Goal: Task Accomplishment & Management: Use online tool/utility

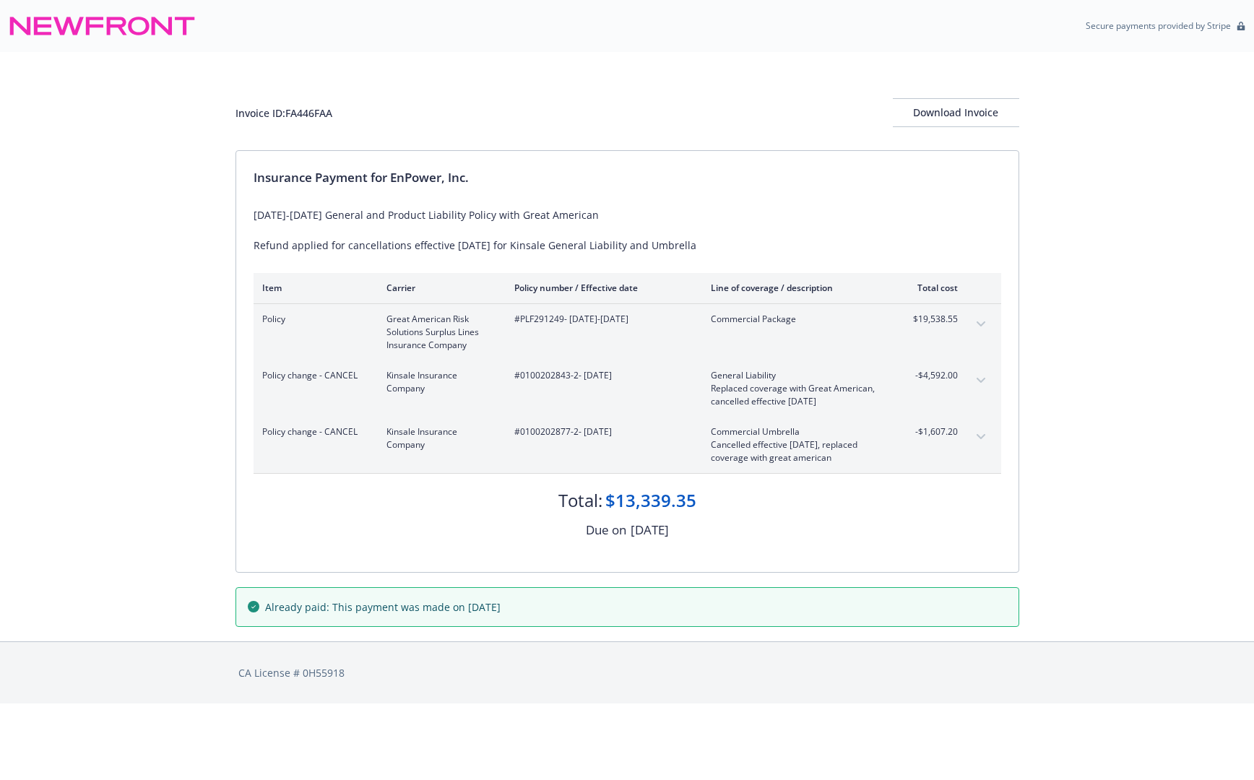
click at [984, 320] on button "expand content" at bounding box center [980, 324] width 23 height 23
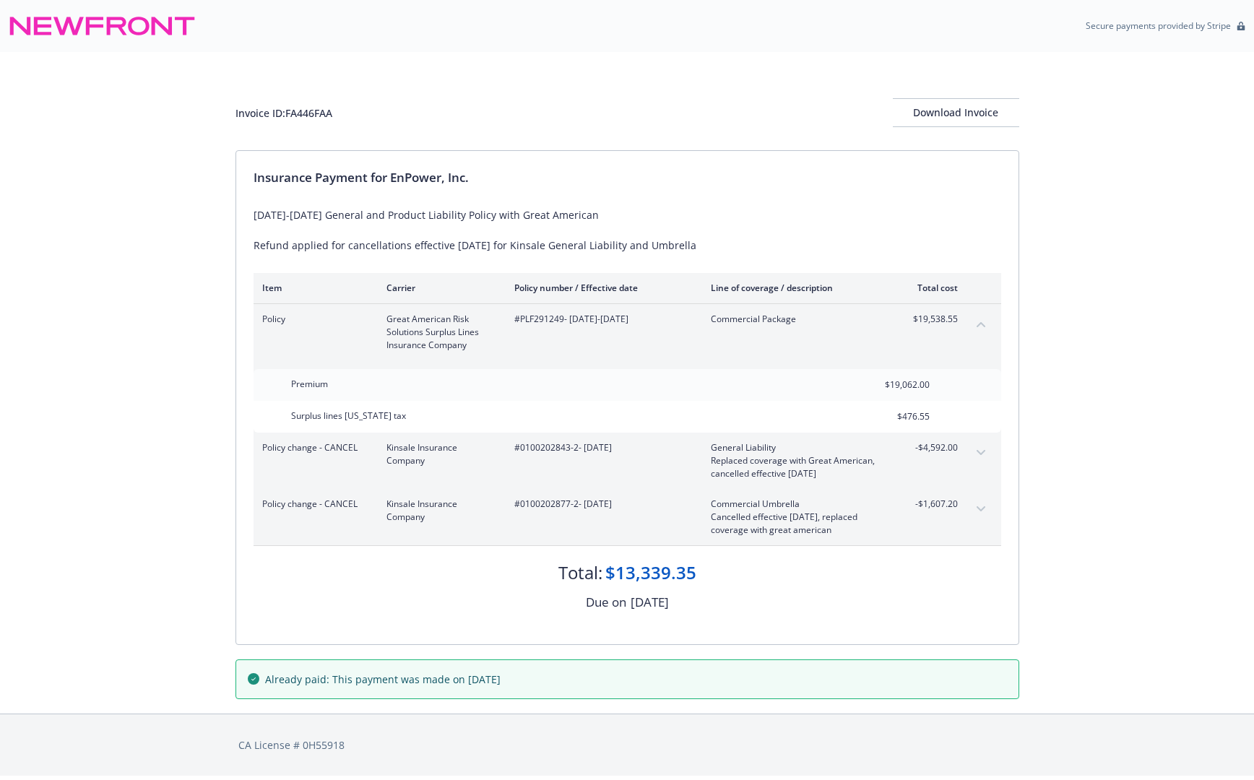
click at [984, 320] on button "collapse content" at bounding box center [980, 324] width 23 height 23
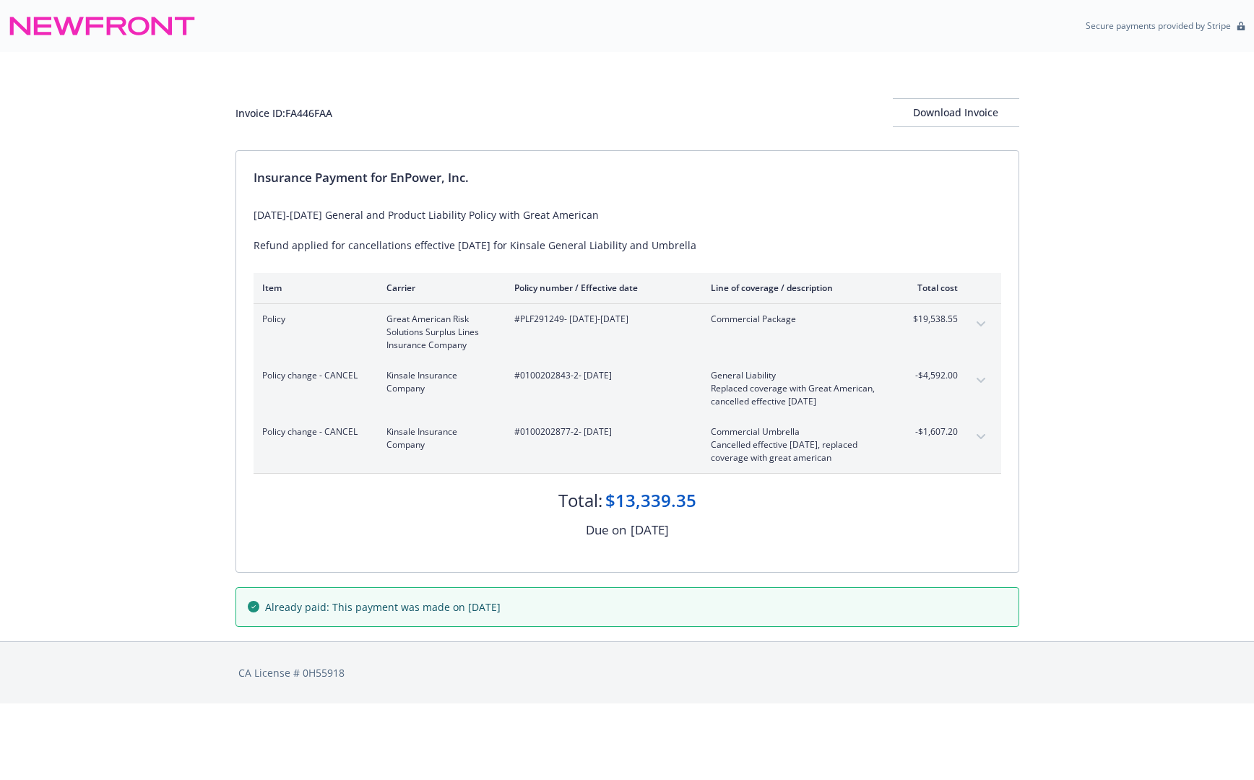
drag, startPoint x: 93, startPoint y: 121, endPoint x: 196, endPoint y: 94, distance: 106.7
click at [93, 121] on div "Invoice ID: FA446FAA Download Invoice Insurance Payment for EnPower, Inc. 2025-…" at bounding box center [627, 346] width 1254 height 589
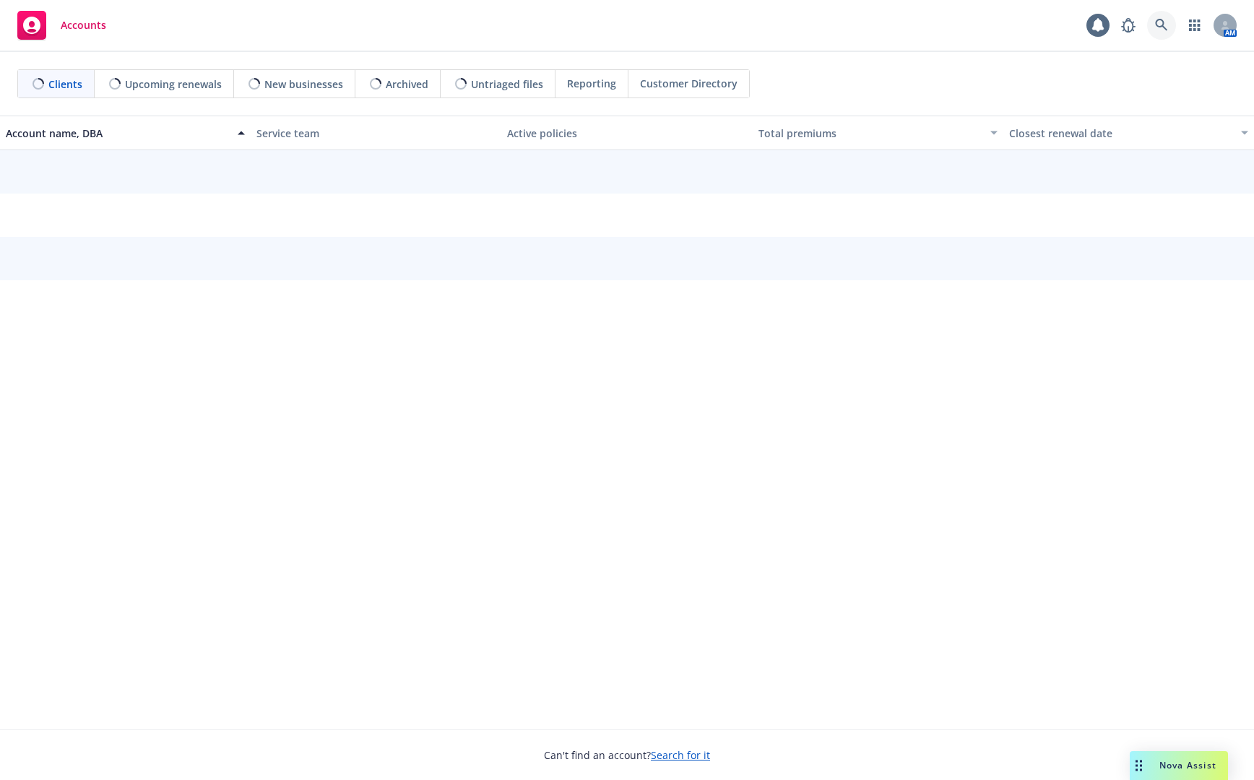
click at [1155, 22] on icon at bounding box center [1161, 25] width 13 height 13
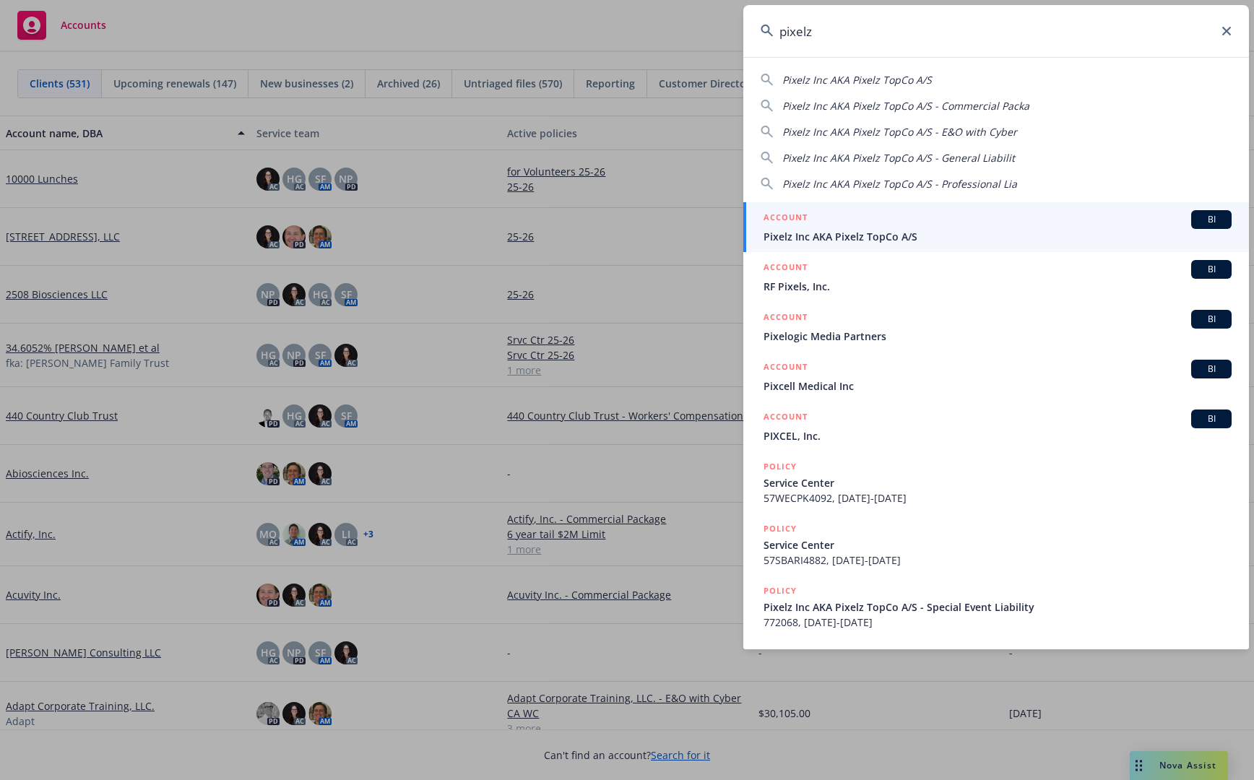
type input "pixelz"
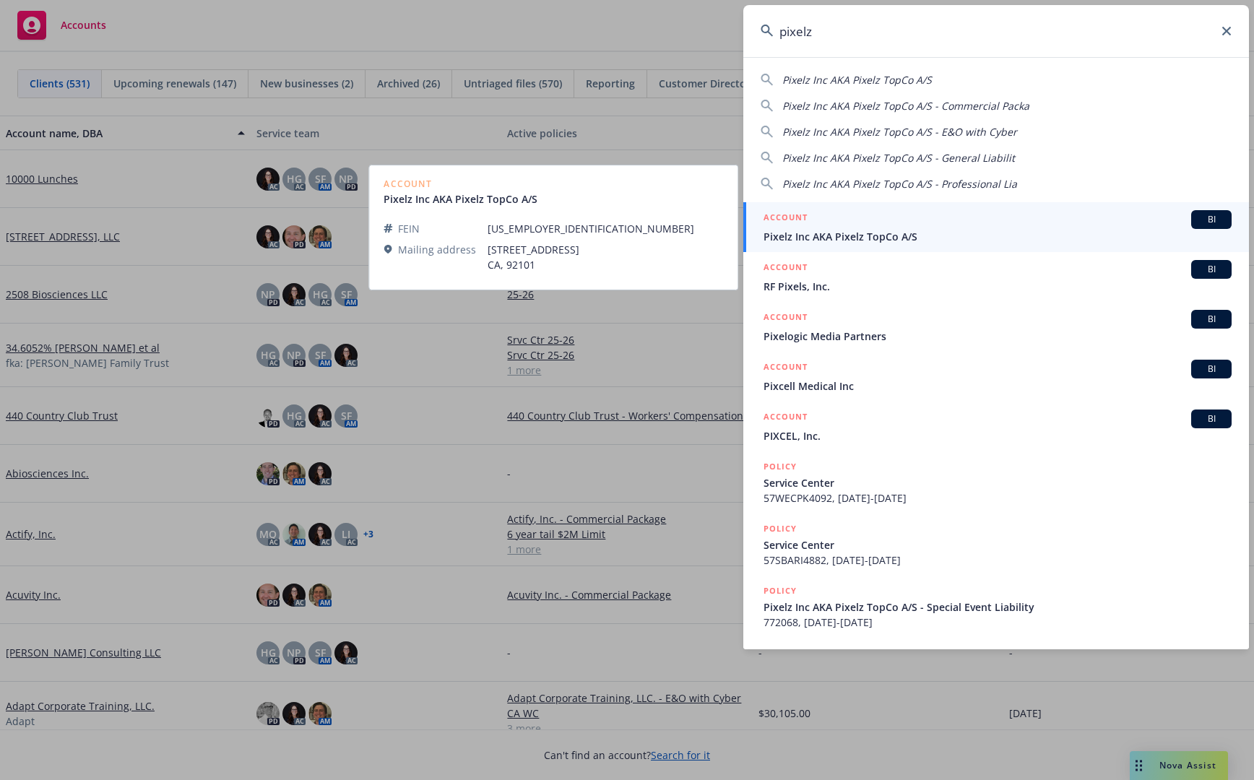
click at [887, 230] on span "Pixelz Inc AKA Pixelz TopCo A/S" at bounding box center [997, 236] width 468 height 15
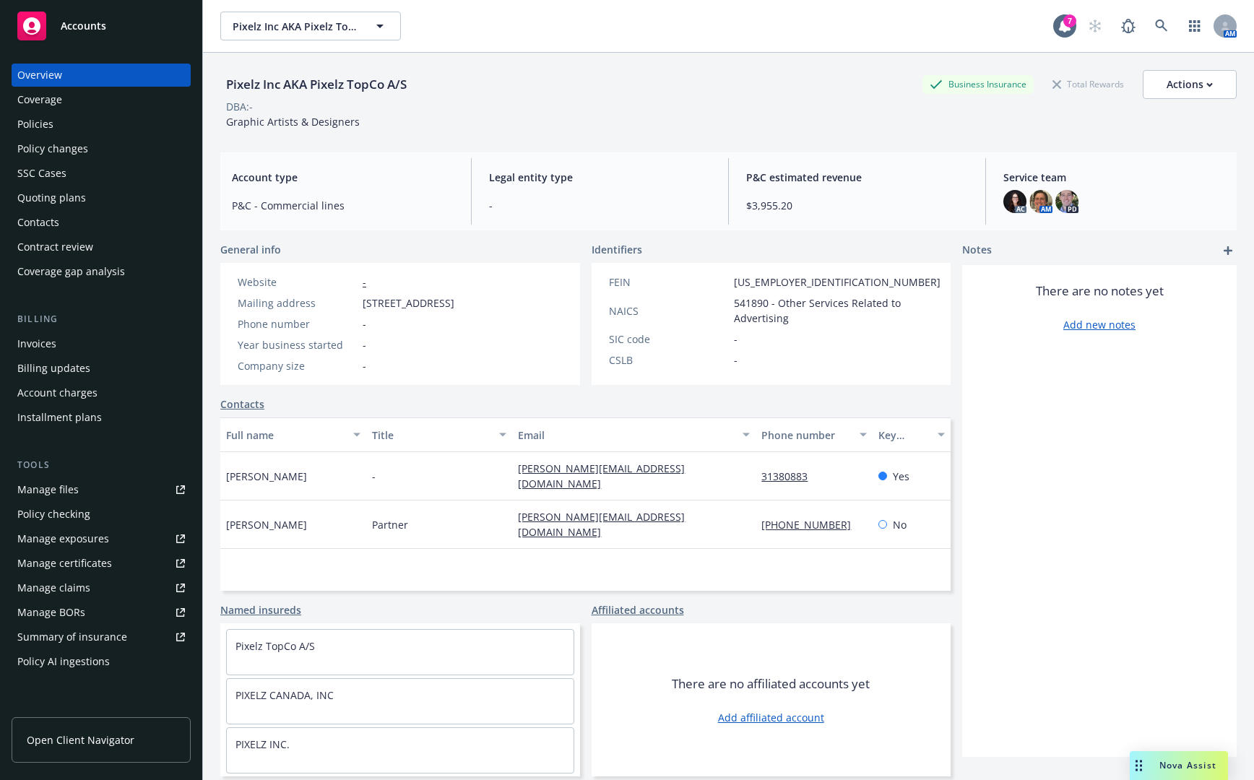
drag, startPoint x: 263, startPoint y: 61, endPoint x: 268, endPoint y: 50, distance: 12.6
click at [263, 61] on div "Pixelz Inc AKA Pixelz TopCo A/S Business Insurance Total Rewards Actions DBA: -…" at bounding box center [728, 97] width 1016 height 88
click at [1155, 26] on icon at bounding box center [1161, 25] width 12 height 12
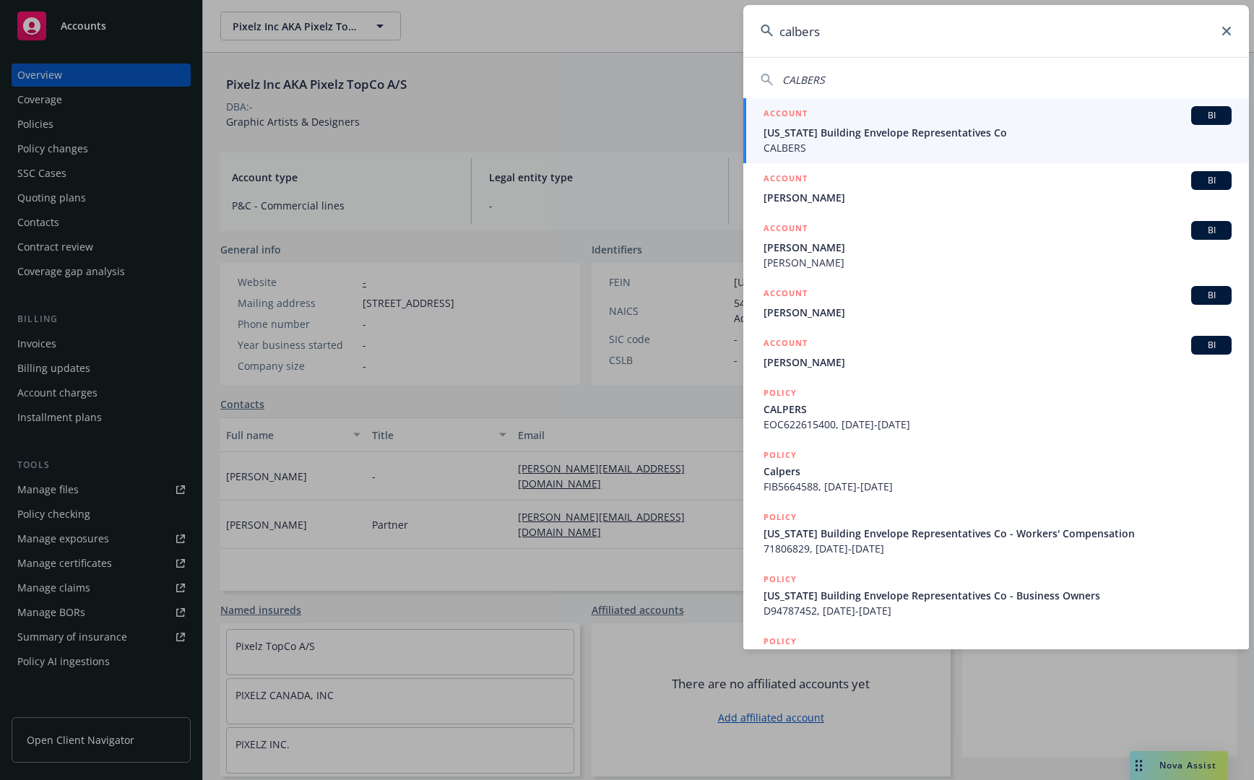
type input "calbers"
click at [958, 129] on span "California Building Envelope Representatives Co" at bounding box center [997, 132] width 468 height 15
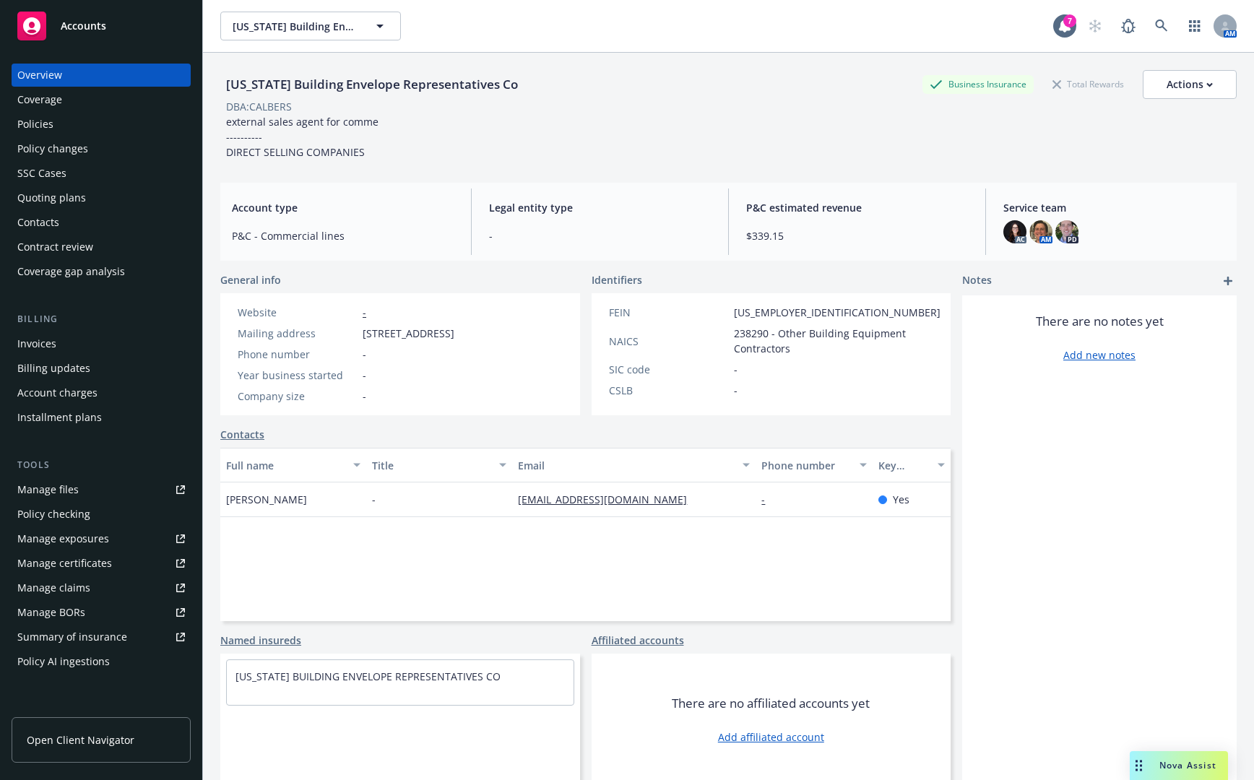
click at [113, 115] on div "Policies" at bounding box center [101, 124] width 168 height 23
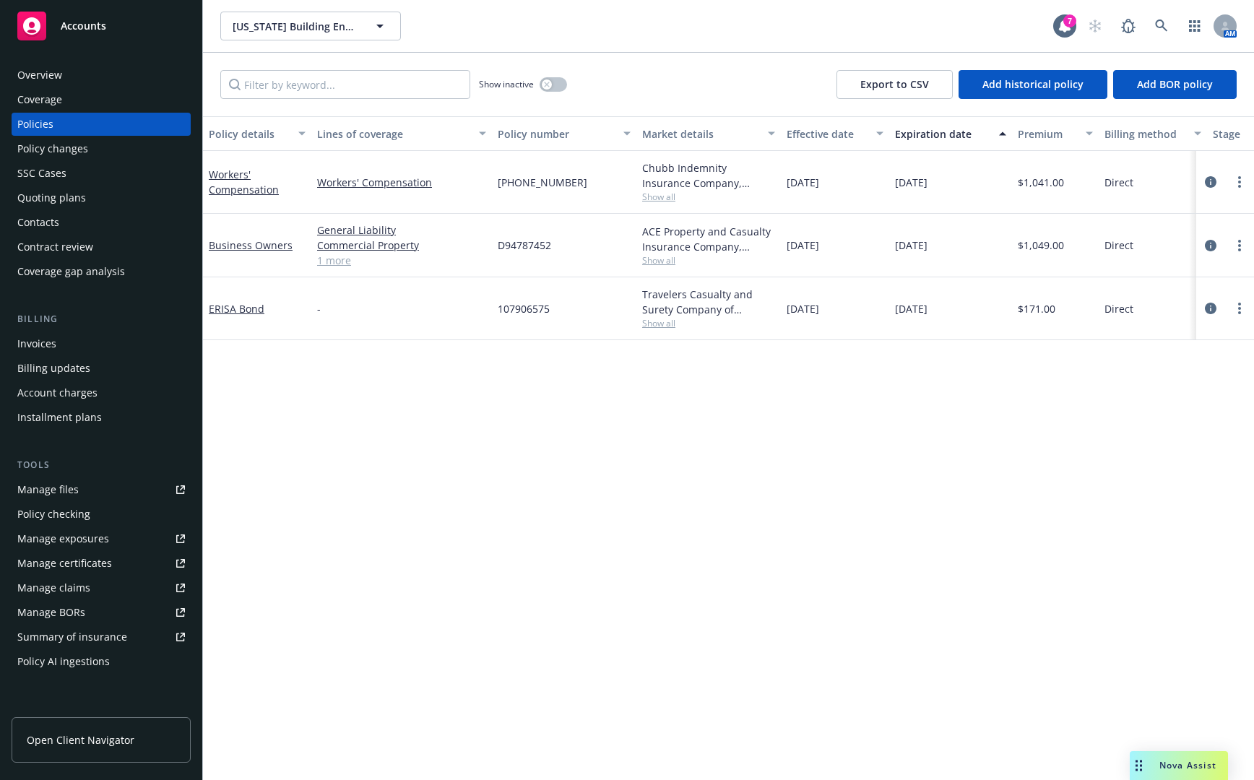
click at [82, 77] on div "Overview" at bounding box center [101, 75] width 168 height 23
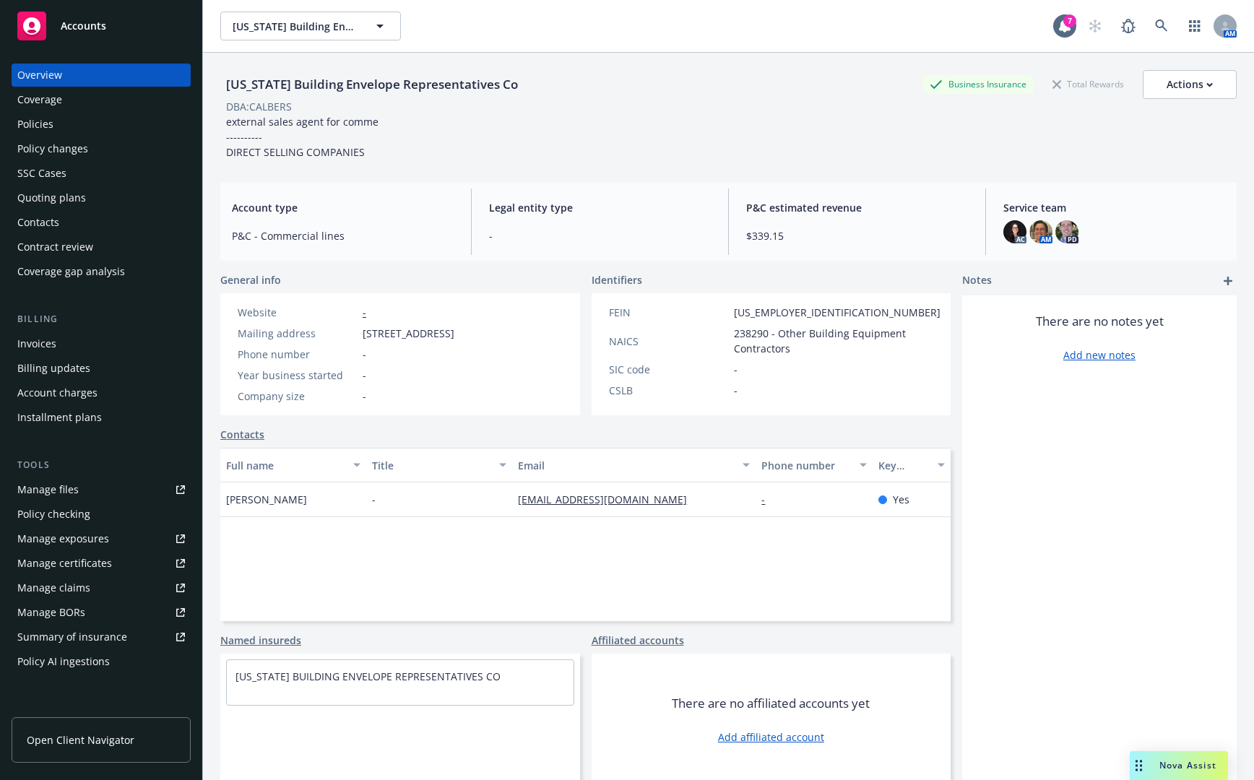
click at [84, 125] on div "Policies" at bounding box center [101, 124] width 168 height 23
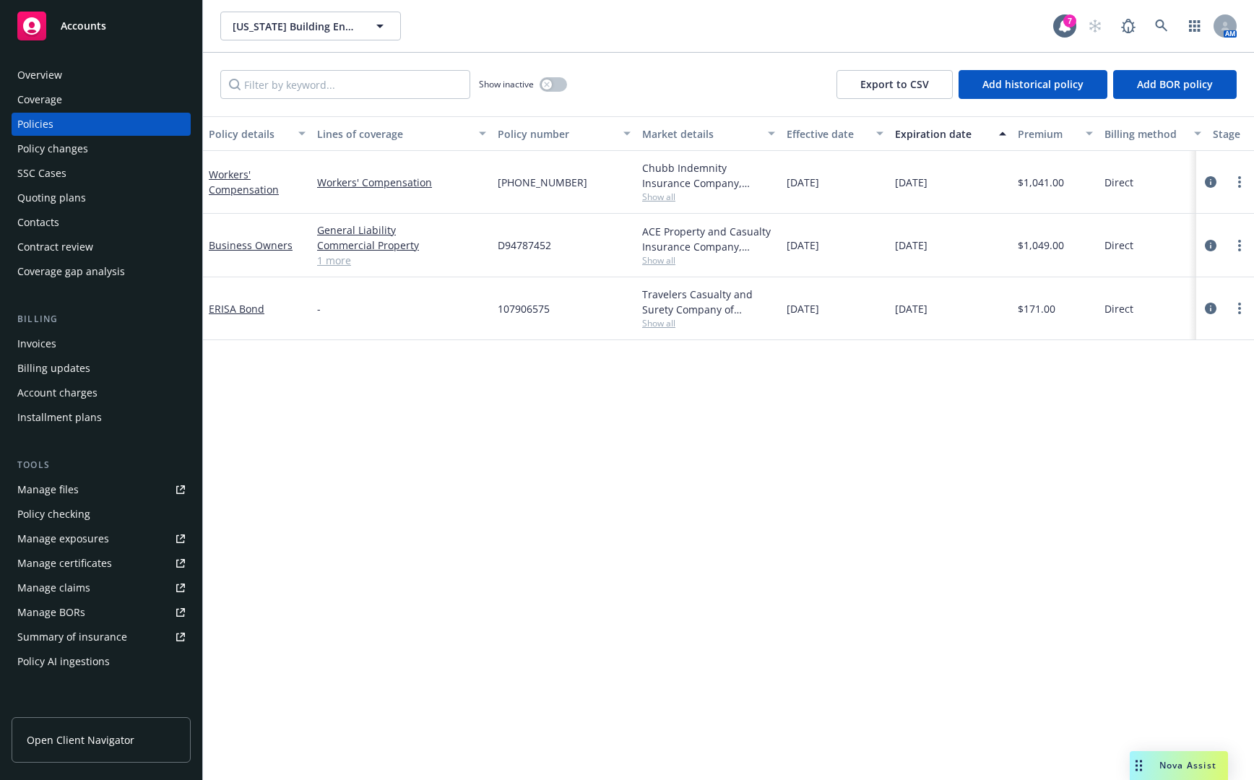
click at [650, 262] on span "Show all" at bounding box center [708, 260] width 133 height 12
click at [450, 468] on div "Policy details Lines of coverage Policy number Market details Effective date Ex…" at bounding box center [728, 448] width 1051 height 664
click at [128, 78] on div "Overview" at bounding box center [101, 75] width 168 height 23
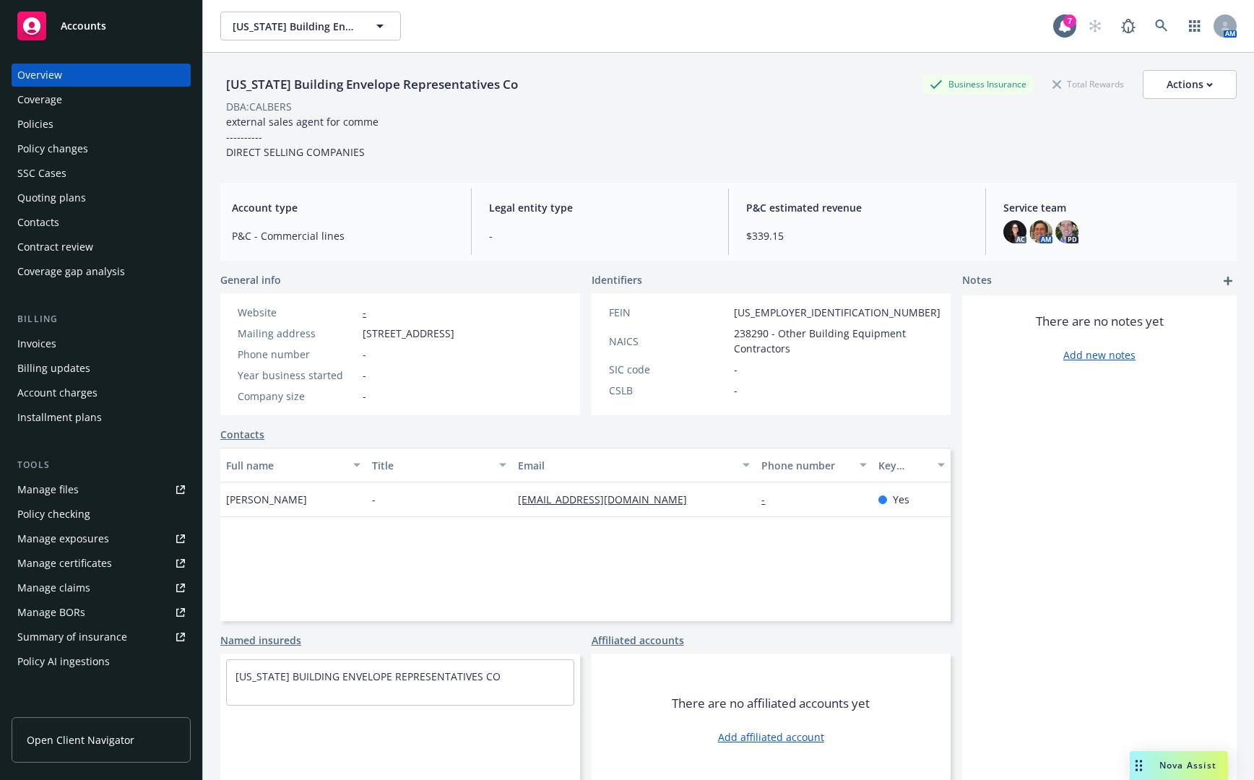
click at [111, 122] on div "Policies" at bounding box center [101, 124] width 168 height 23
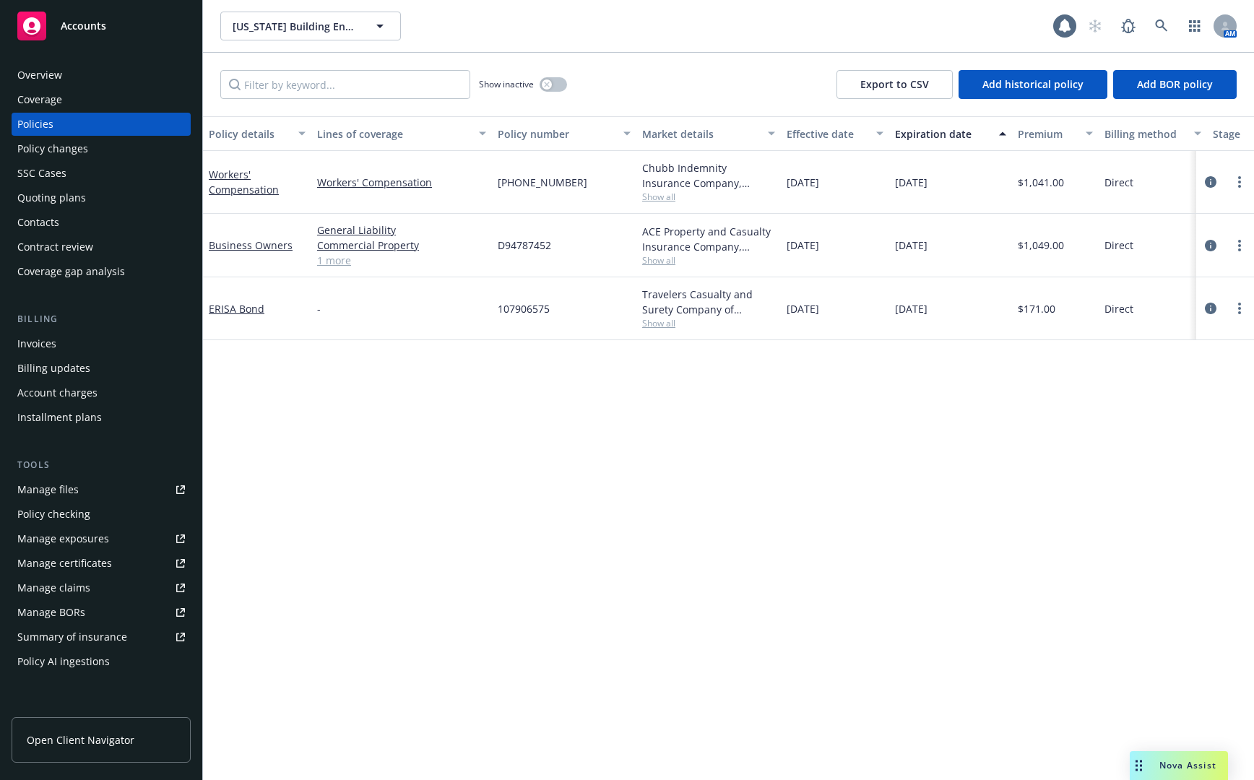
click at [116, 76] on div "Overview" at bounding box center [101, 75] width 168 height 23
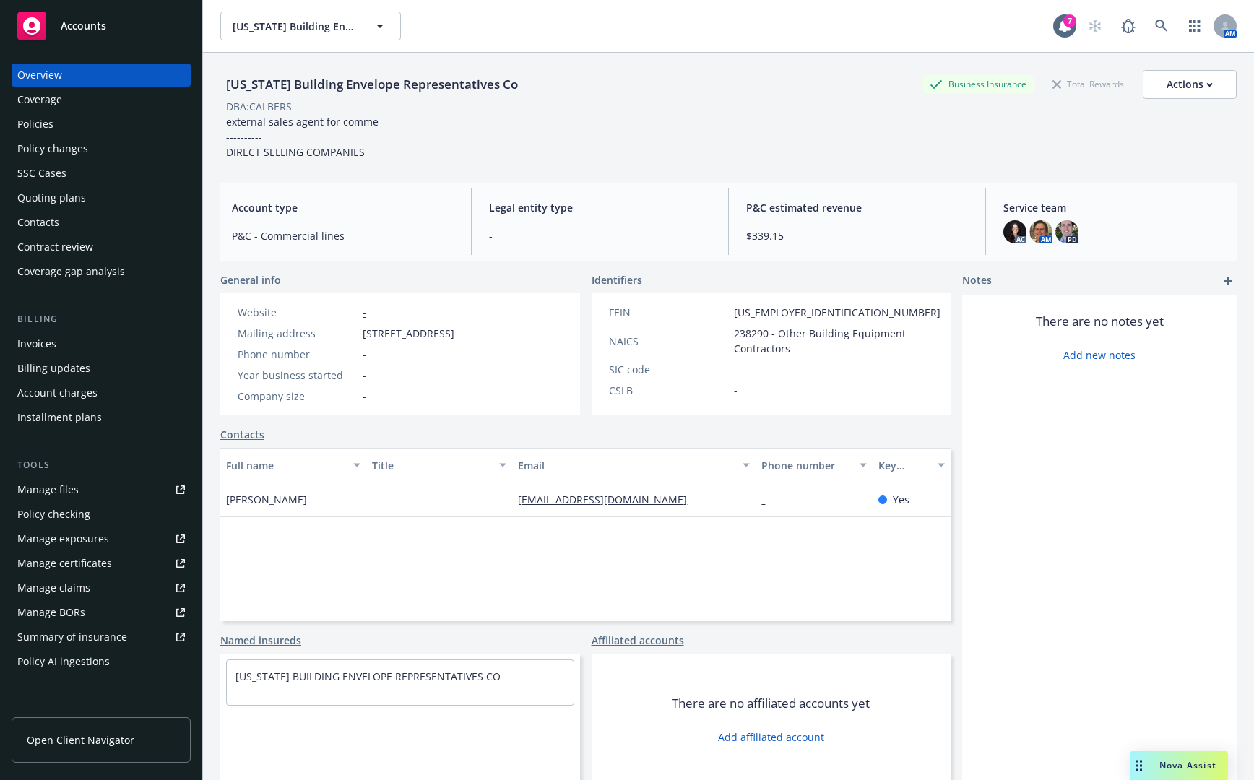
click at [218, 150] on div "California Building Envelope Representatives Co Business Insurance Total Reward…" at bounding box center [728, 443] width 1051 height 780
click at [1147, 19] on link at bounding box center [1161, 26] width 29 height 29
click at [68, 115] on div "Policies" at bounding box center [101, 124] width 168 height 23
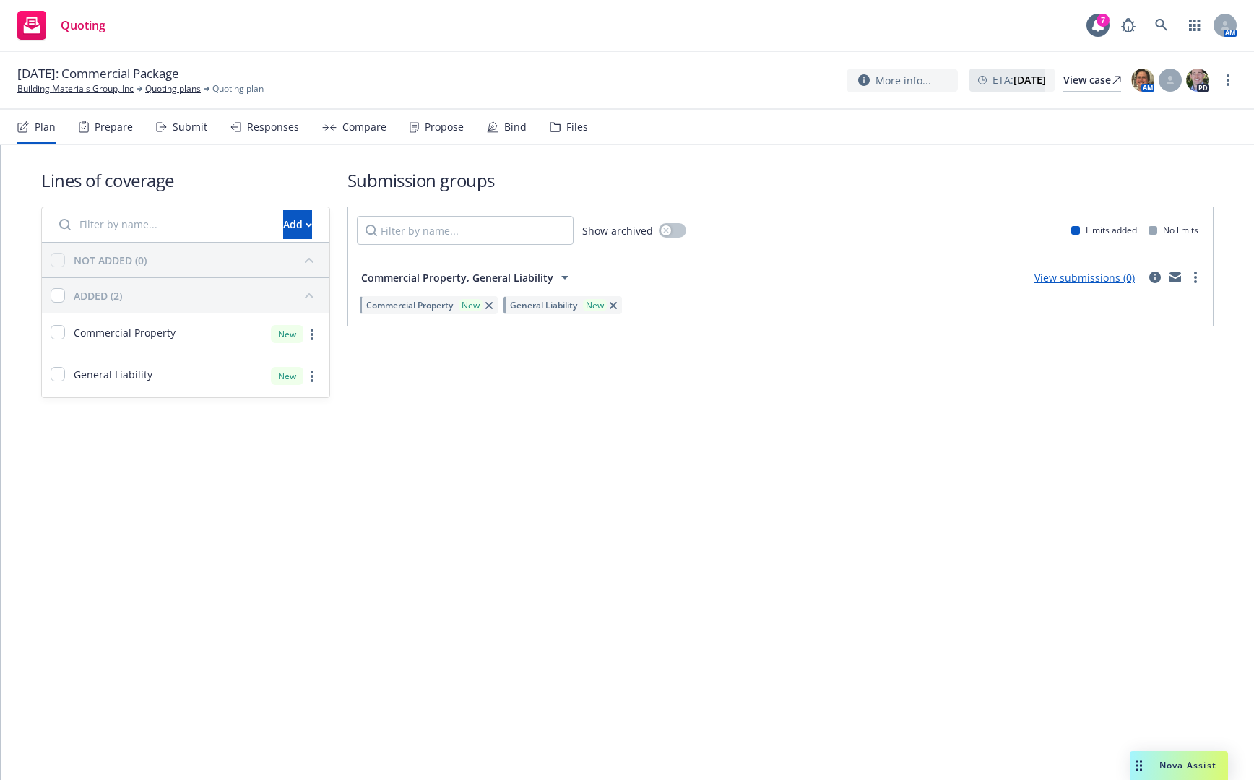
click at [155, 521] on div "Lines of coverage Add NOT ADDED (0) ADDED (2) Commercial Property New General L…" at bounding box center [627, 462] width 1253 height 635
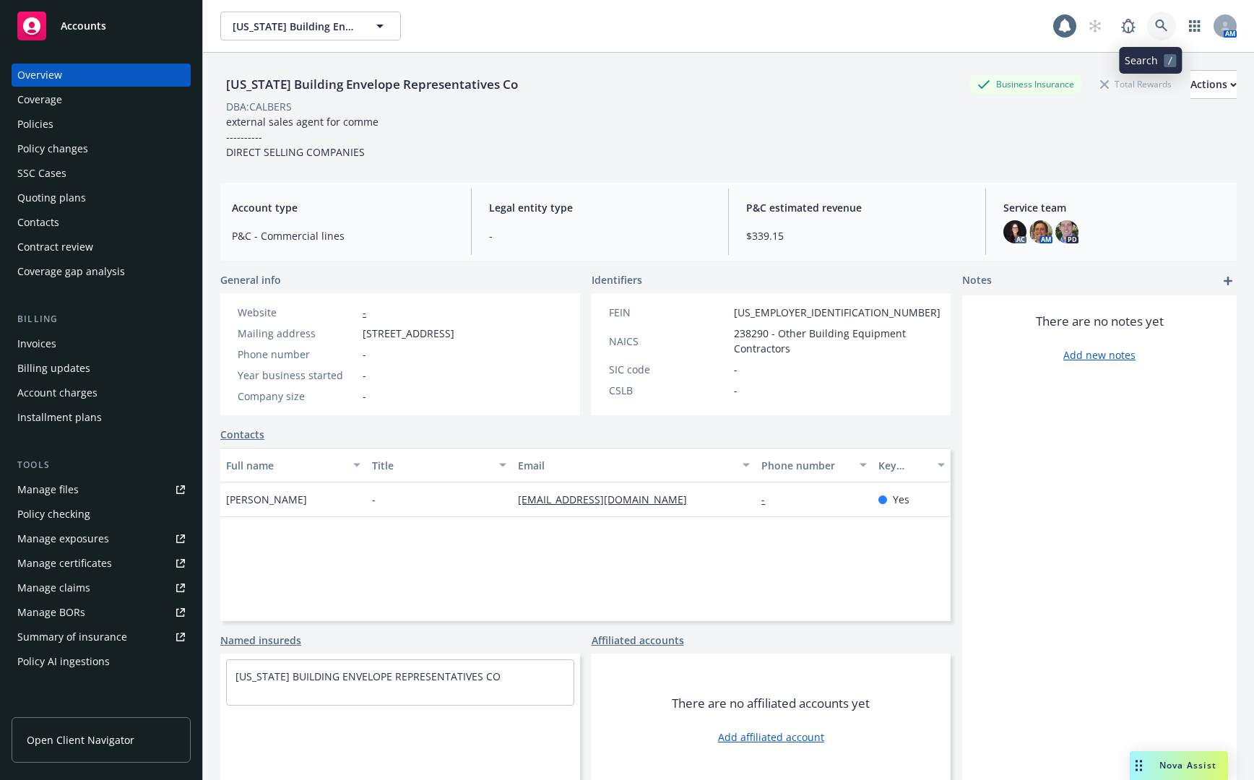
drag, startPoint x: 0, startPoint y: 0, endPoint x: 1150, endPoint y: 27, distance: 1149.9
click at [1155, 27] on icon at bounding box center [1161, 25] width 13 height 13
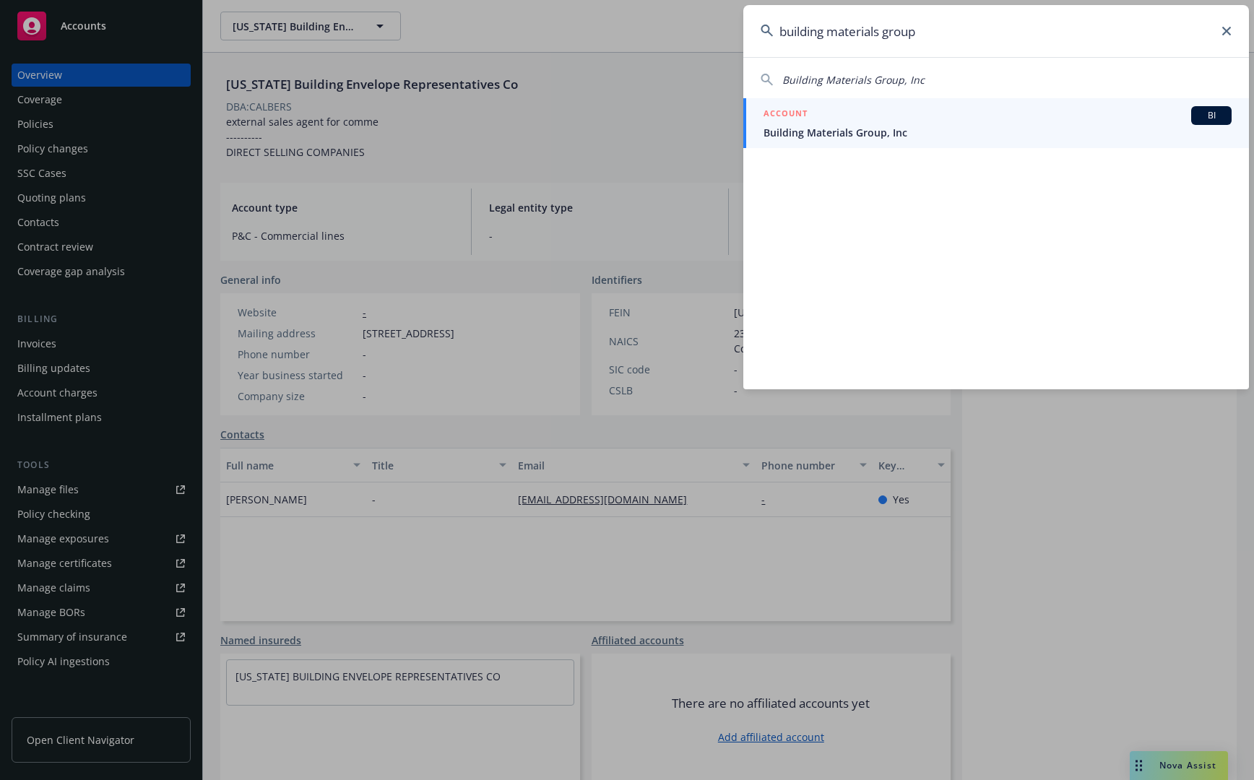
type input "building materials group"
click at [994, 126] on span "Building Materials Group, Inc" at bounding box center [997, 132] width 468 height 15
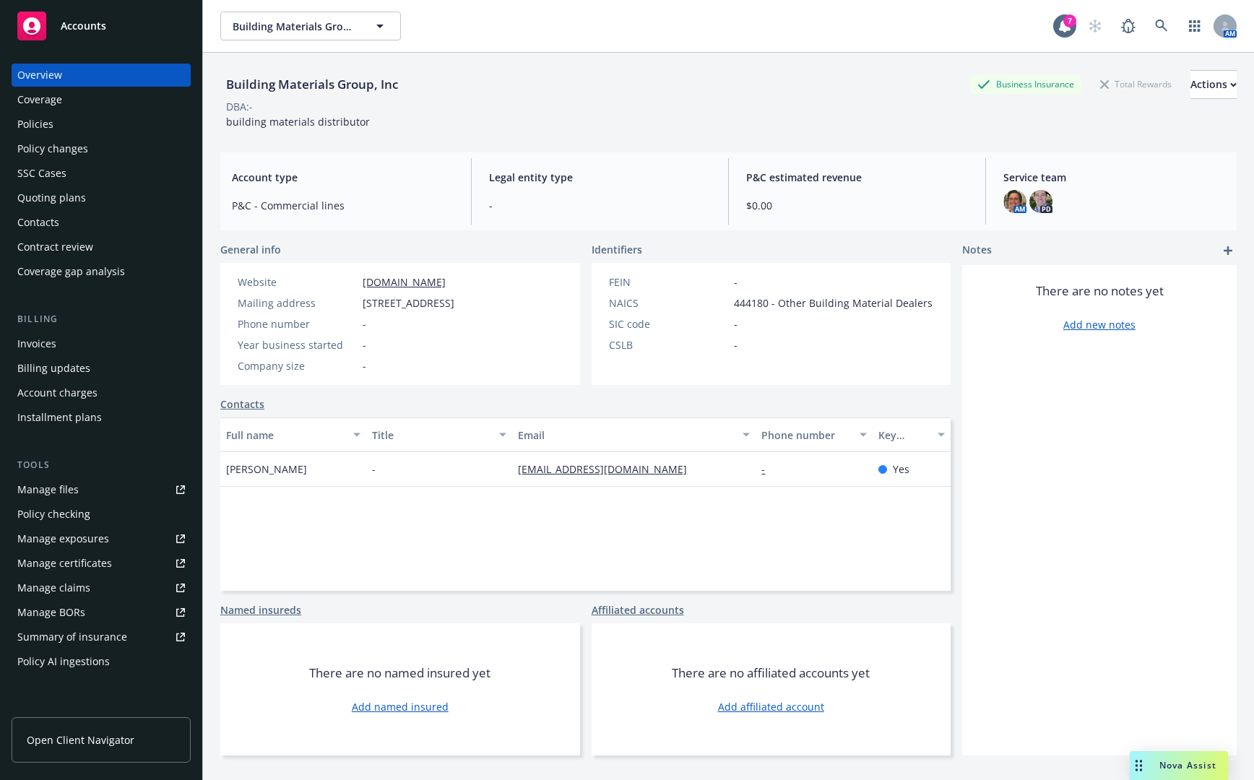
click at [214, 381] on div "Building Materials Group, Inc Business Insurance Total Rewards Actions DBA: - b…" at bounding box center [728, 443] width 1051 height 780
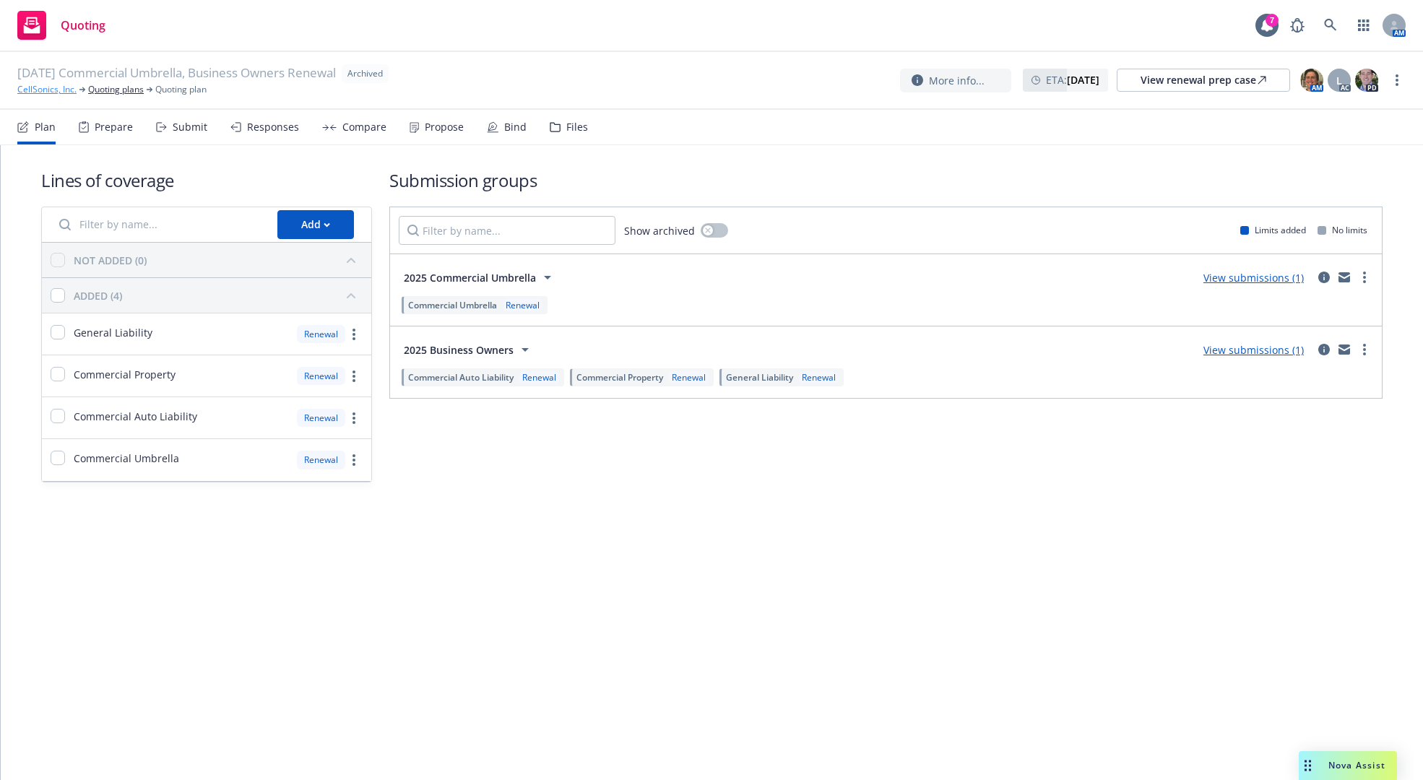
click at [62, 91] on link "CellSonics, Inc." at bounding box center [46, 89] width 59 height 13
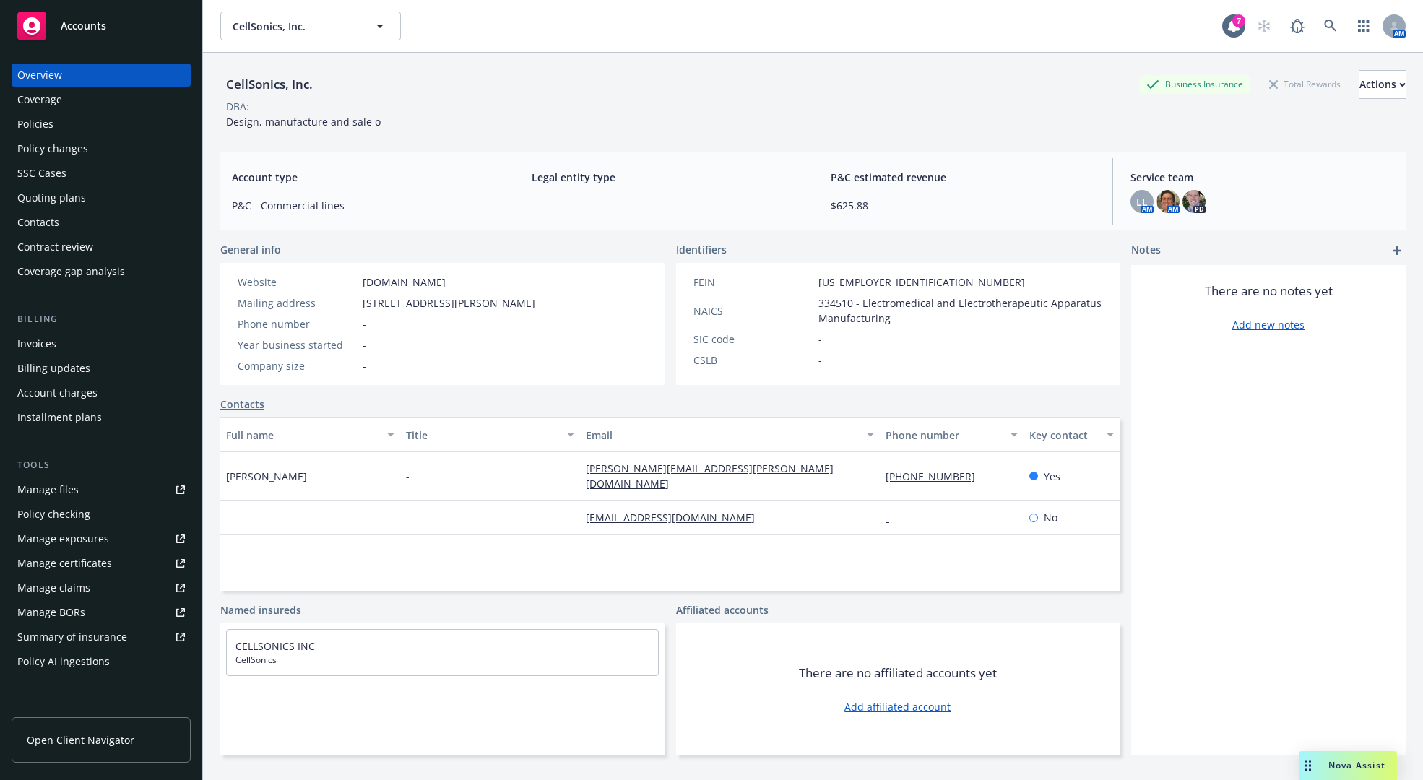
click at [105, 121] on div "Policies" at bounding box center [101, 124] width 168 height 23
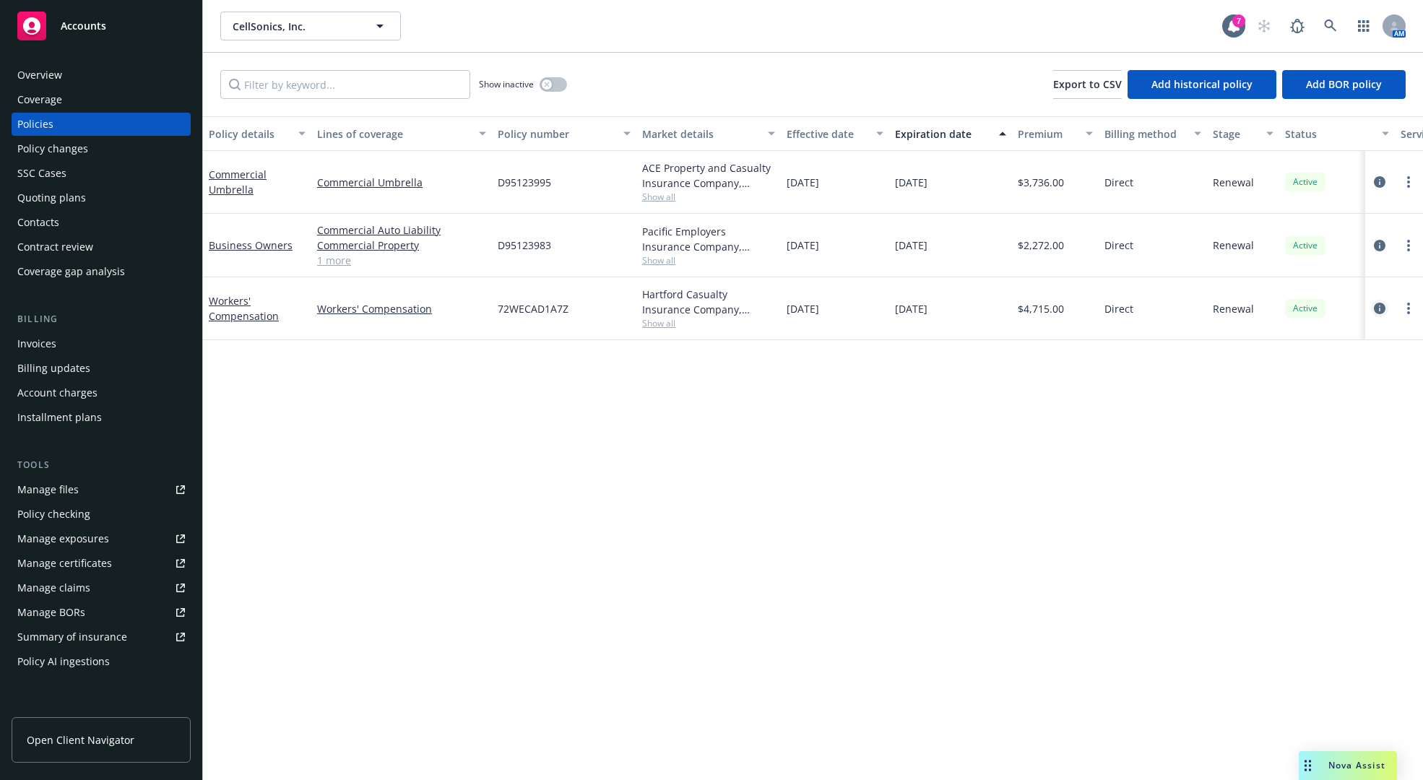
click at [1382, 311] on icon "circleInformation" at bounding box center [1379, 309] width 12 height 12
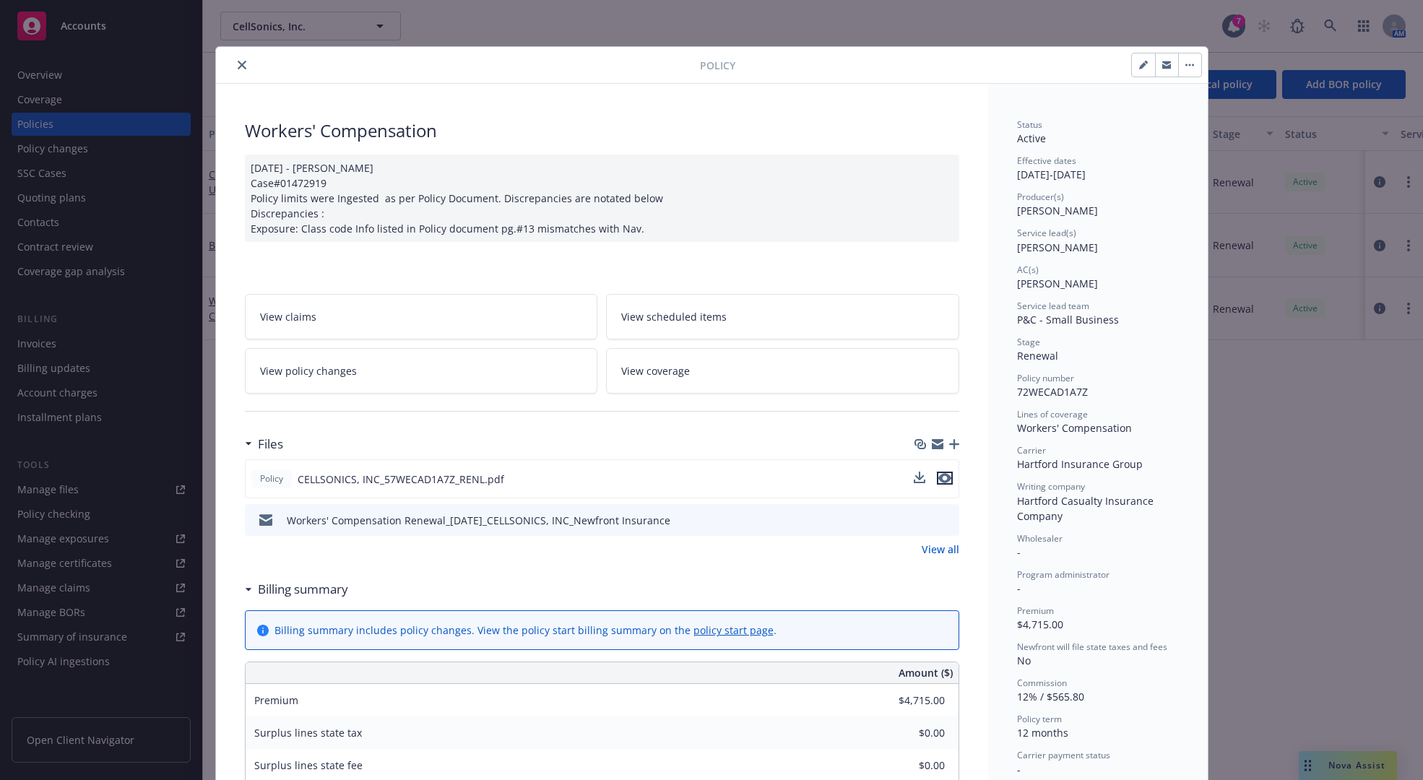
click at [938, 478] on icon "preview file" at bounding box center [944, 478] width 13 height 10
click at [240, 66] on icon "close" at bounding box center [242, 65] width 9 height 9
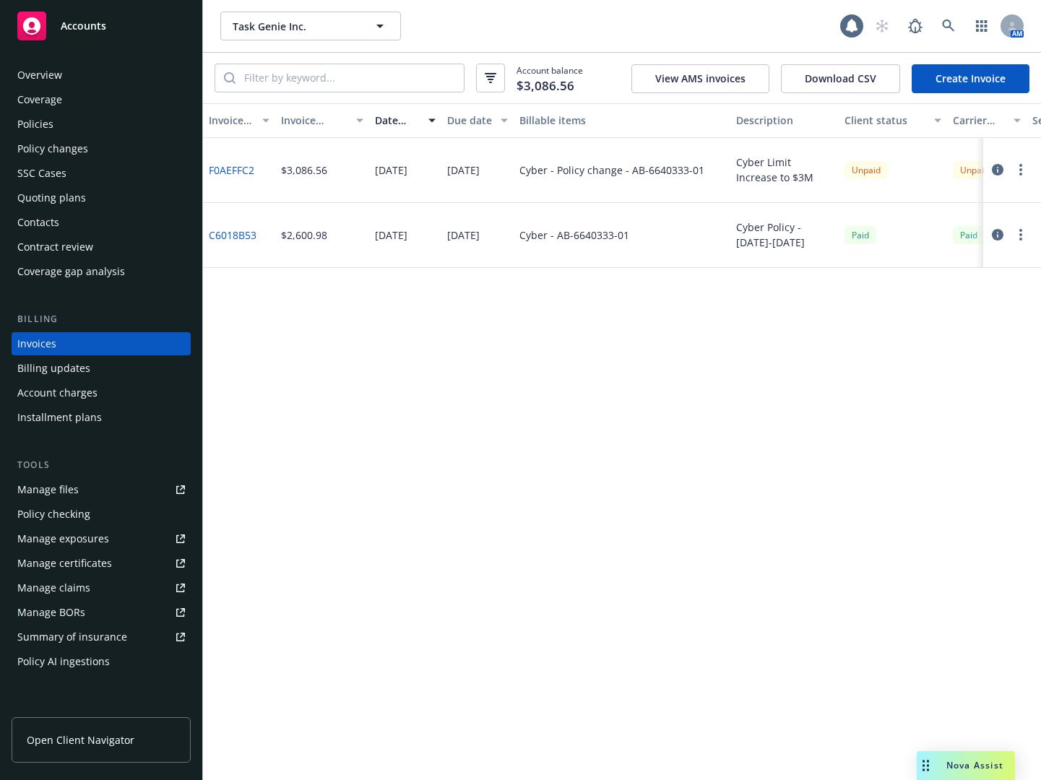
click at [91, 135] on div "Policies" at bounding box center [101, 124] width 168 height 23
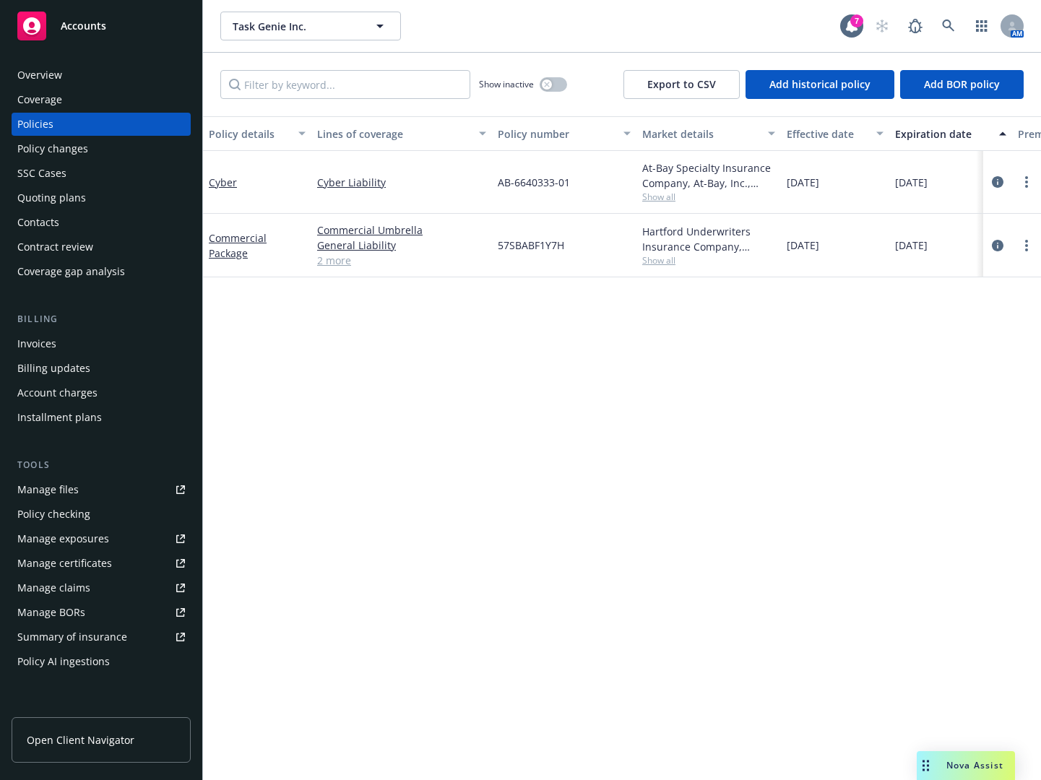
drag, startPoint x: 821, startPoint y: 407, endPoint x: 690, endPoint y: 408, distance: 130.7
click at [821, 407] on div "Policy details Lines of coverage Policy number Market details Effective date Ex…" at bounding box center [622, 448] width 838 height 664
click at [994, 181] on icon "circleInformation" at bounding box center [997, 182] width 12 height 12
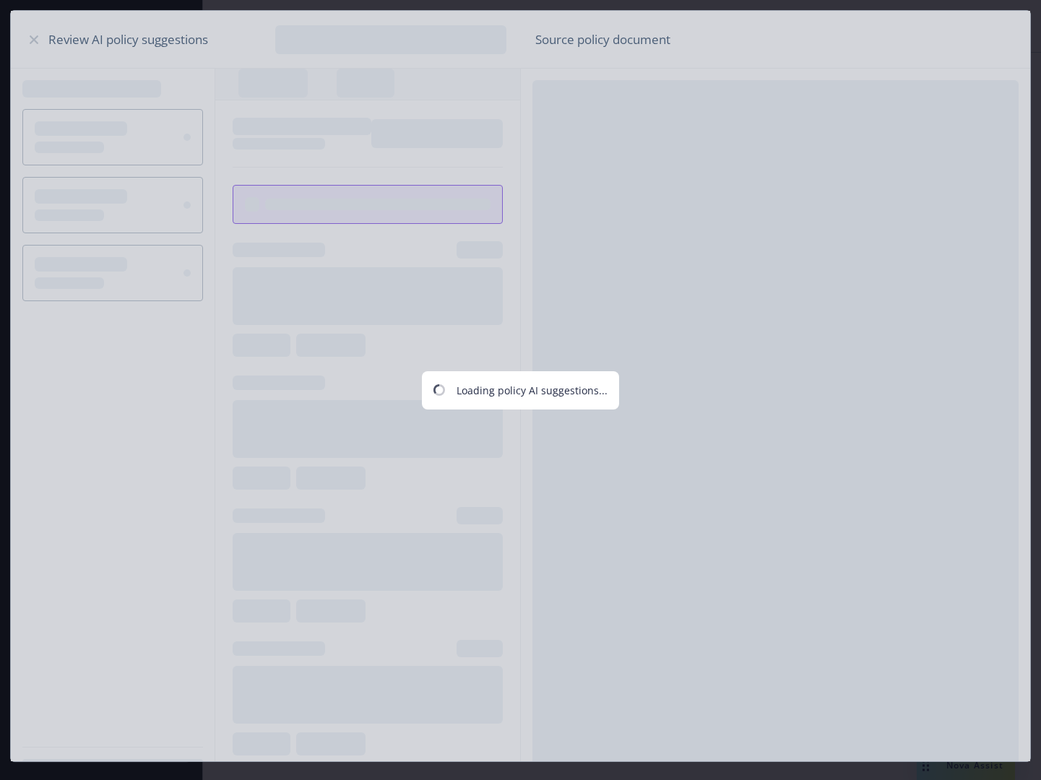
click at [22, 32] on div "Loading policy AI suggestions..." at bounding box center [520, 390] width 1041 height 780
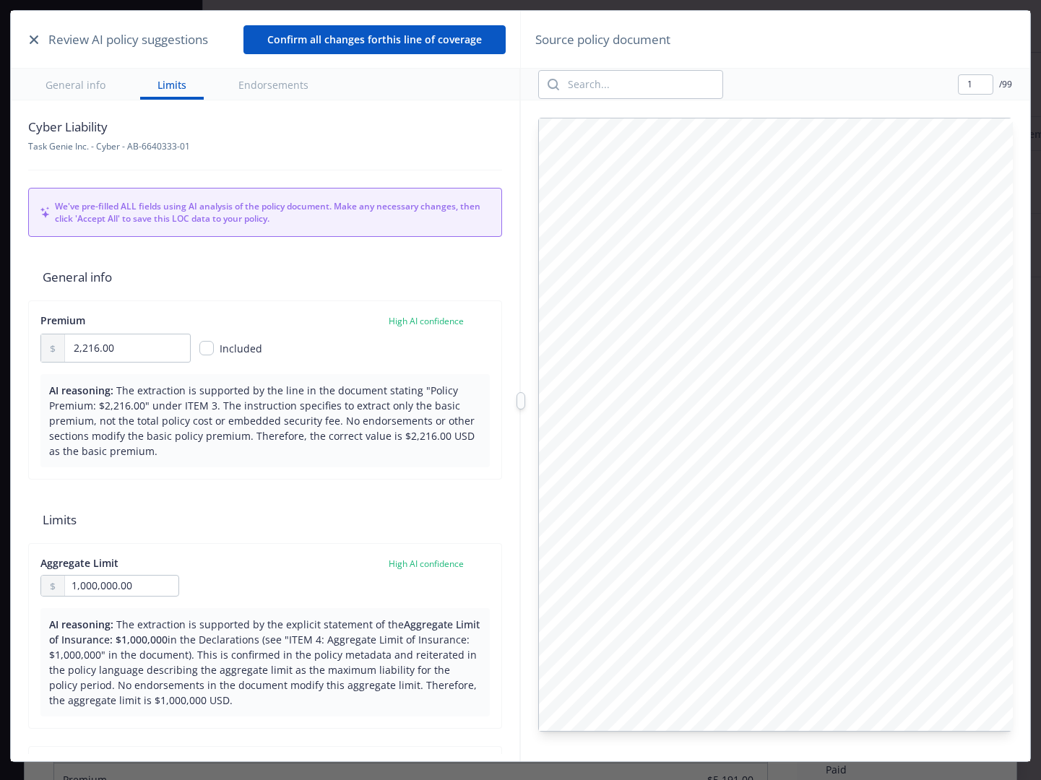
click at [34, 40] on icon "button" at bounding box center [34, 39] width 9 height 9
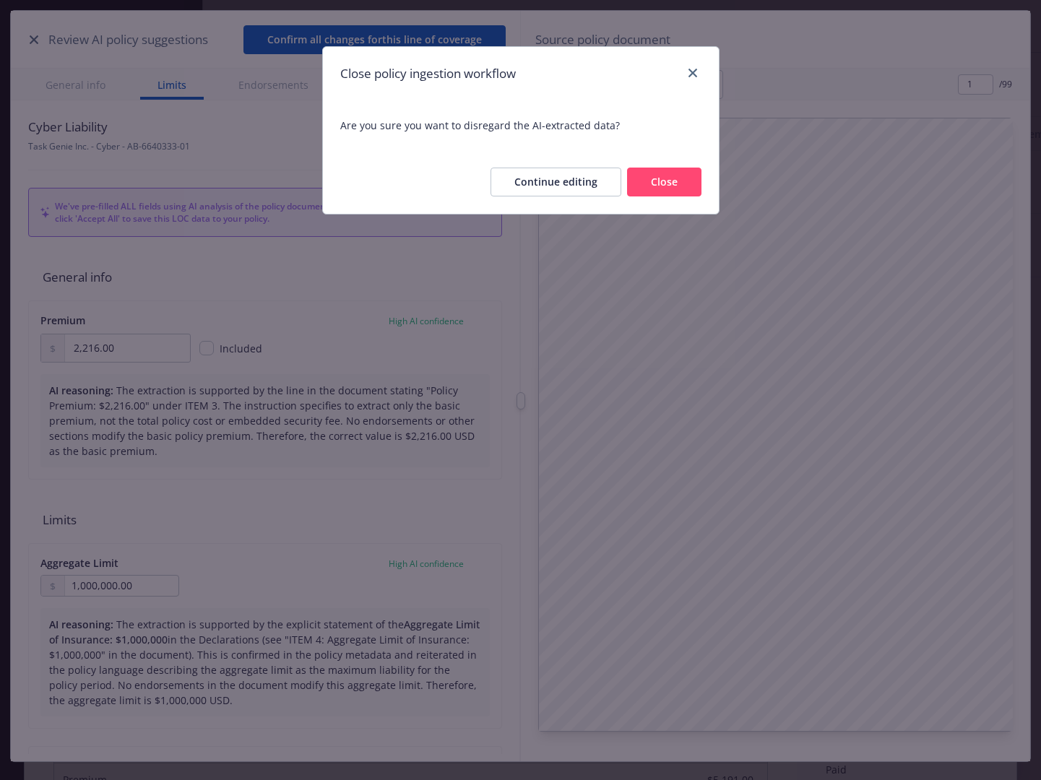
click at [656, 182] on button "Close" at bounding box center [664, 182] width 74 height 29
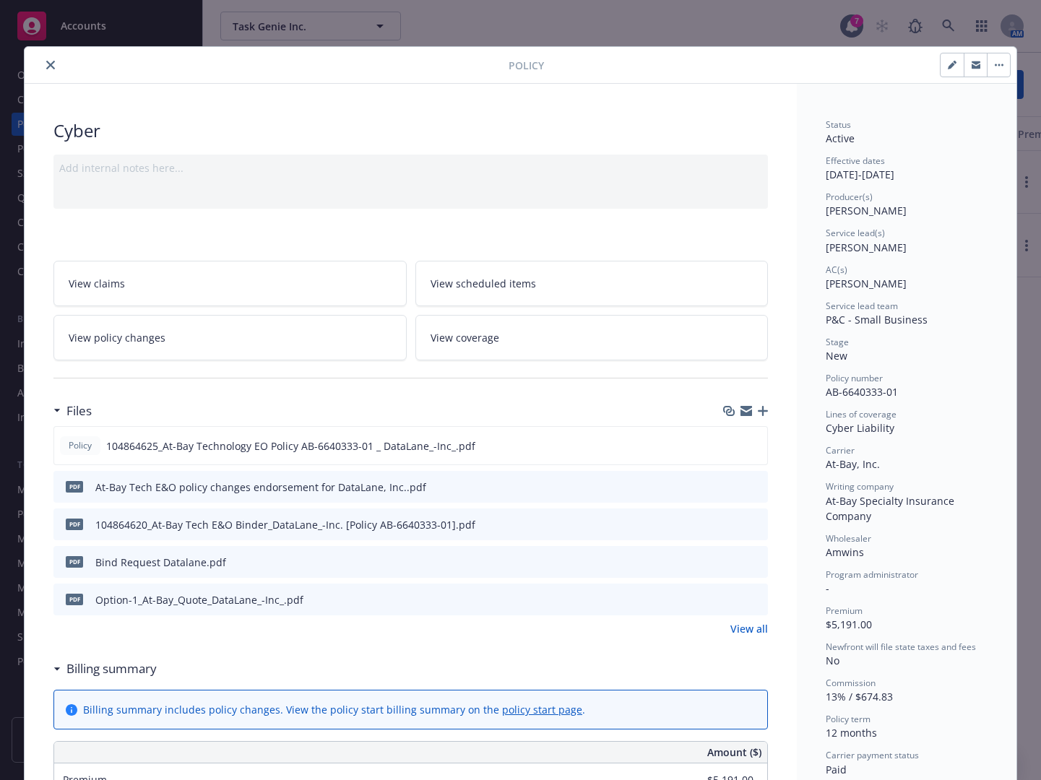
click at [453, 341] on span "View coverage" at bounding box center [464, 337] width 69 height 15
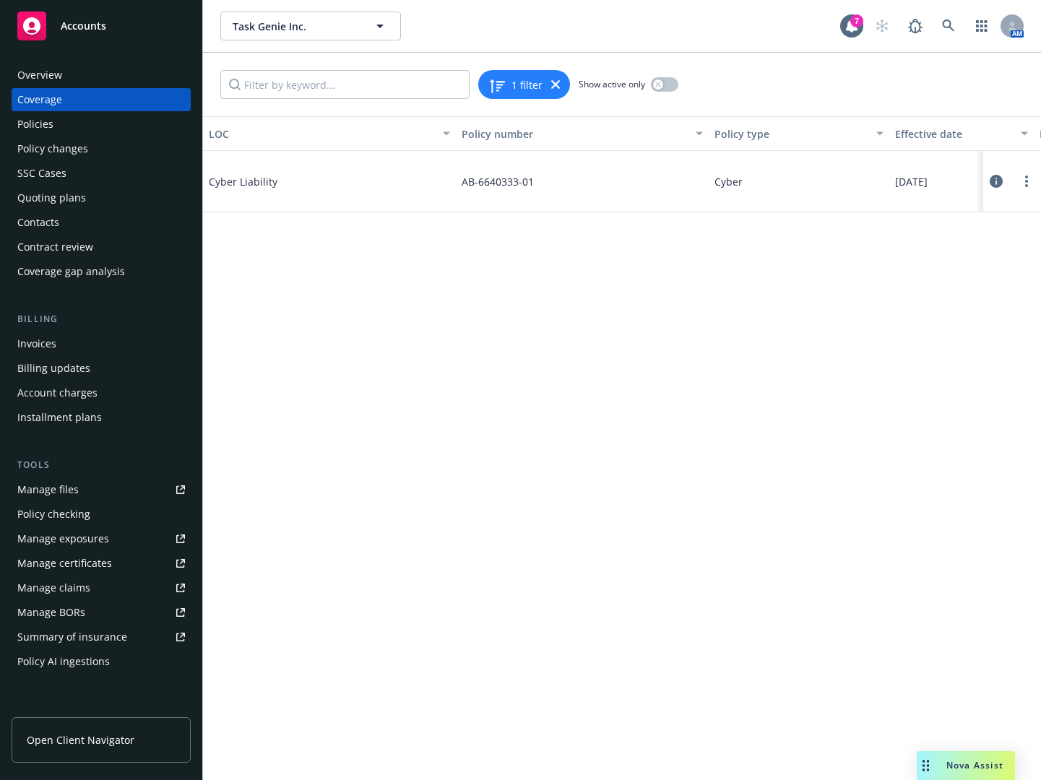
click at [1001, 182] on icon at bounding box center [995, 181] width 13 height 13
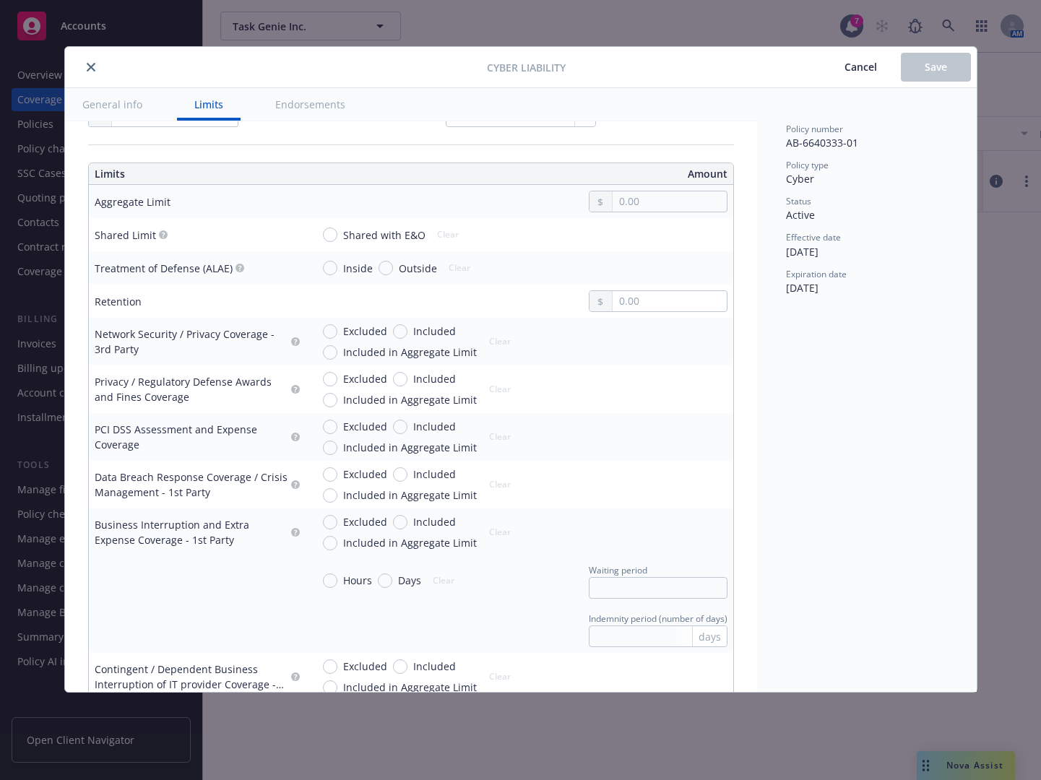
scroll to position [433, 0]
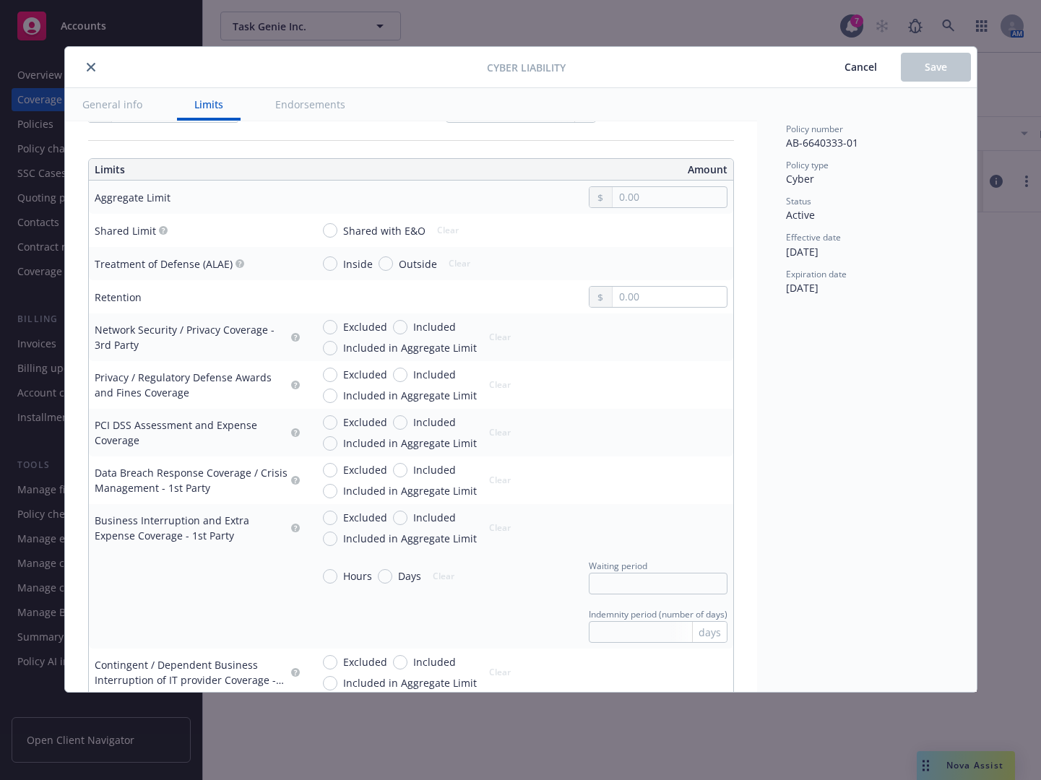
click at [643, 207] on div at bounding box center [658, 197] width 139 height 22
click at [635, 199] on input "text" at bounding box center [668, 197] width 113 height 20
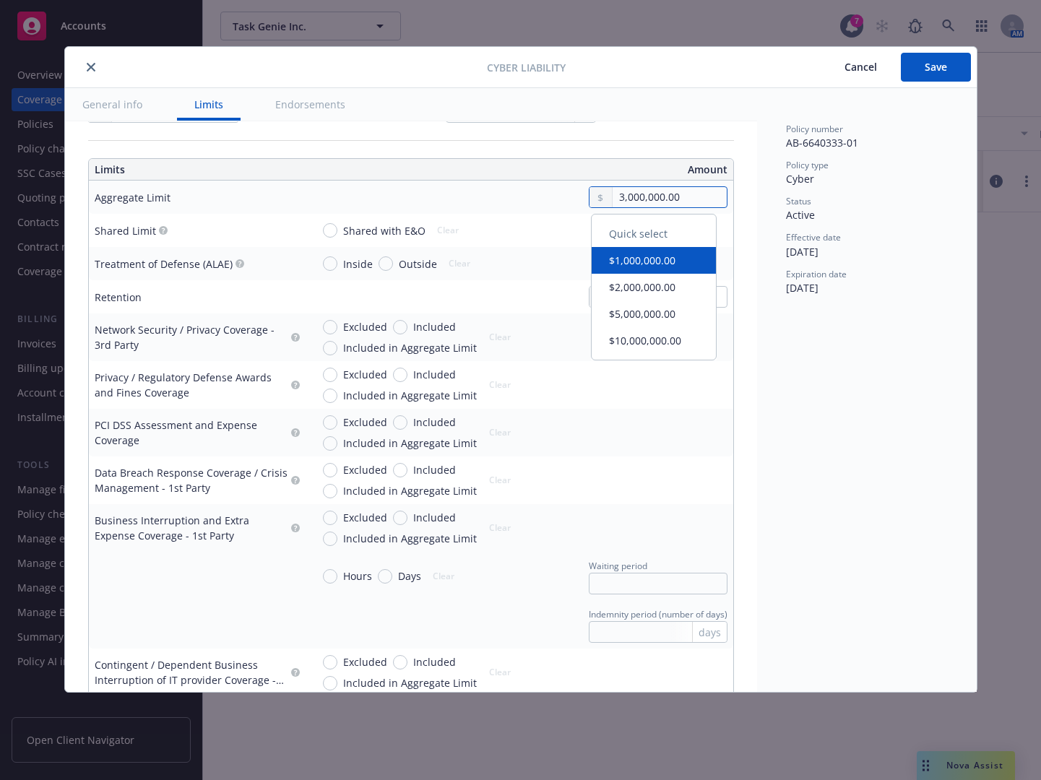
type input "3,000,000.00"
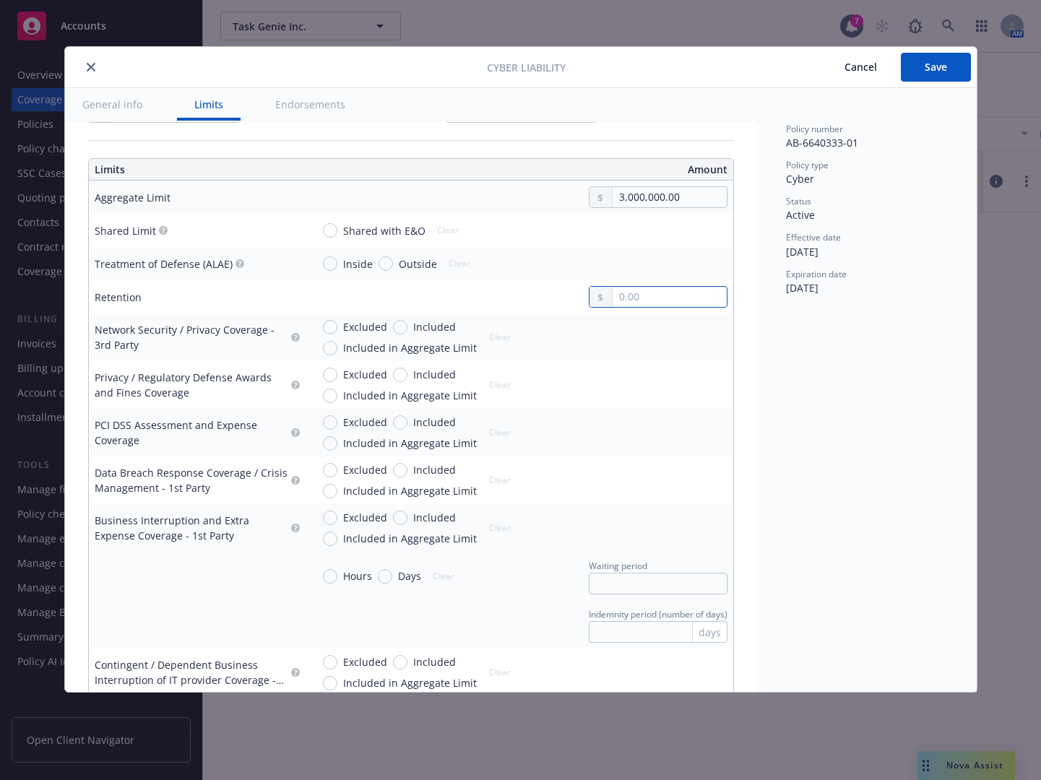
click at [640, 300] on input "text" at bounding box center [668, 297] width 113 height 20
type input "2,500.00"
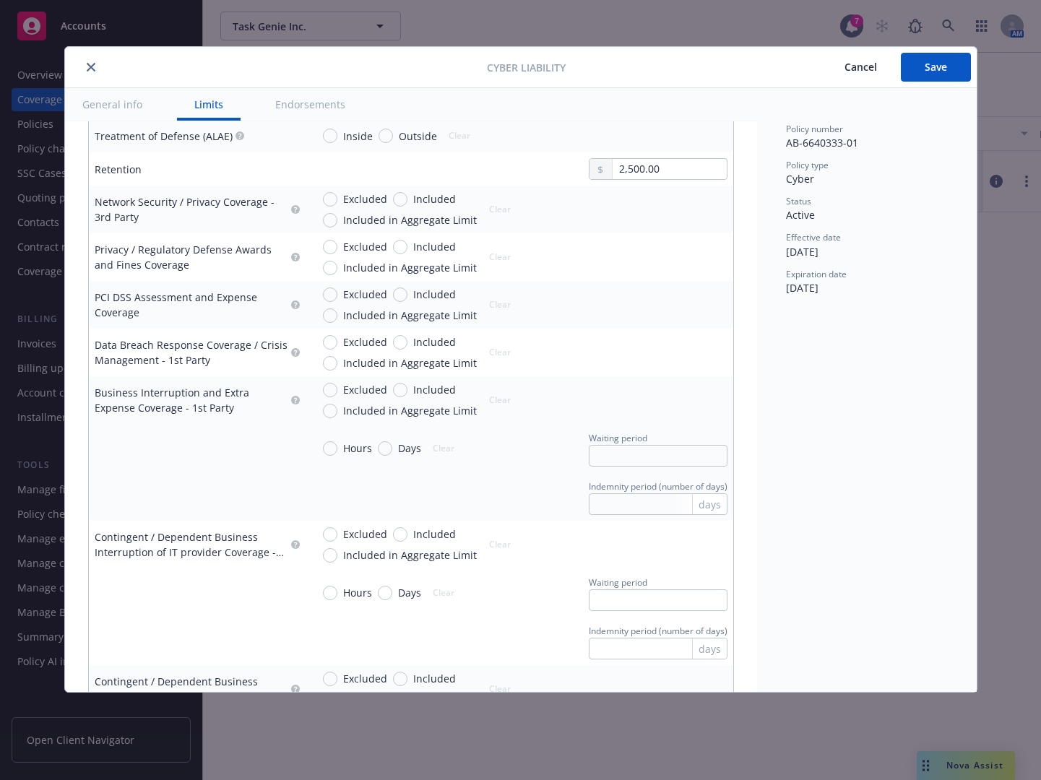
scroll to position [578, 0]
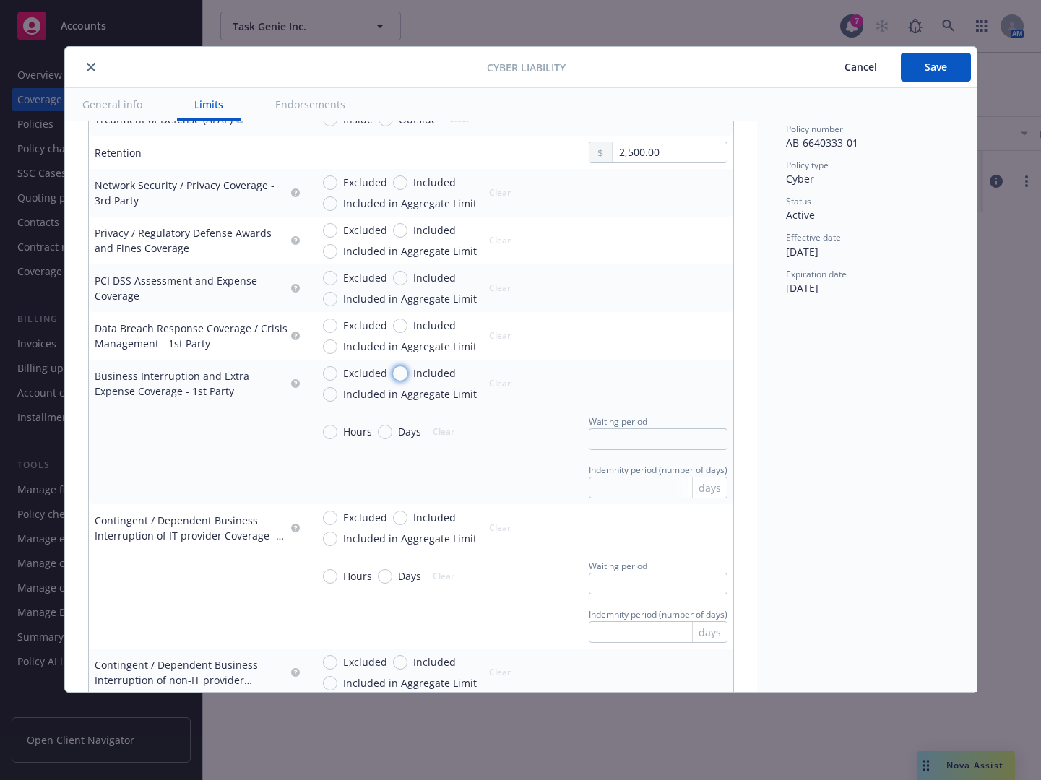
click at [401, 373] on input "Included" at bounding box center [400, 373] width 14 height 14
radio input "true"
click at [641, 388] on input "text" at bounding box center [668, 391] width 113 height 20
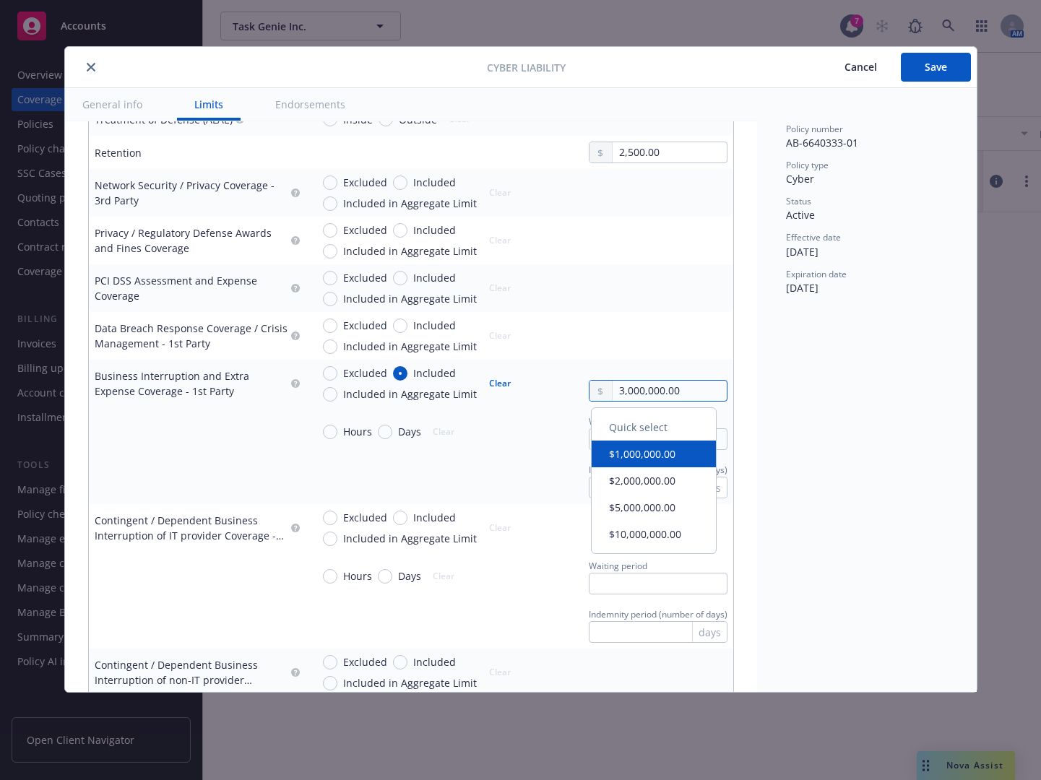
type input "3,000,000.00"
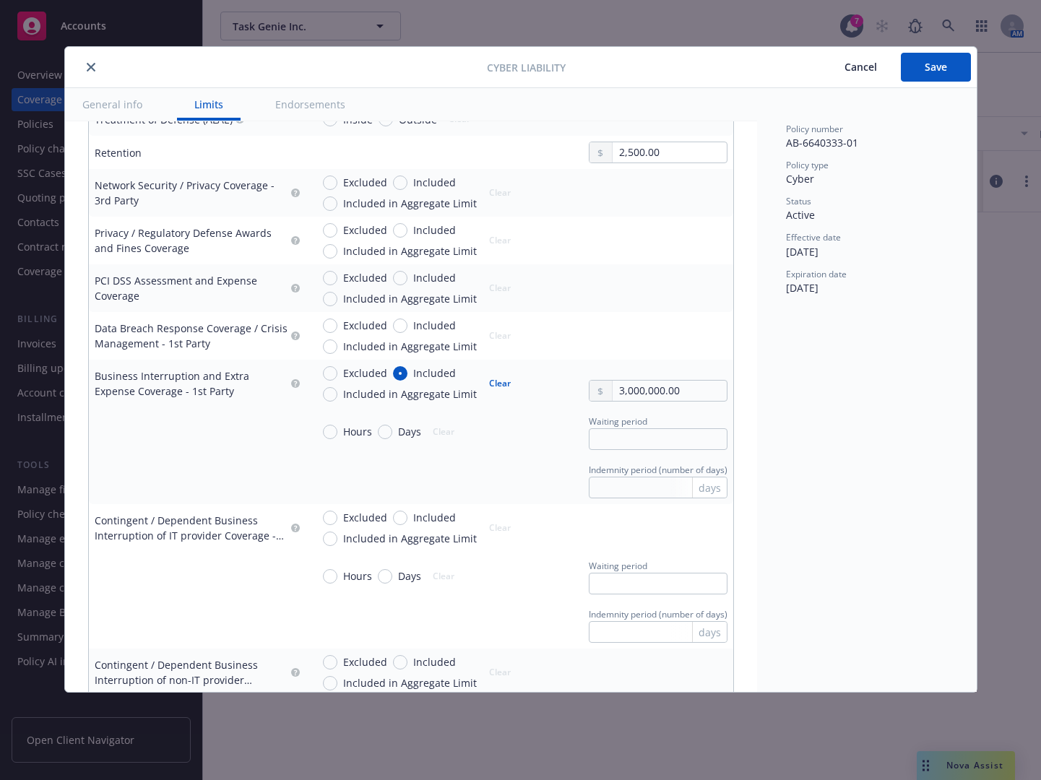
click at [577, 412] on td "Hours Days Clear Waiting period" at bounding box center [518, 431] width 427 height 48
click at [615, 439] on input "text" at bounding box center [658, 439] width 139 height 22
drag, startPoint x: 212, startPoint y: 440, endPoint x: 220, endPoint y: 439, distance: 8.7
click at [220, 439] on td at bounding box center [197, 431] width 217 height 48
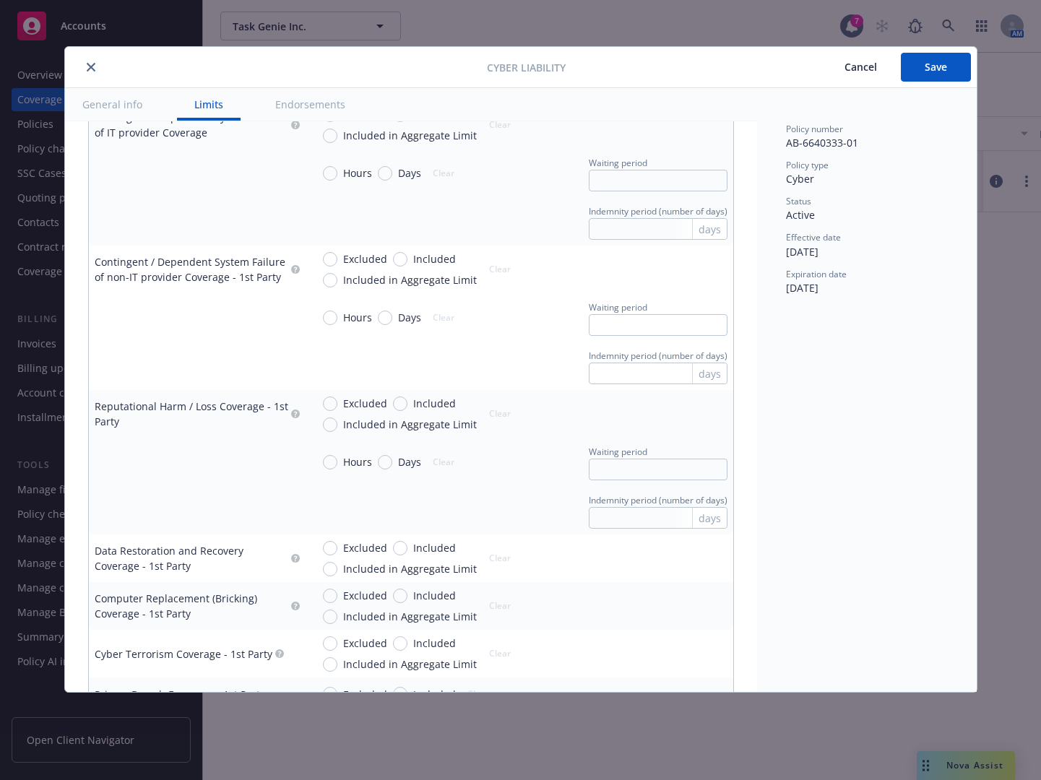
click at [407, 398] on span "Included" at bounding box center [431, 403] width 48 height 15
click at [407, 398] on input "Included" at bounding box center [400, 403] width 14 height 14
radio input "true"
click at [626, 421] on input "text" at bounding box center [668, 421] width 113 height 20
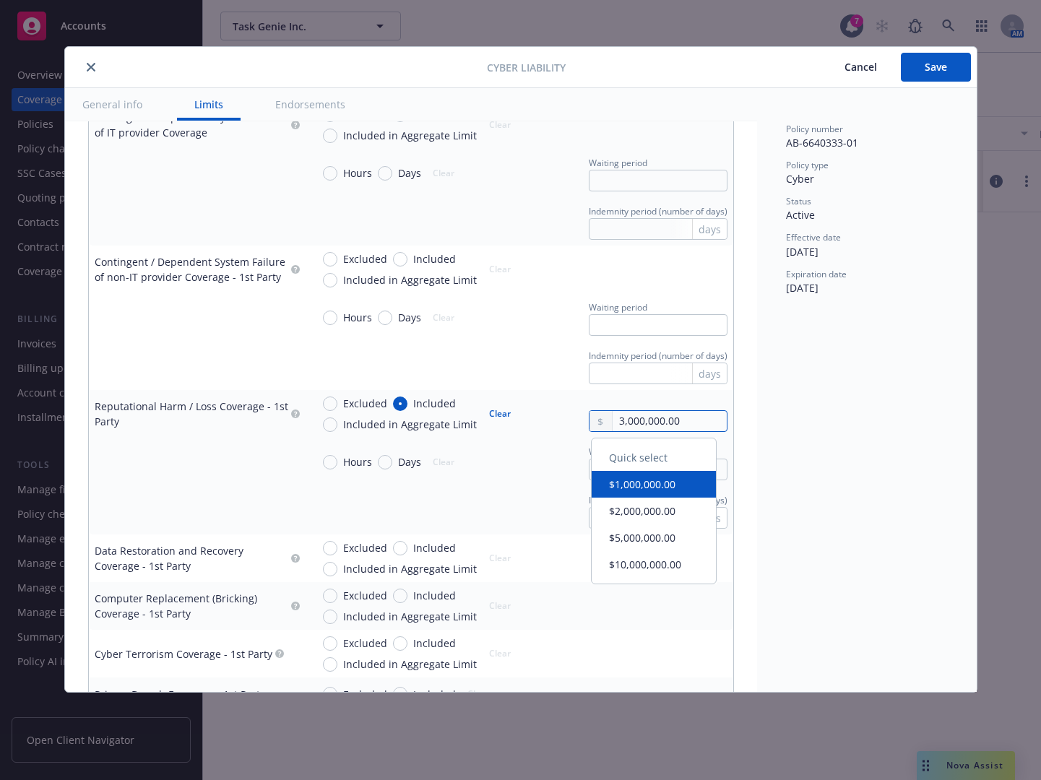
type input "3,000,000.00"
click at [557, 466] on div "Hours Days Clear Waiting period" at bounding box center [519, 461] width 416 height 37
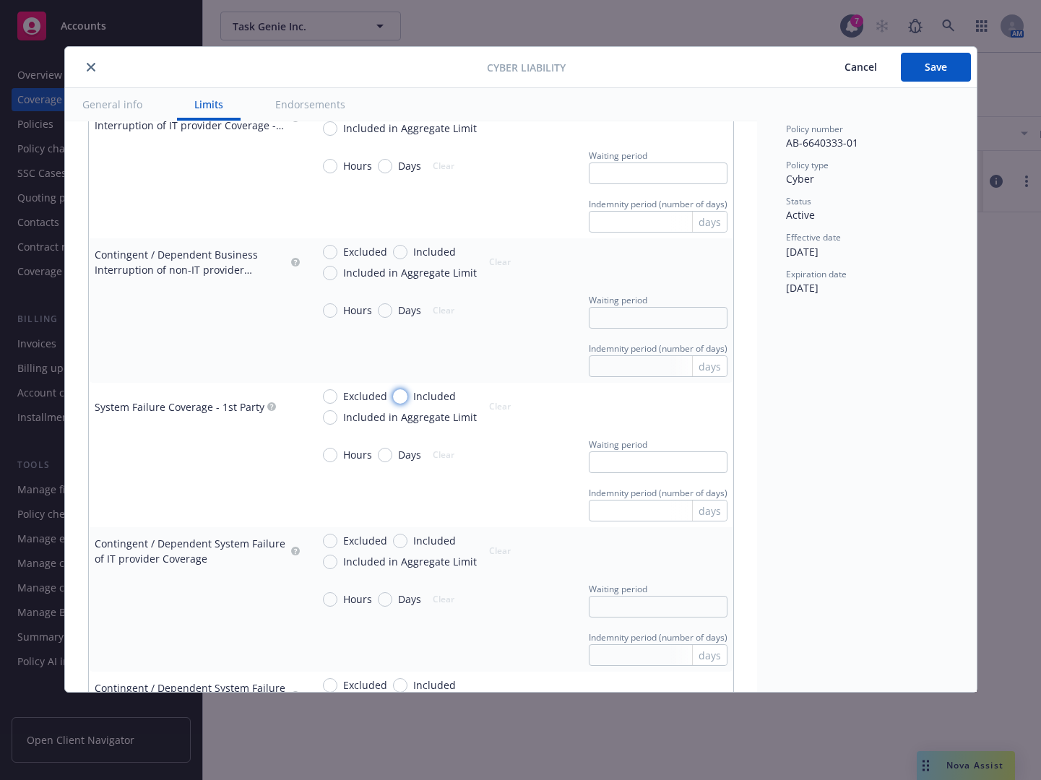
click at [399, 393] on input "Included" at bounding box center [400, 396] width 14 height 14
radio input "true"
click at [628, 416] on input "text" at bounding box center [668, 414] width 113 height 20
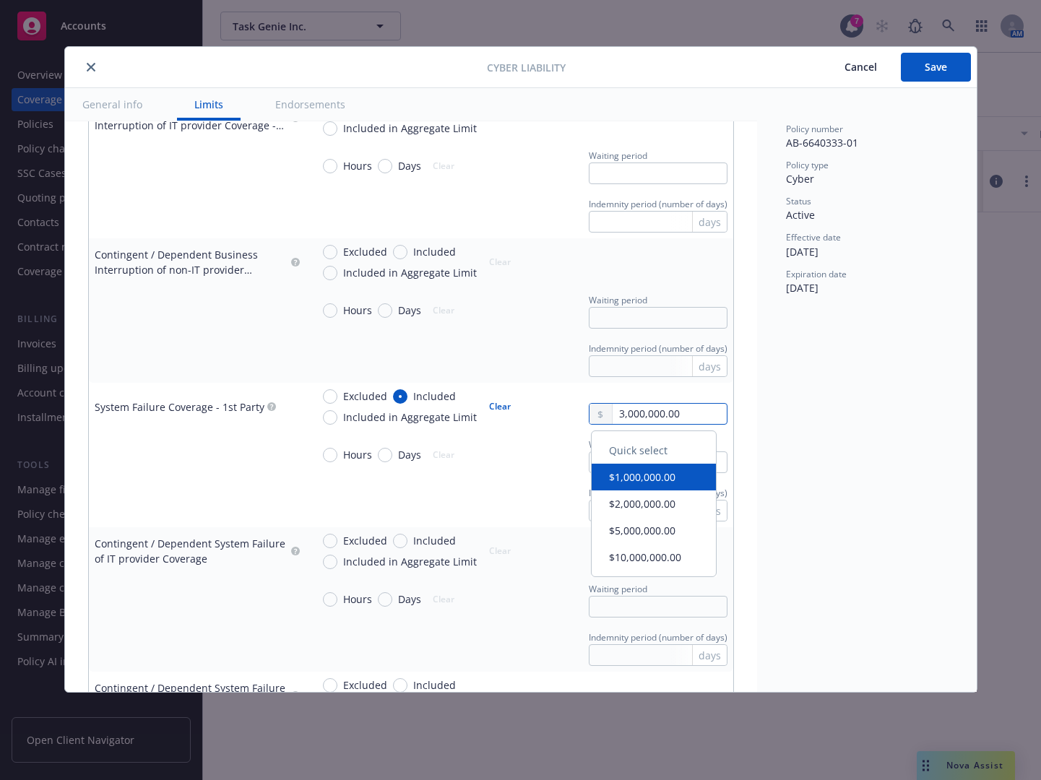
type input "3,000,000.00"
click at [632, 414] on input "3,000,000.00" at bounding box center [668, 414] width 113 height 20
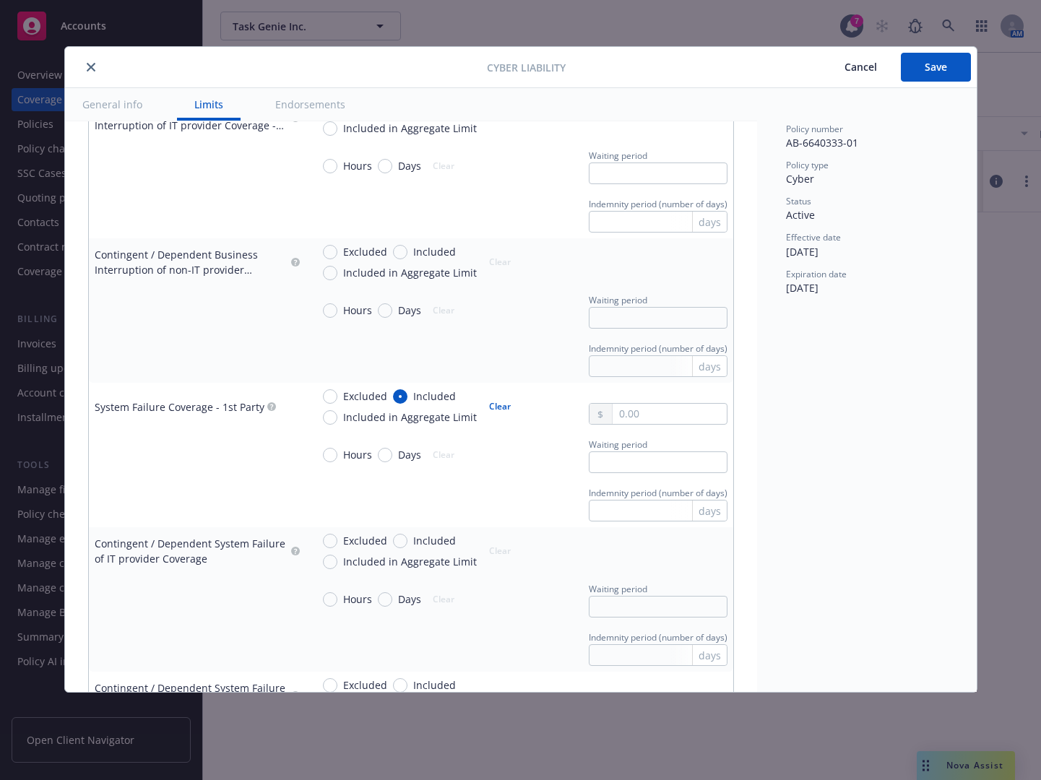
click at [494, 406] on button "Clear" at bounding box center [499, 406] width 39 height 20
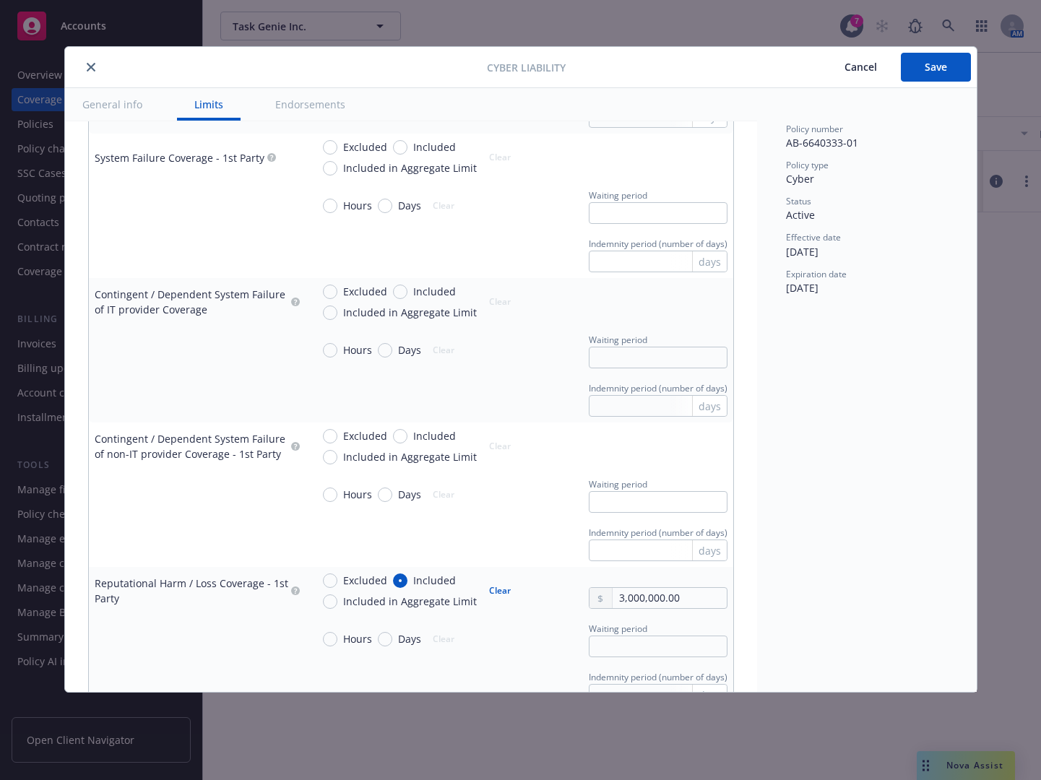
scroll to position [1204, 0]
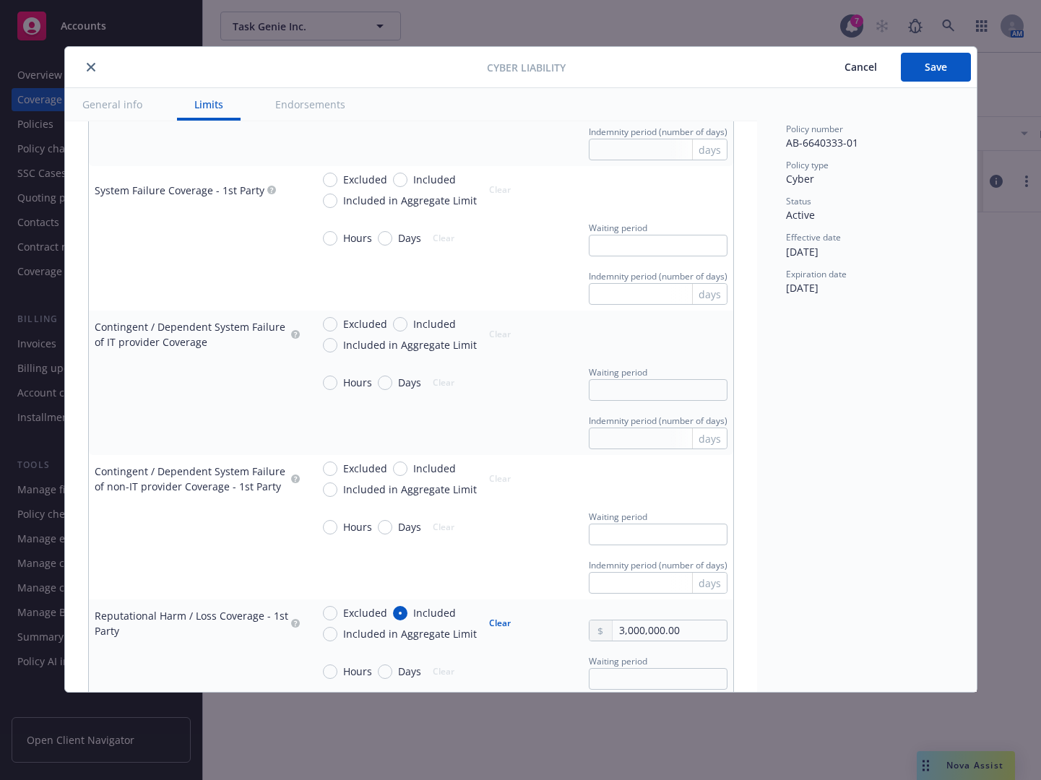
click at [267, 188] on circle "button" at bounding box center [271, 190] width 9 height 9
click at [292, 334] on circle "button" at bounding box center [295, 334] width 9 height 9
click at [404, 181] on input "Included" at bounding box center [400, 180] width 14 height 14
radio input "true"
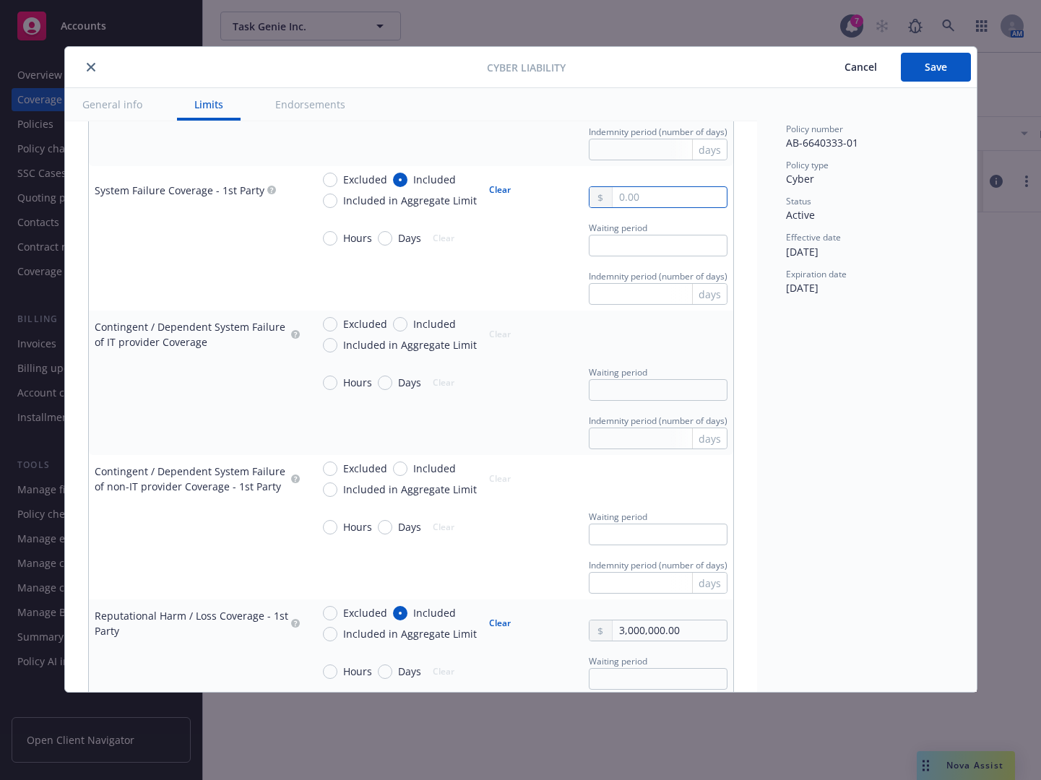
click at [639, 194] on input "text" at bounding box center [668, 197] width 113 height 20
type input "3,000,000.00"
click at [559, 235] on div "Hours Days Clear Waiting period" at bounding box center [519, 238] width 416 height 37
click at [328, 239] on input "Hours" at bounding box center [330, 238] width 14 height 14
radio input "true"
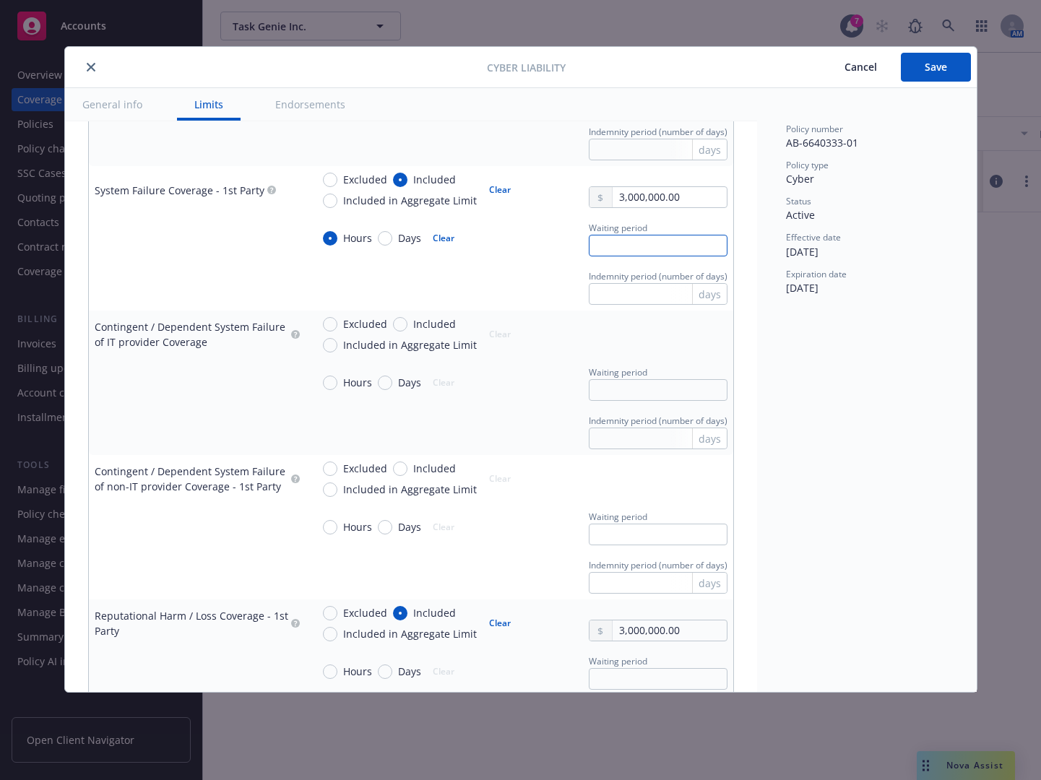
click at [610, 248] on input "text" at bounding box center [658, 246] width 139 height 22
type input "8"
click at [545, 271] on div "Indemnity period (number of days) days" at bounding box center [519, 286] width 416 height 37
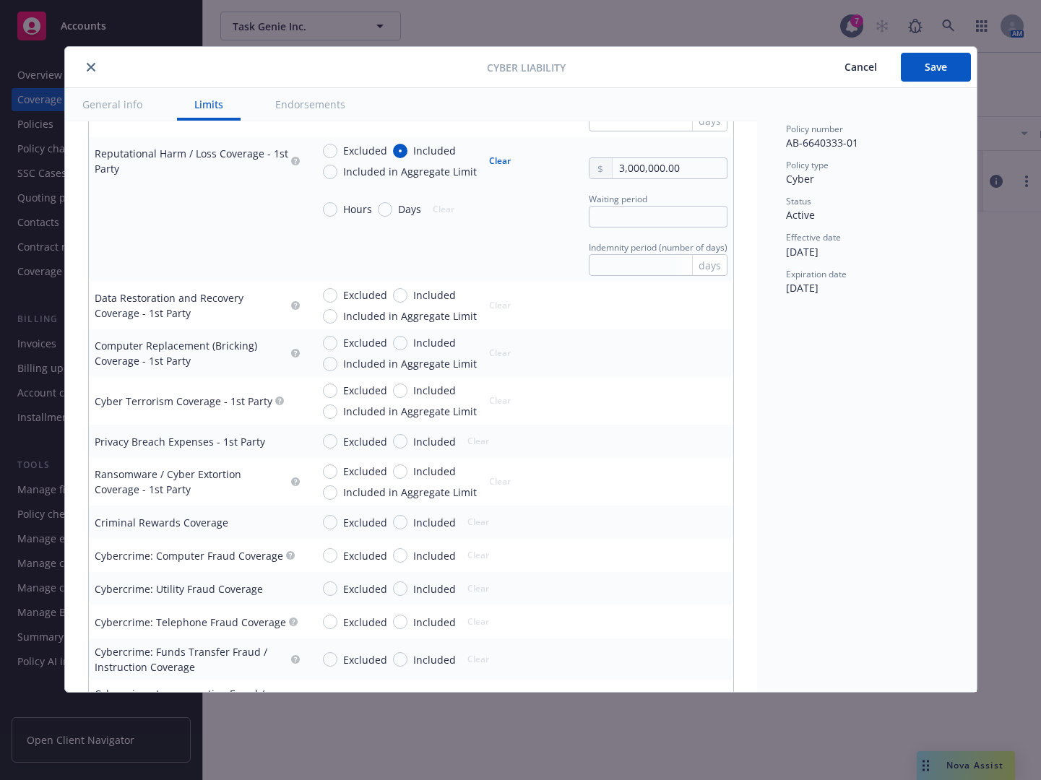
scroll to position [1638, 0]
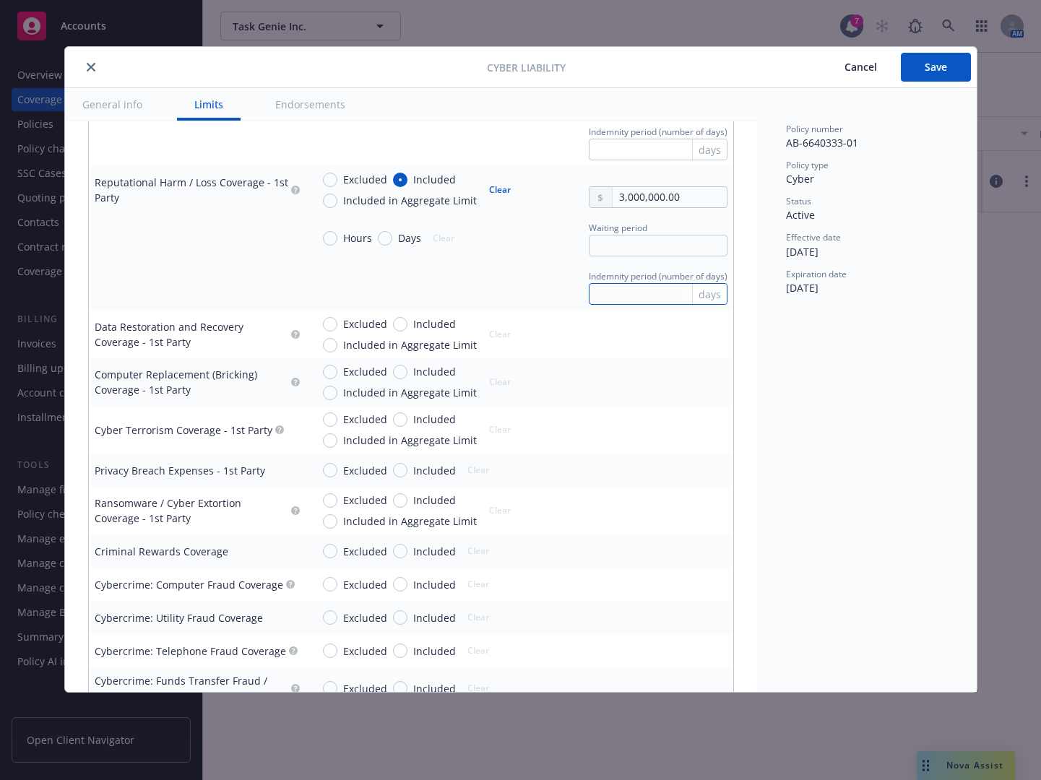
click at [607, 294] on input "text" at bounding box center [658, 294] width 139 height 22
type input "180"
click at [534, 290] on div "Indemnity period (number of days) 180 days" at bounding box center [519, 286] width 416 height 37
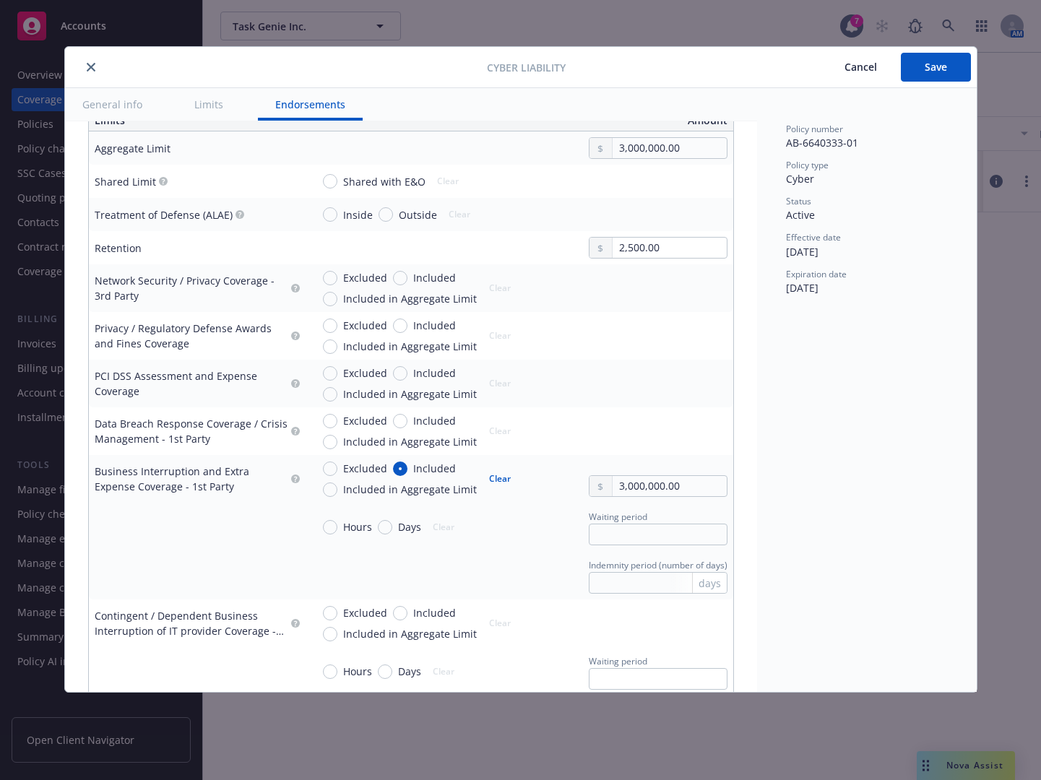
scroll to position [3096, 0]
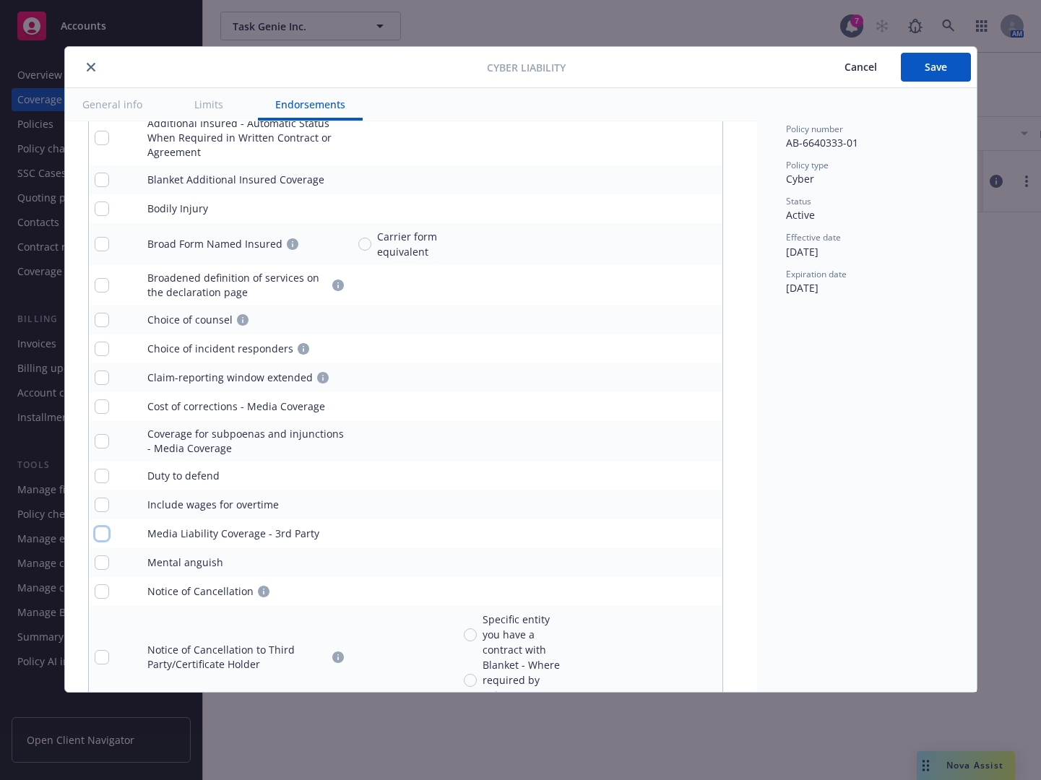
click at [103, 533] on input "checkbox" at bounding box center [102, 533] width 14 height 14
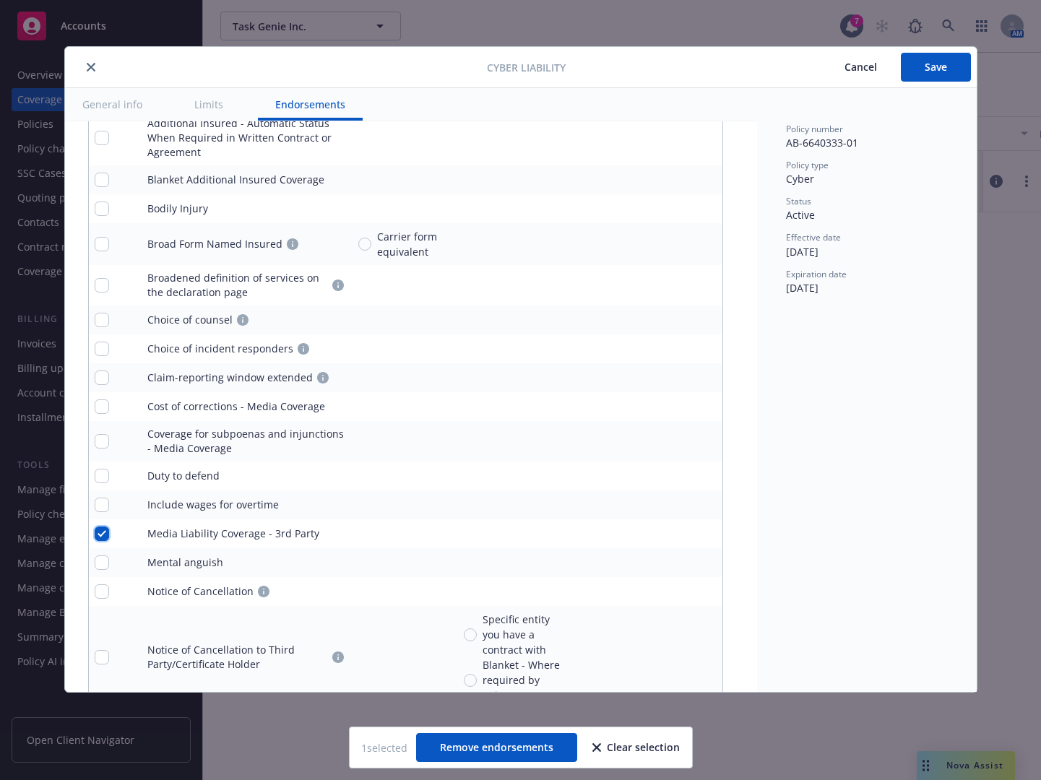
click at [101, 530] on input "checkbox" at bounding box center [102, 533] width 14 height 14
checkbox input "false"
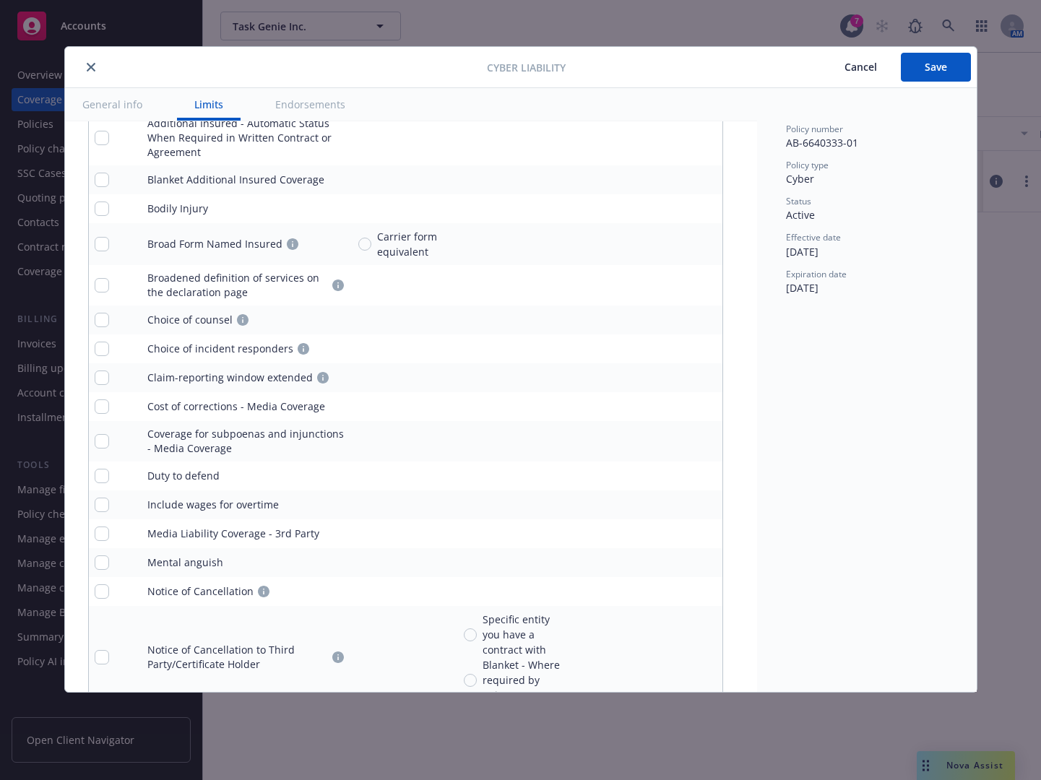
scroll to position [1969, 0]
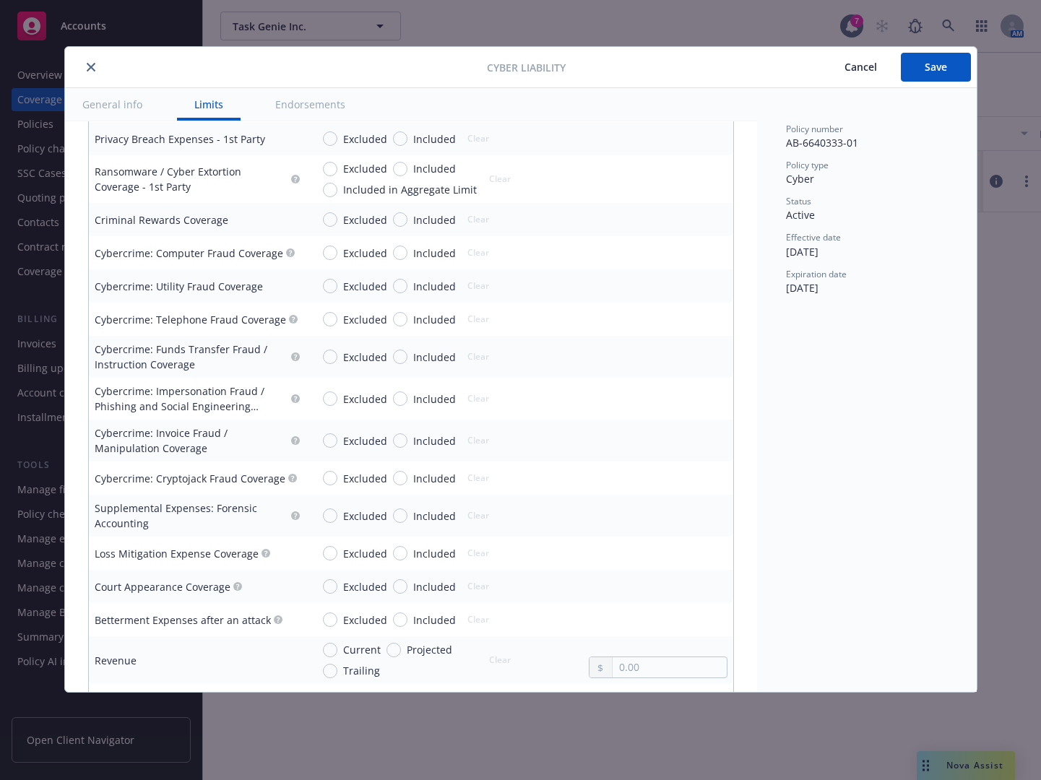
click at [392, 401] on div "Excluded Included" at bounding box center [389, 398] width 133 height 15
click at [398, 402] on input "Included" at bounding box center [400, 398] width 14 height 14
radio input "true"
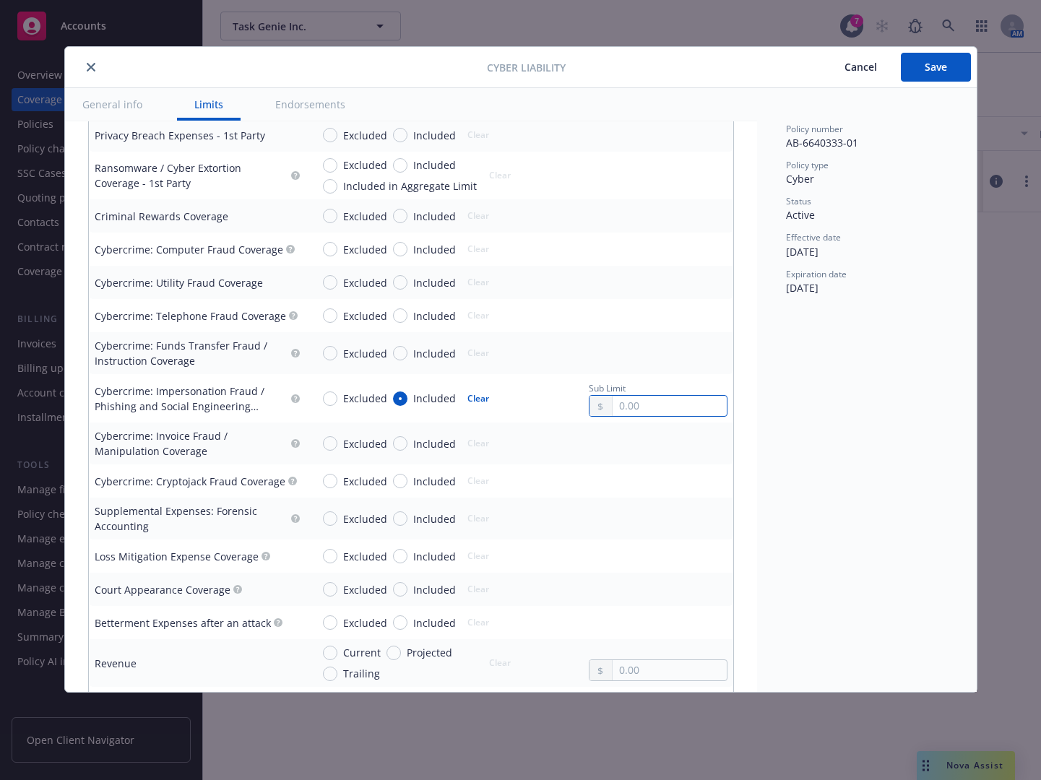
click at [635, 412] on input "text" at bounding box center [668, 406] width 113 height 20
type input "250,000.00"
click at [724, 385] on div "Display name Coverage trigger Claims-Made Occurrence Claims-Made and Reported R…" at bounding box center [411, 49] width 692 height 3800
click at [404, 169] on input "Included" at bounding box center [400, 165] width 14 height 14
radio input "true"
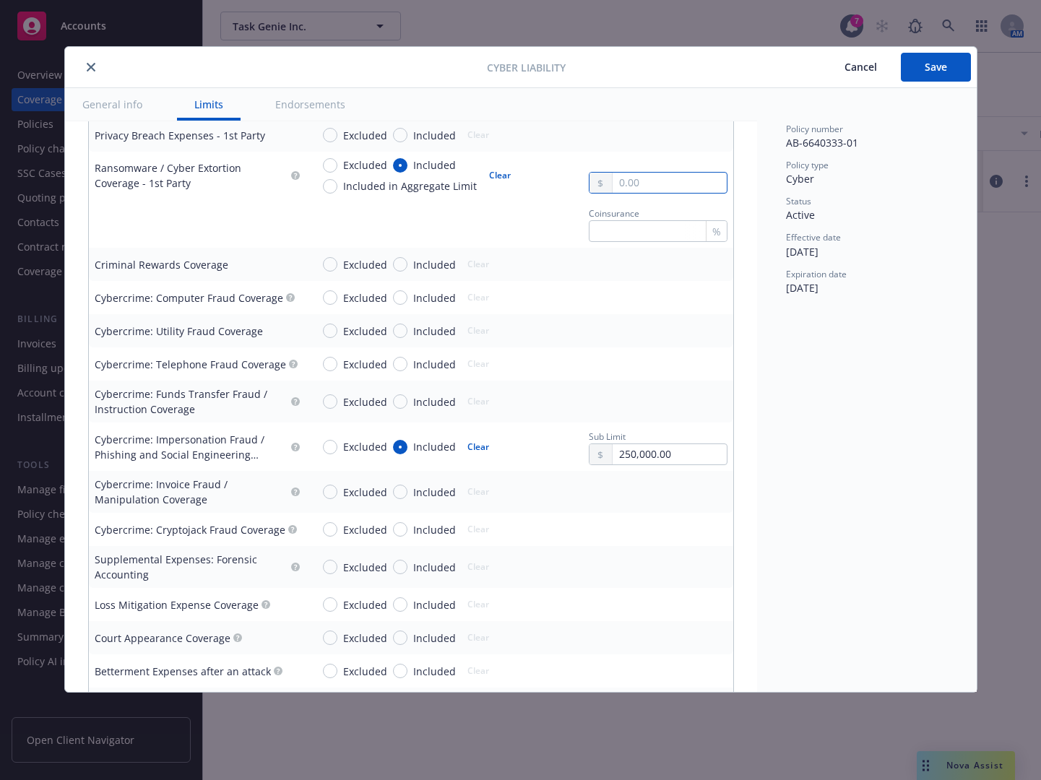
click at [636, 183] on input "text" at bounding box center [668, 183] width 113 height 20
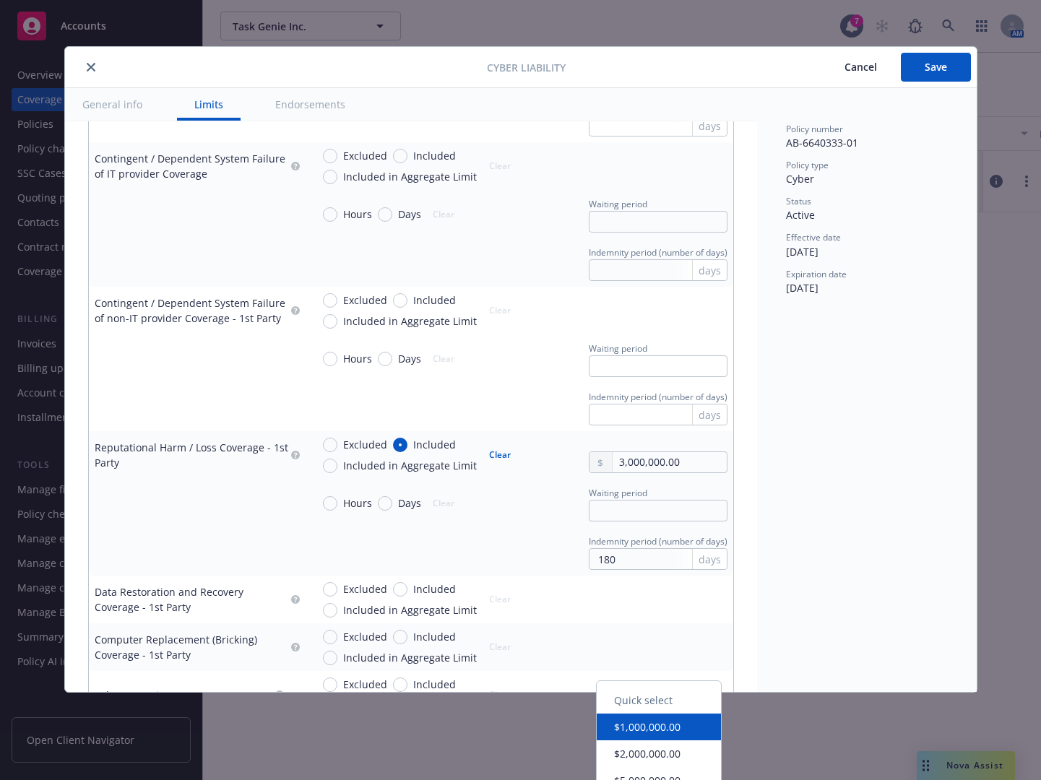
scroll to position [1323, 0]
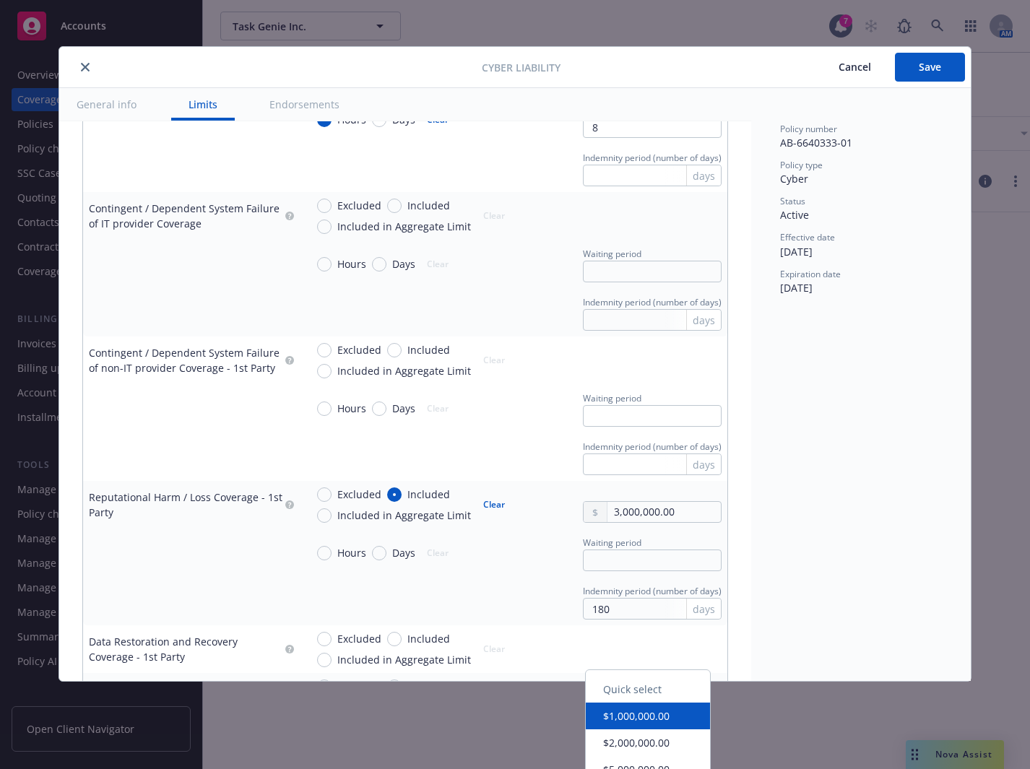
type input "3,000,000.00"
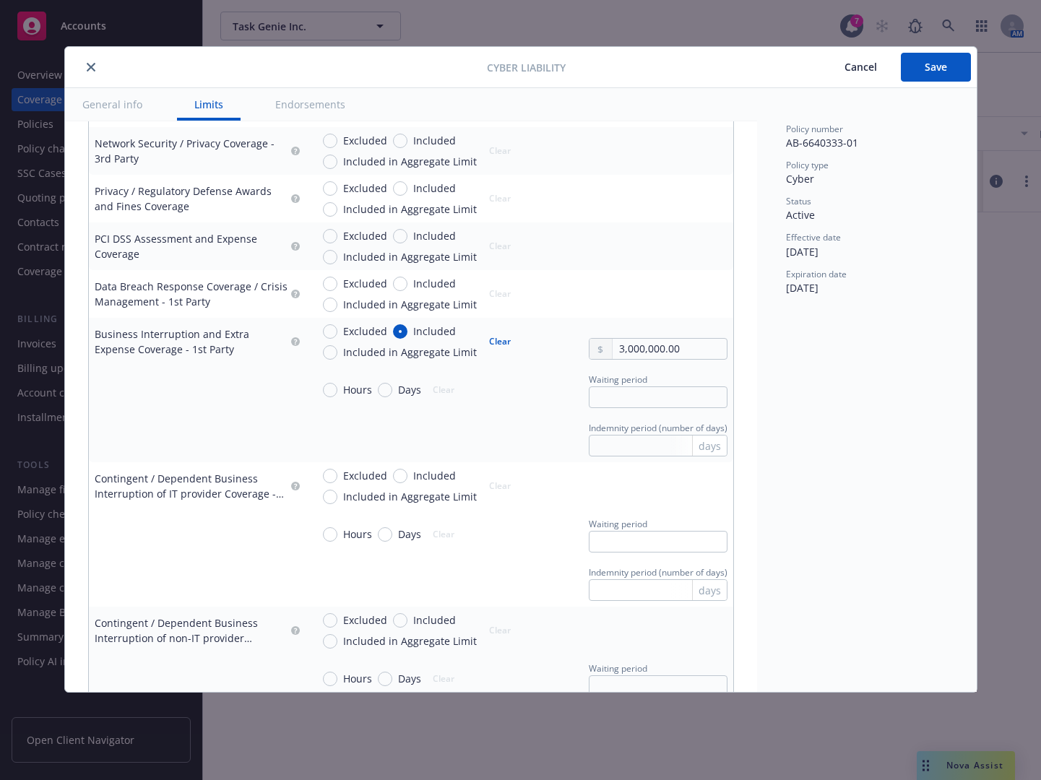
scroll to position [692, 0]
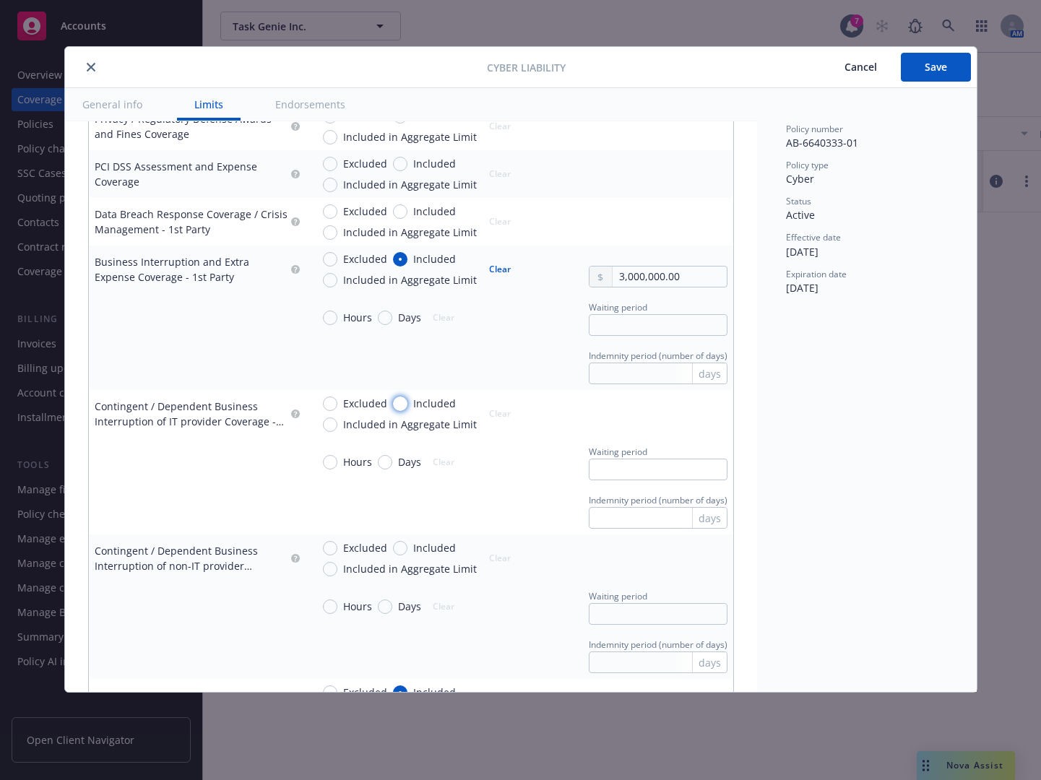
click at [404, 404] on input "Included" at bounding box center [400, 403] width 14 height 14
radio input "true"
click at [639, 422] on input "text" at bounding box center [668, 421] width 113 height 20
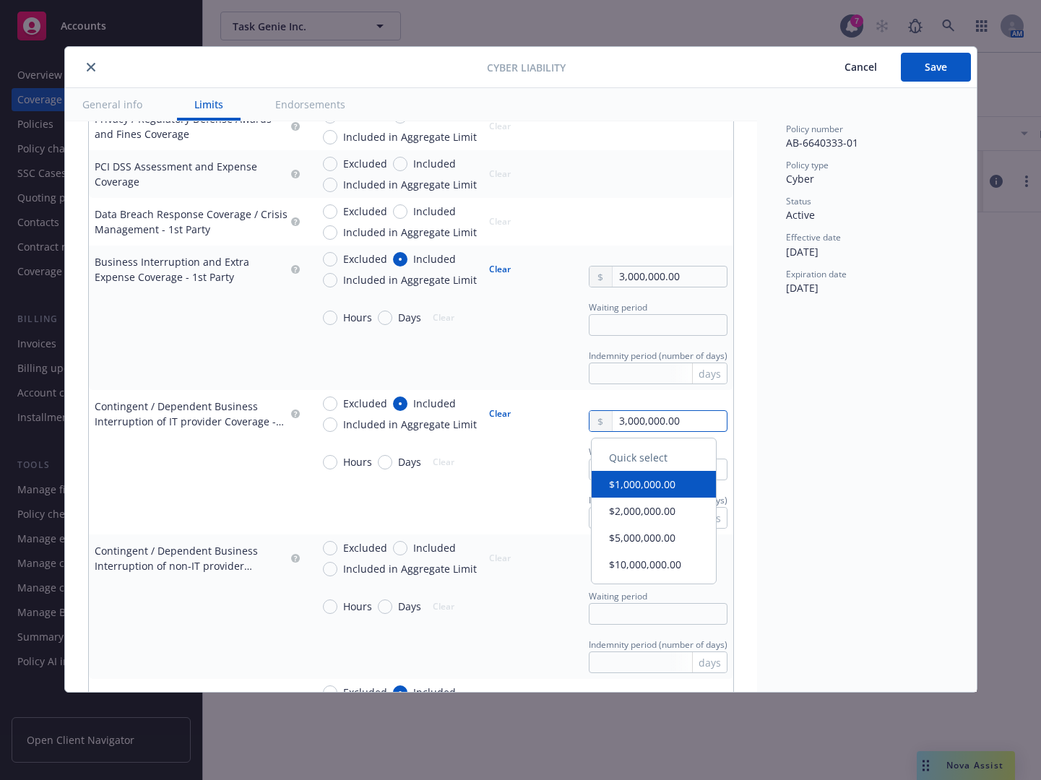
type input "3,000,000.00"
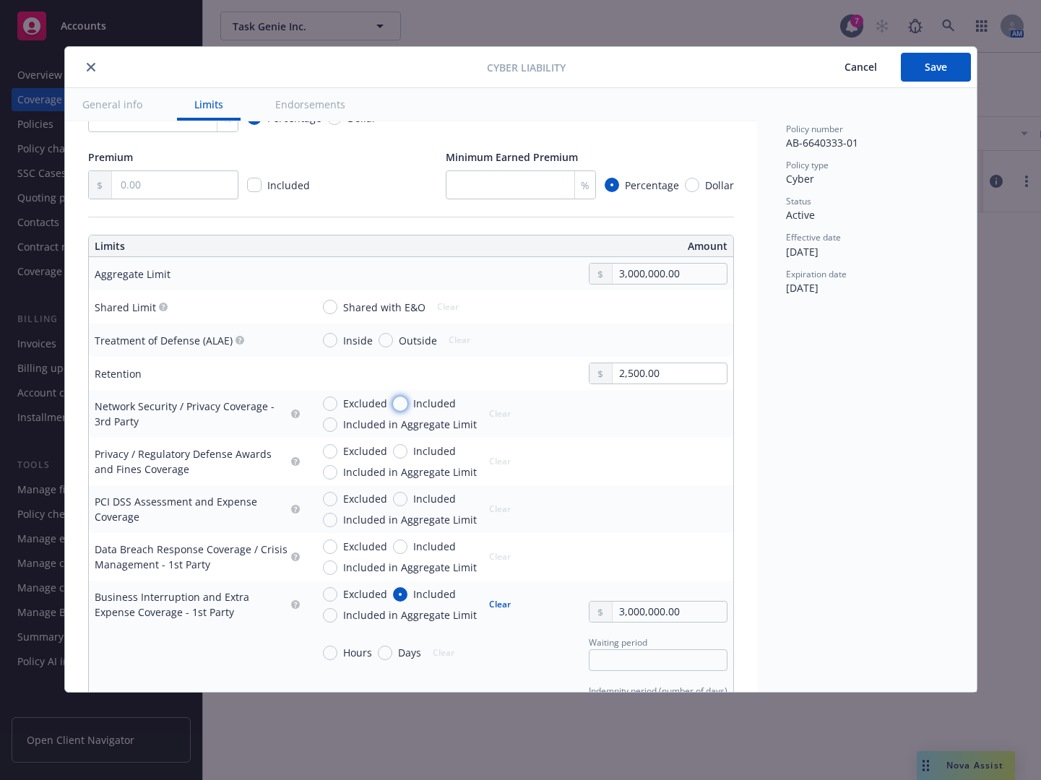
click at [402, 403] on input "Included" at bounding box center [400, 403] width 14 height 14
radio input "true"
click at [634, 420] on input "text" at bounding box center [668, 421] width 113 height 20
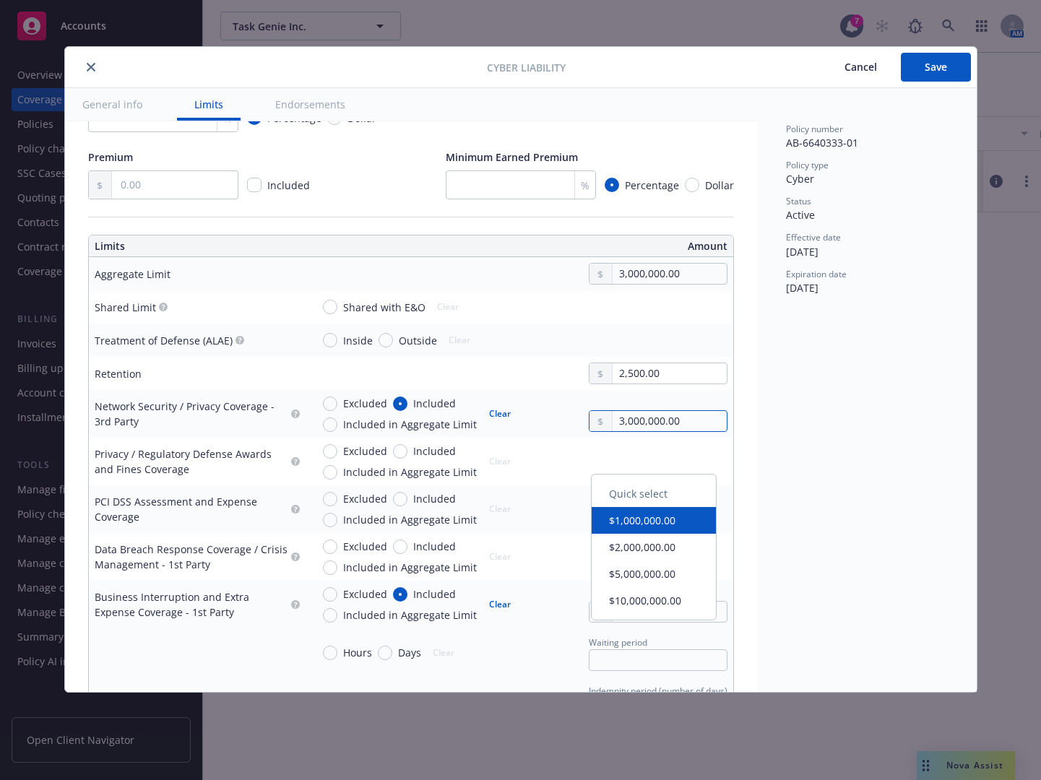
scroll to position [285, 0]
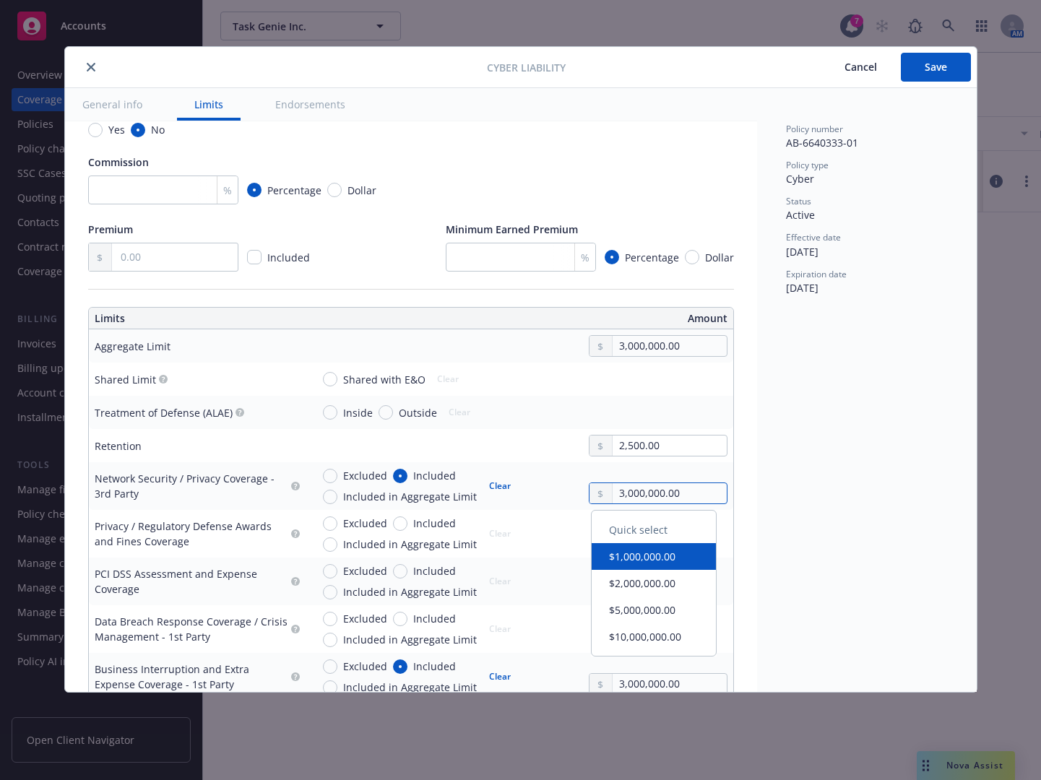
type input "3,000,000.00"
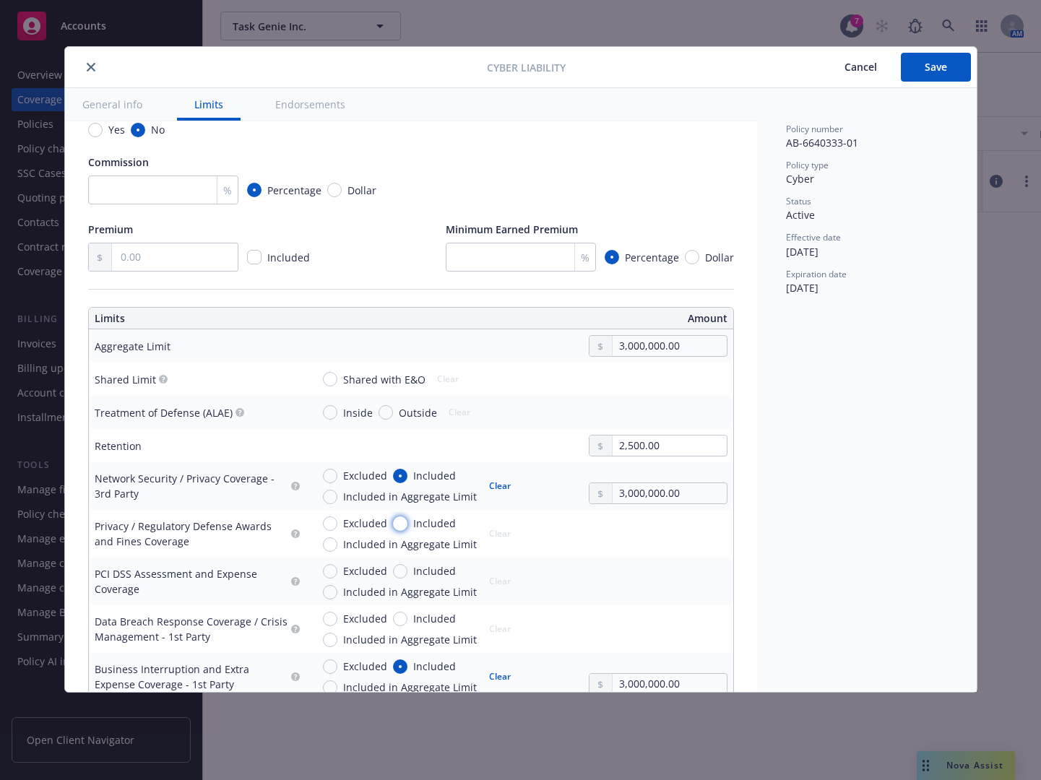
click at [397, 521] on input "Included" at bounding box center [400, 523] width 14 height 14
radio input "true"
click at [666, 542] on input "text" at bounding box center [668, 541] width 113 height 20
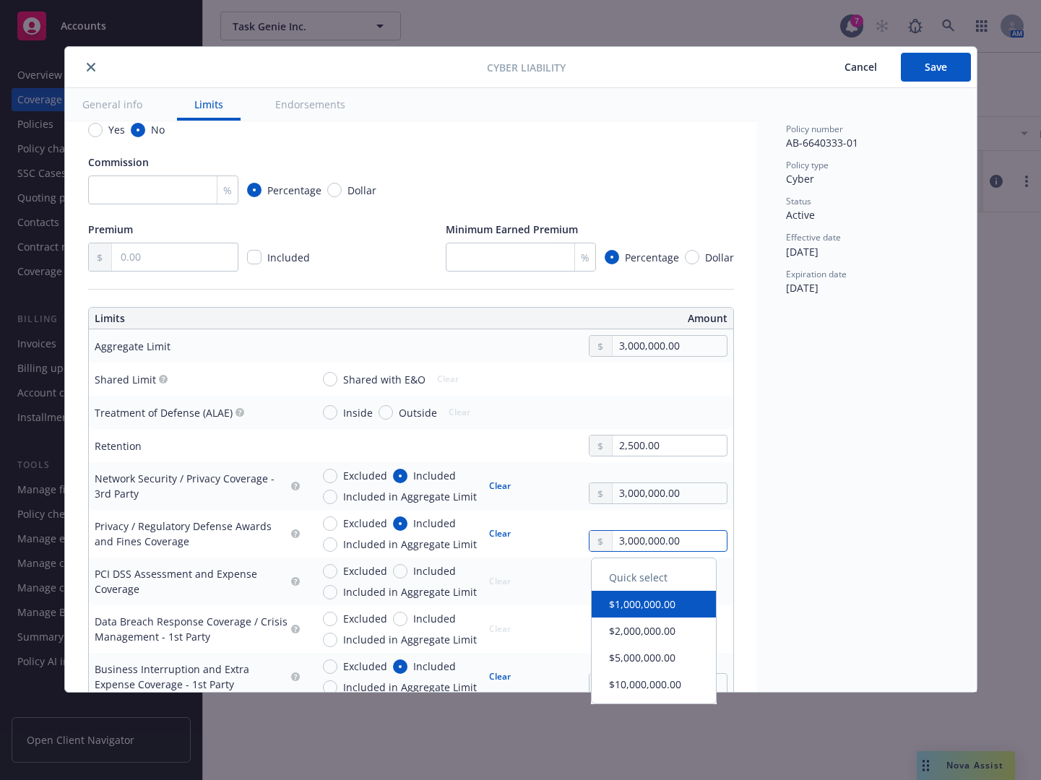
type input "3,000,000.00"
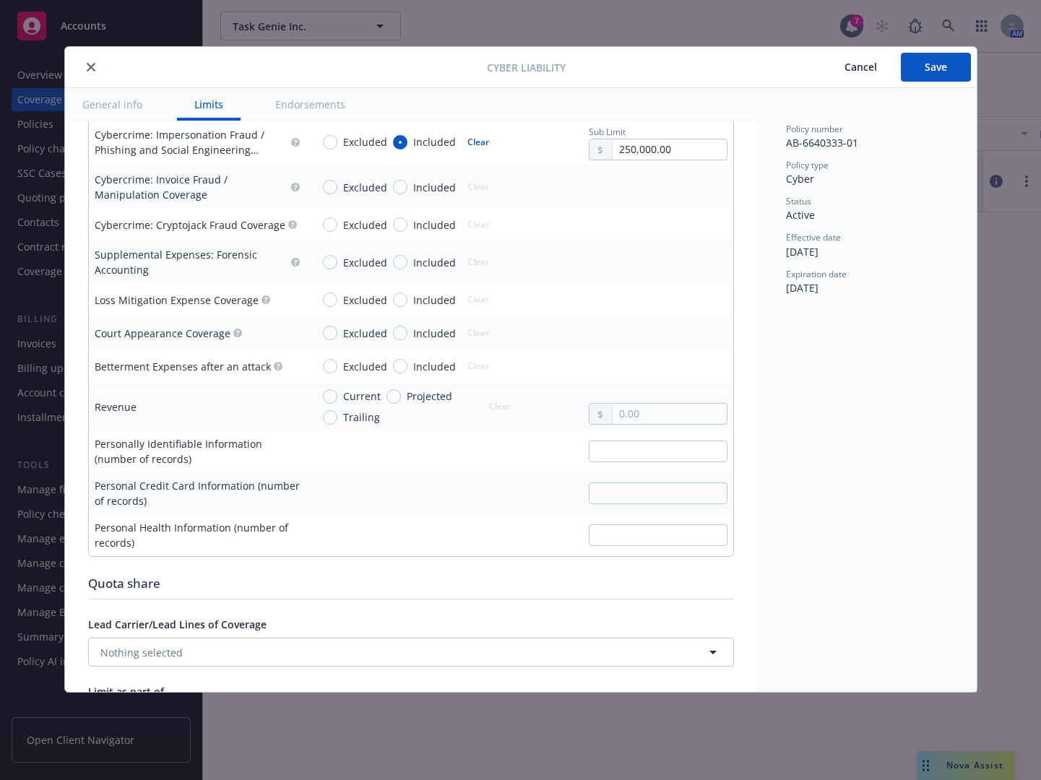
scroll to position [404, 0]
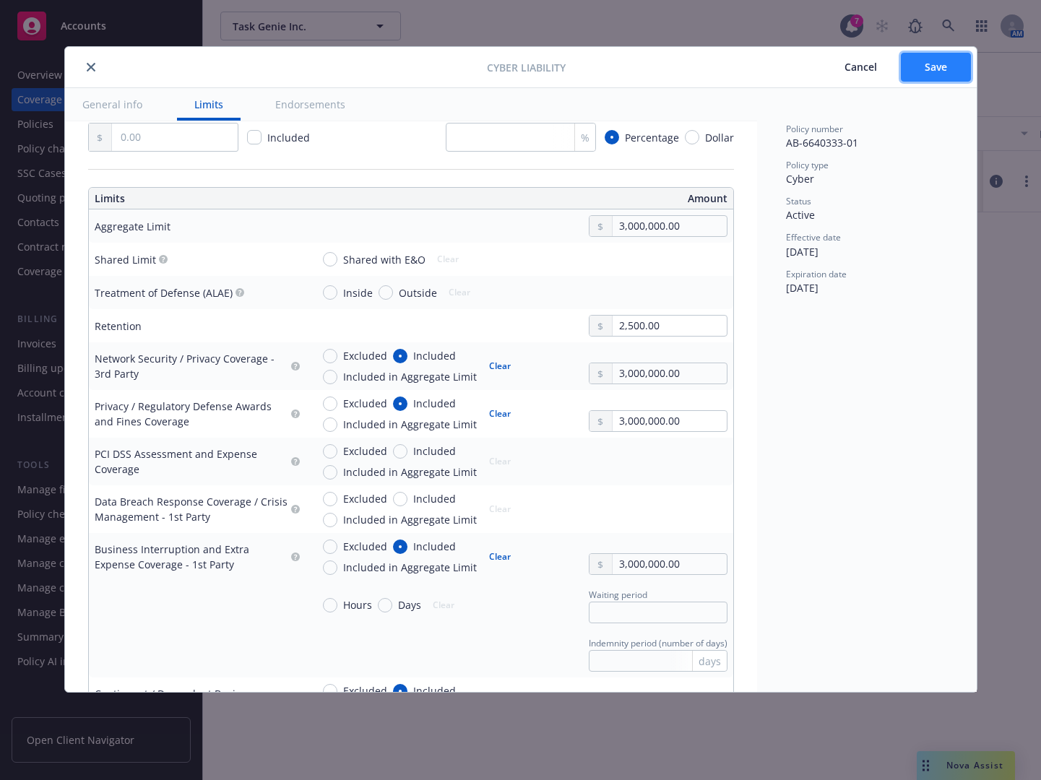
click at [953, 72] on button "Save" at bounding box center [935, 67] width 70 height 29
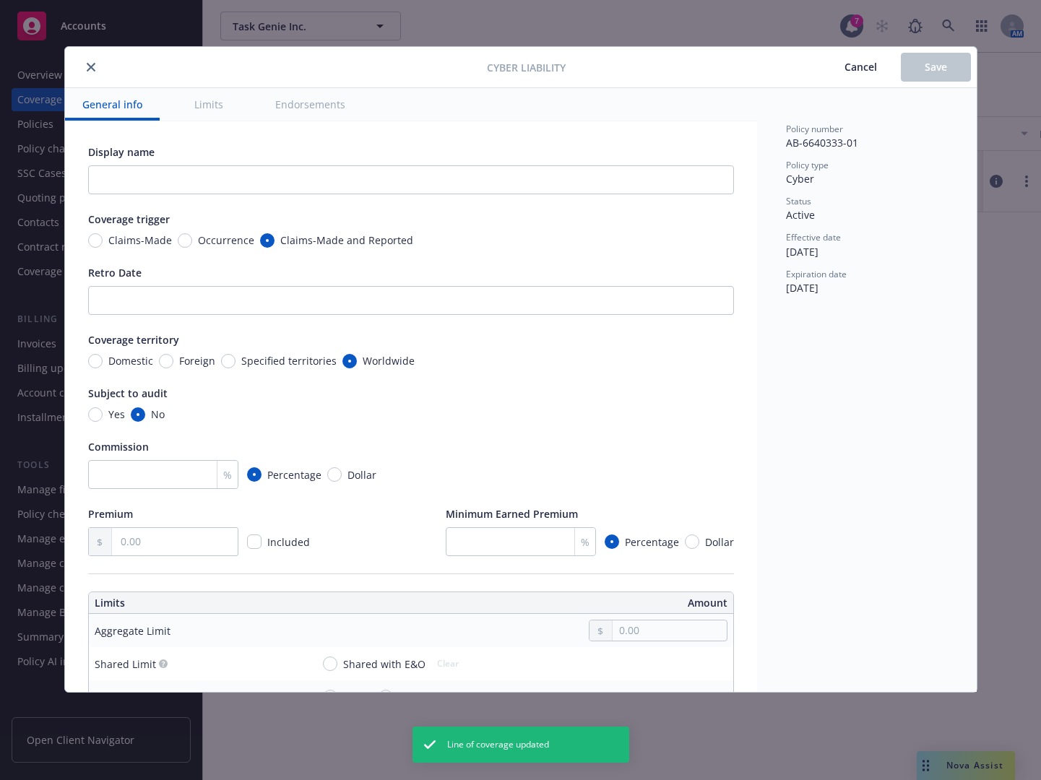
type input "3,000,000.00"
type input "2,500.00"
radio input "true"
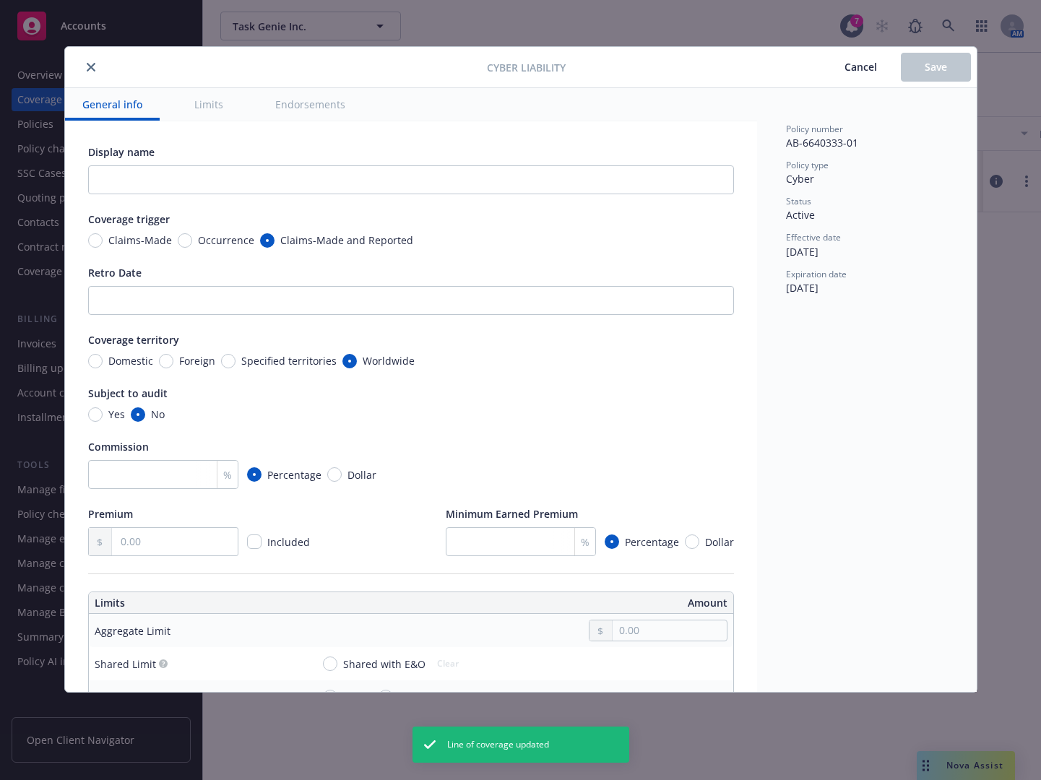
radio input "true"
type input "8"
radio input "true"
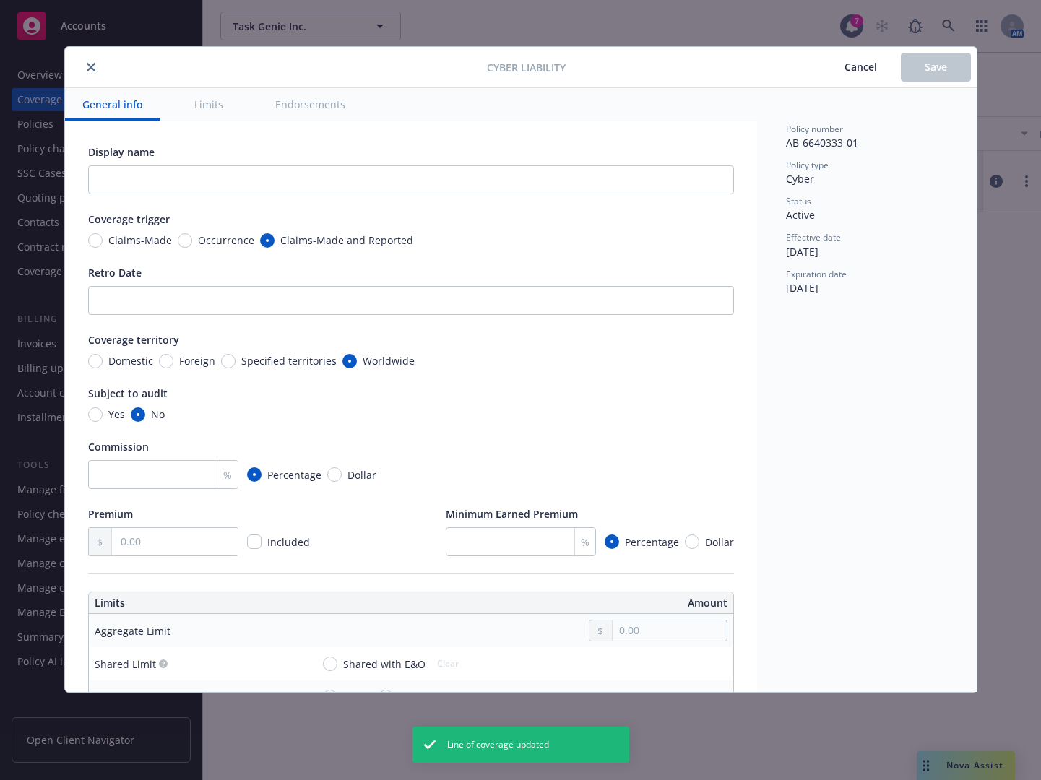
type input "180"
radio input "true"
click at [92, 64] on icon "close" at bounding box center [91, 67] width 9 height 9
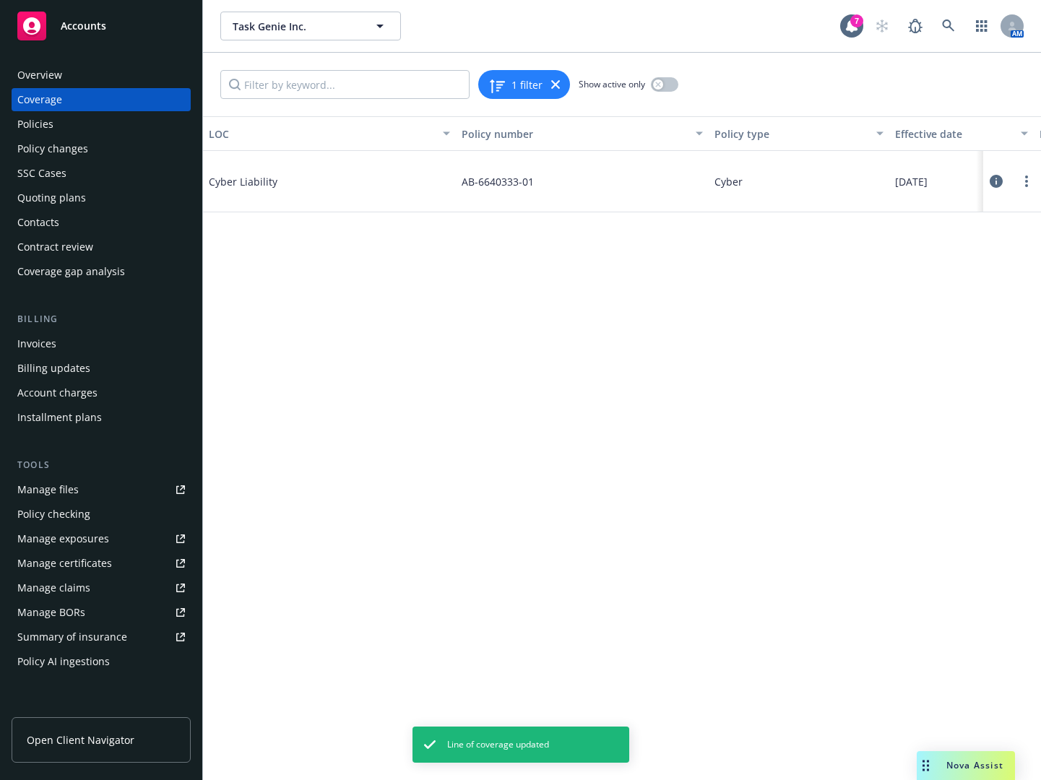
click at [123, 123] on div "Policies" at bounding box center [101, 124] width 168 height 23
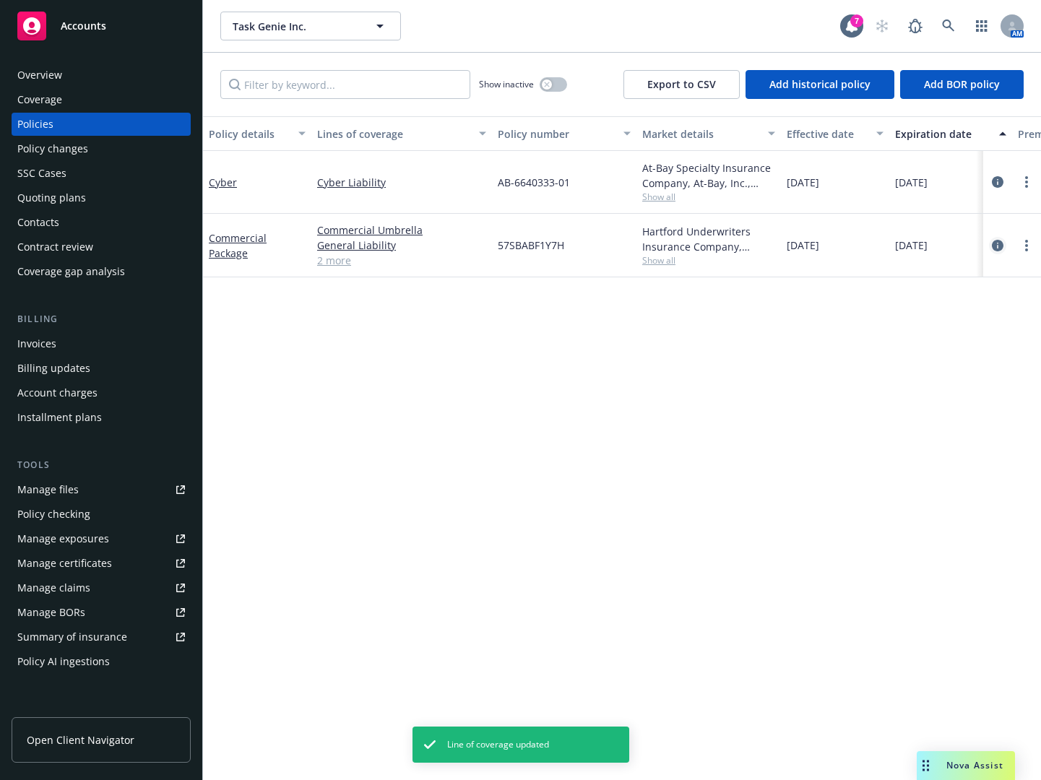
click at [994, 240] on icon "circleInformation" at bounding box center [997, 246] width 12 height 12
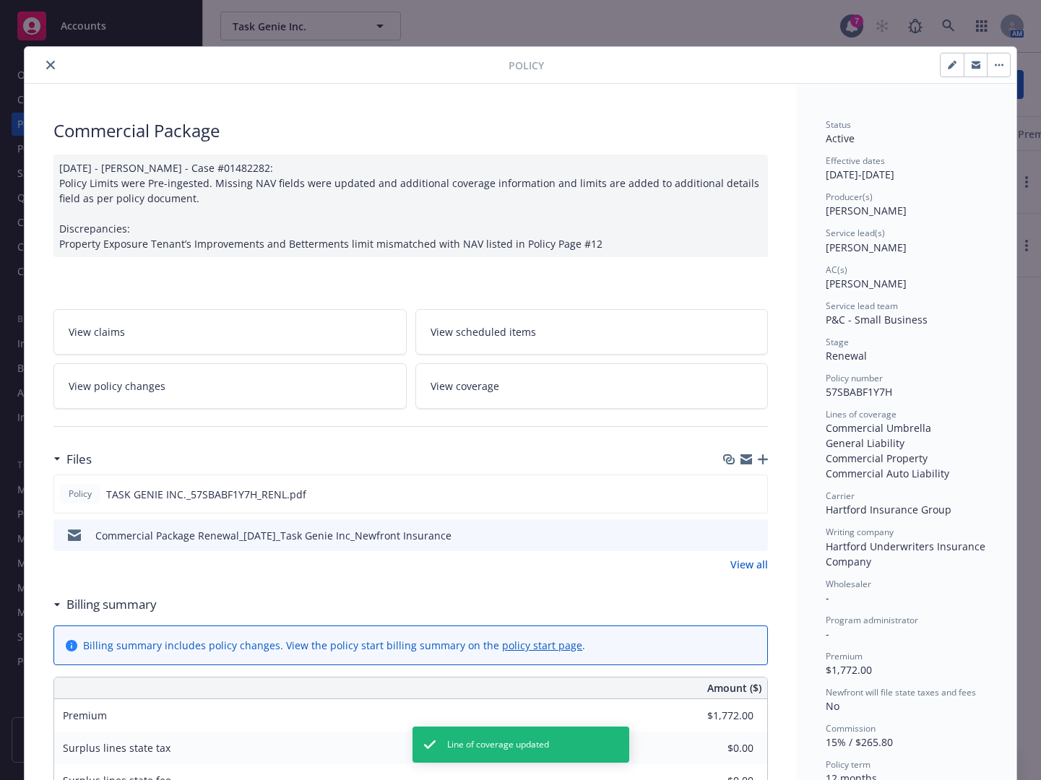
click at [469, 398] on link "View coverage" at bounding box center [591, 385] width 353 height 45
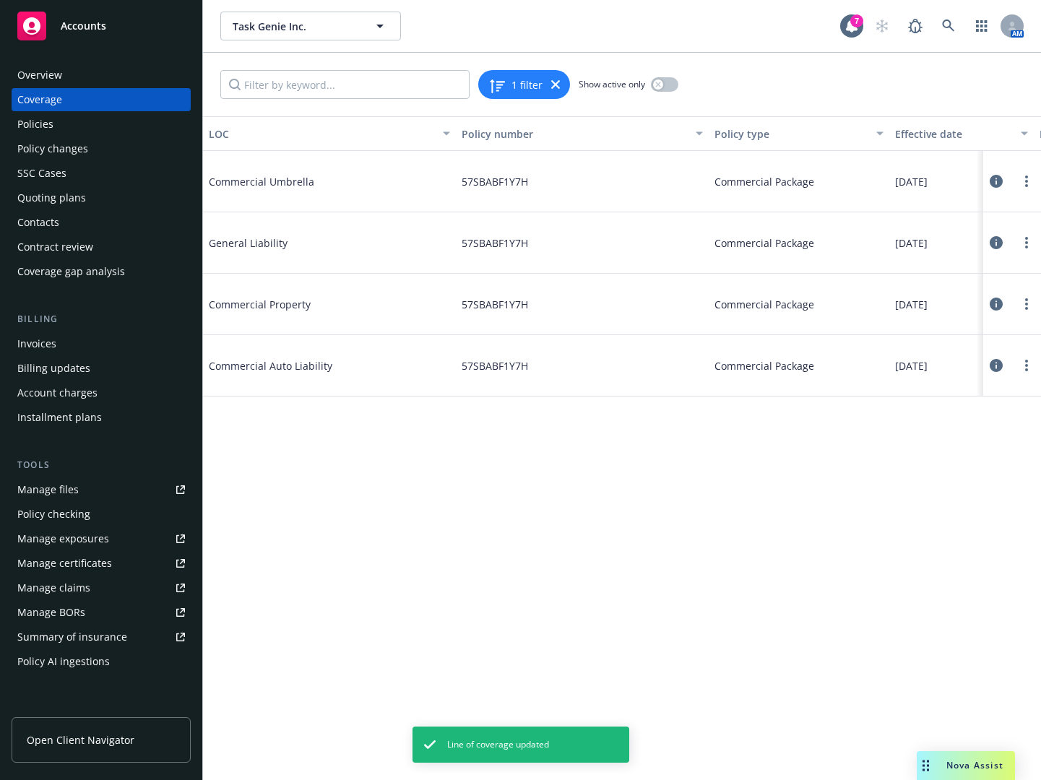
click at [994, 243] on icon at bounding box center [995, 242] width 13 height 13
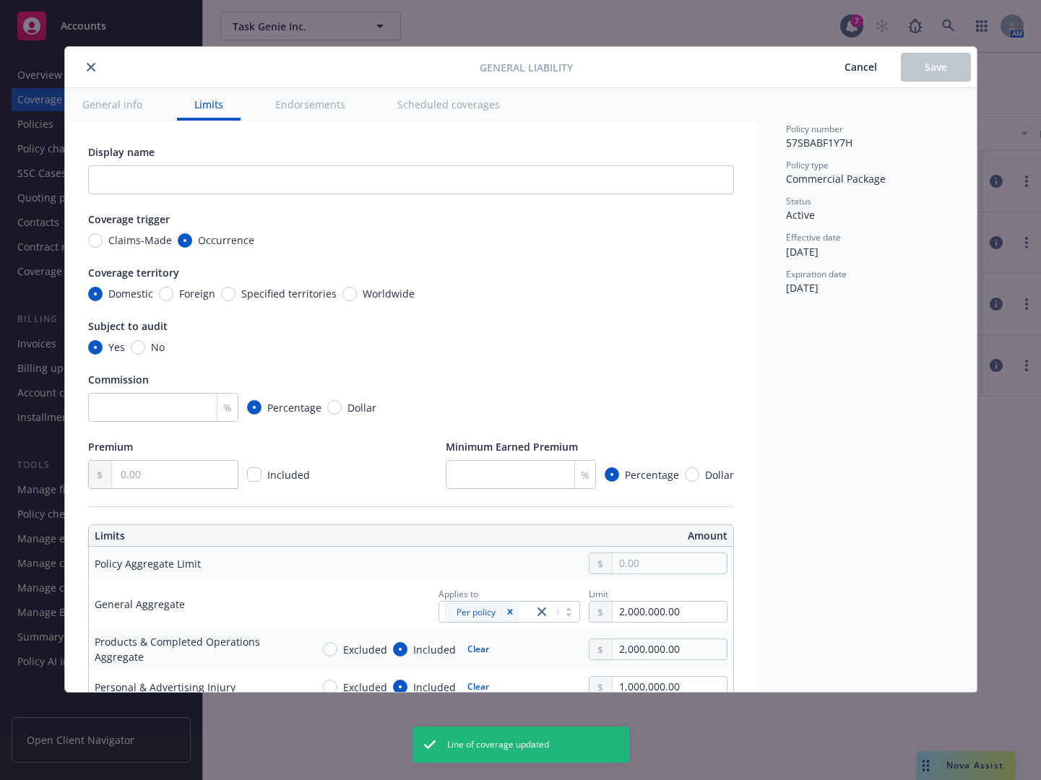
type textarea "x"
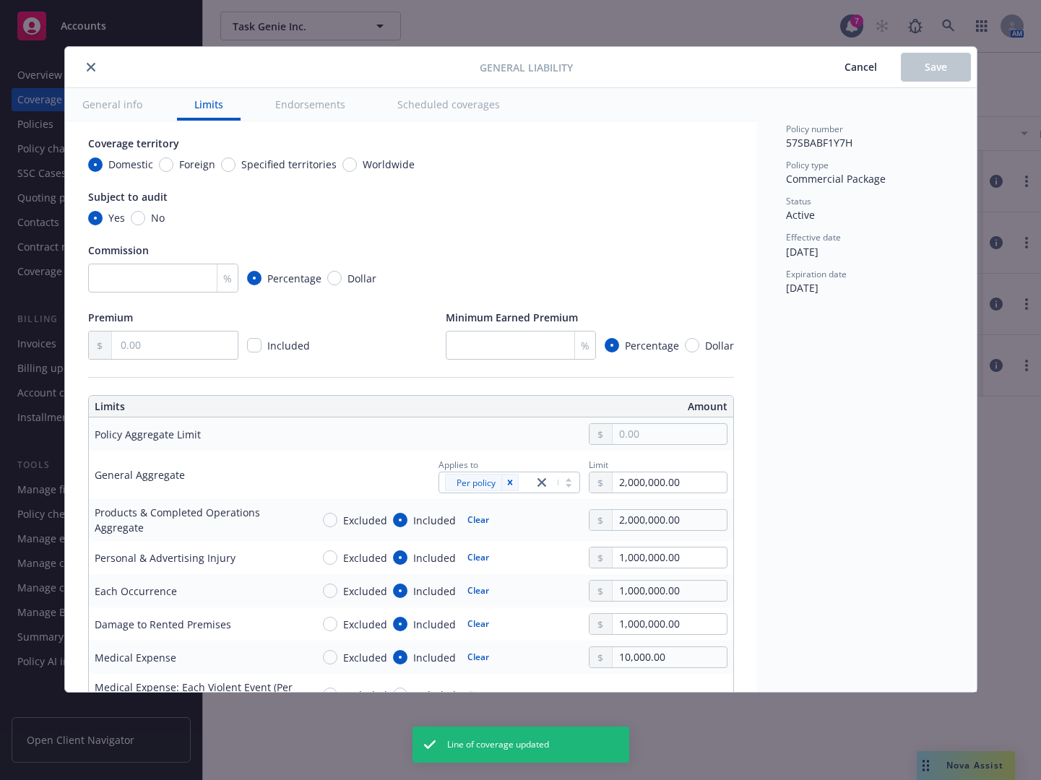
scroll to position [144, 0]
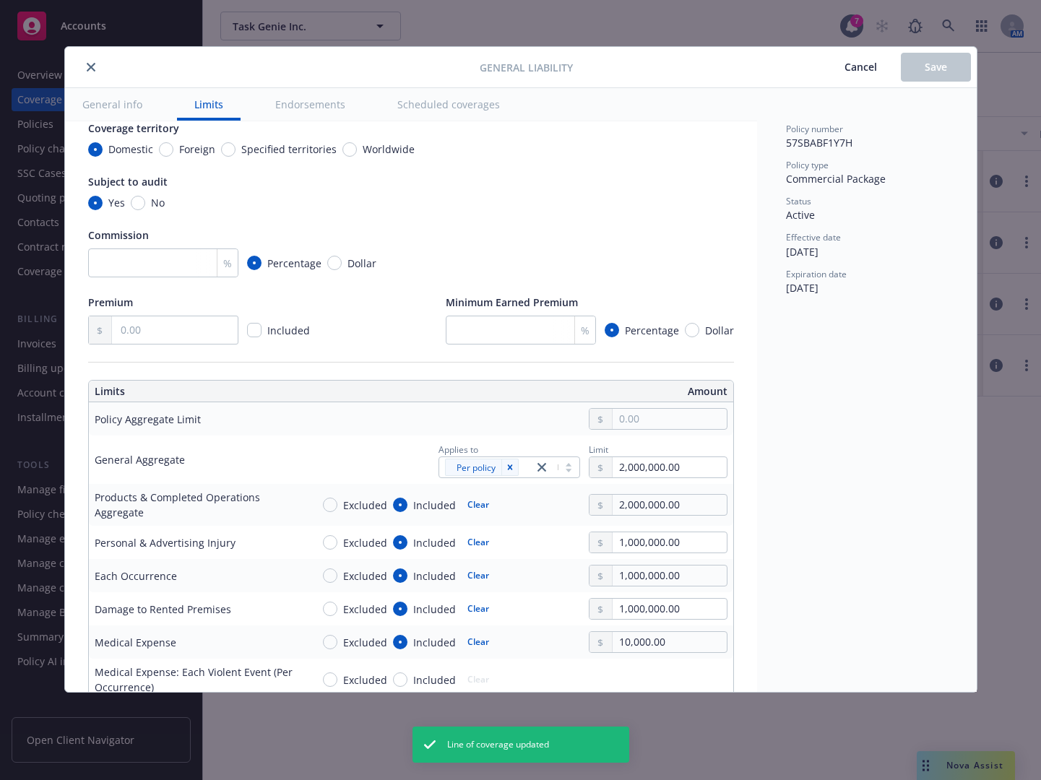
click at [87, 71] on button "close" at bounding box center [90, 66] width 17 height 17
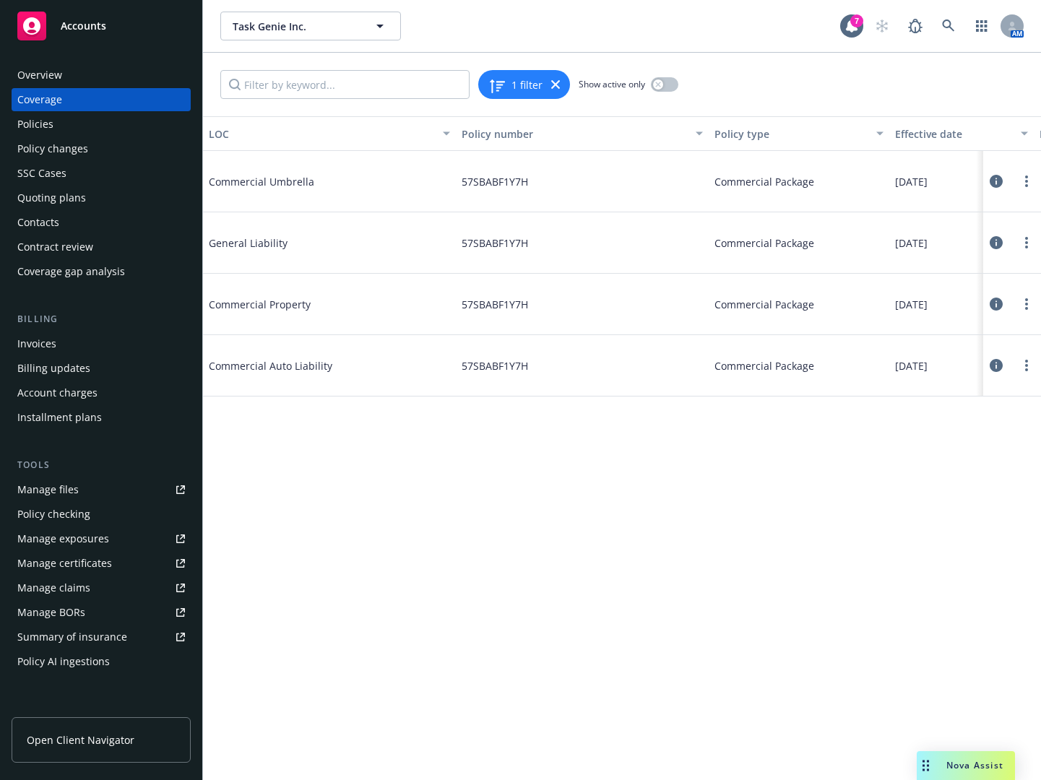
click at [103, 111] on div "Overview Coverage Policies Policy changes SSC Cases Quoting plans Contacts Cont…" at bounding box center [101, 174] width 179 height 220
click at [106, 126] on div "Policies" at bounding box center [101, 124] width 168 height 23
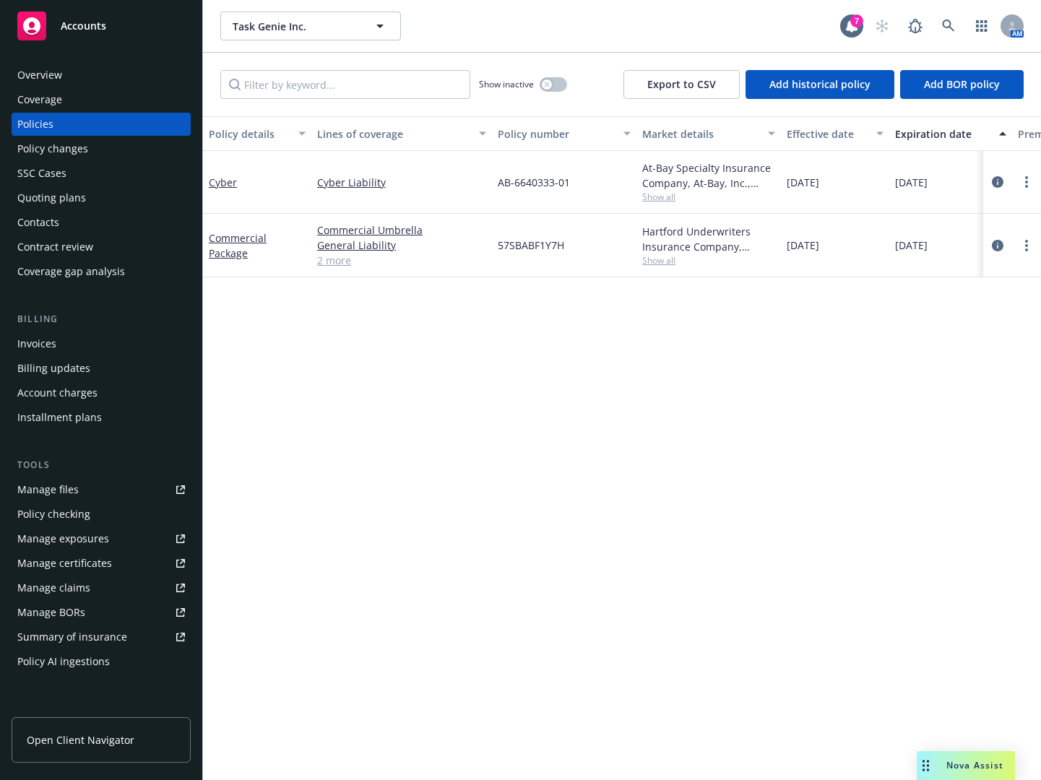
click at [48, 336] on div "Invoices" at bounding box center [36, 343] width 39 height 23
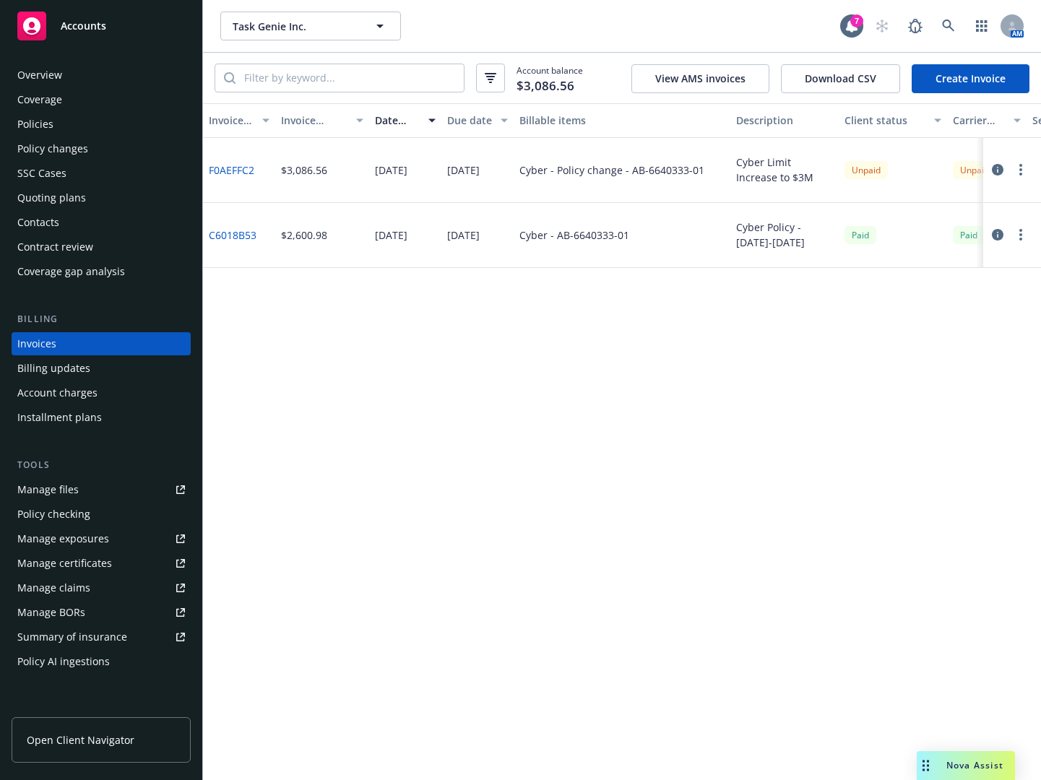
click at [1018, 165] on button "button" at bounding box center [1020, 169] width 17 height 17
click at [904, 375] on link "Copy logging email" at bounding box center [936, 372] width 184 height 29
